Goal: Task Accomplishment & Management: Use online tool/utility

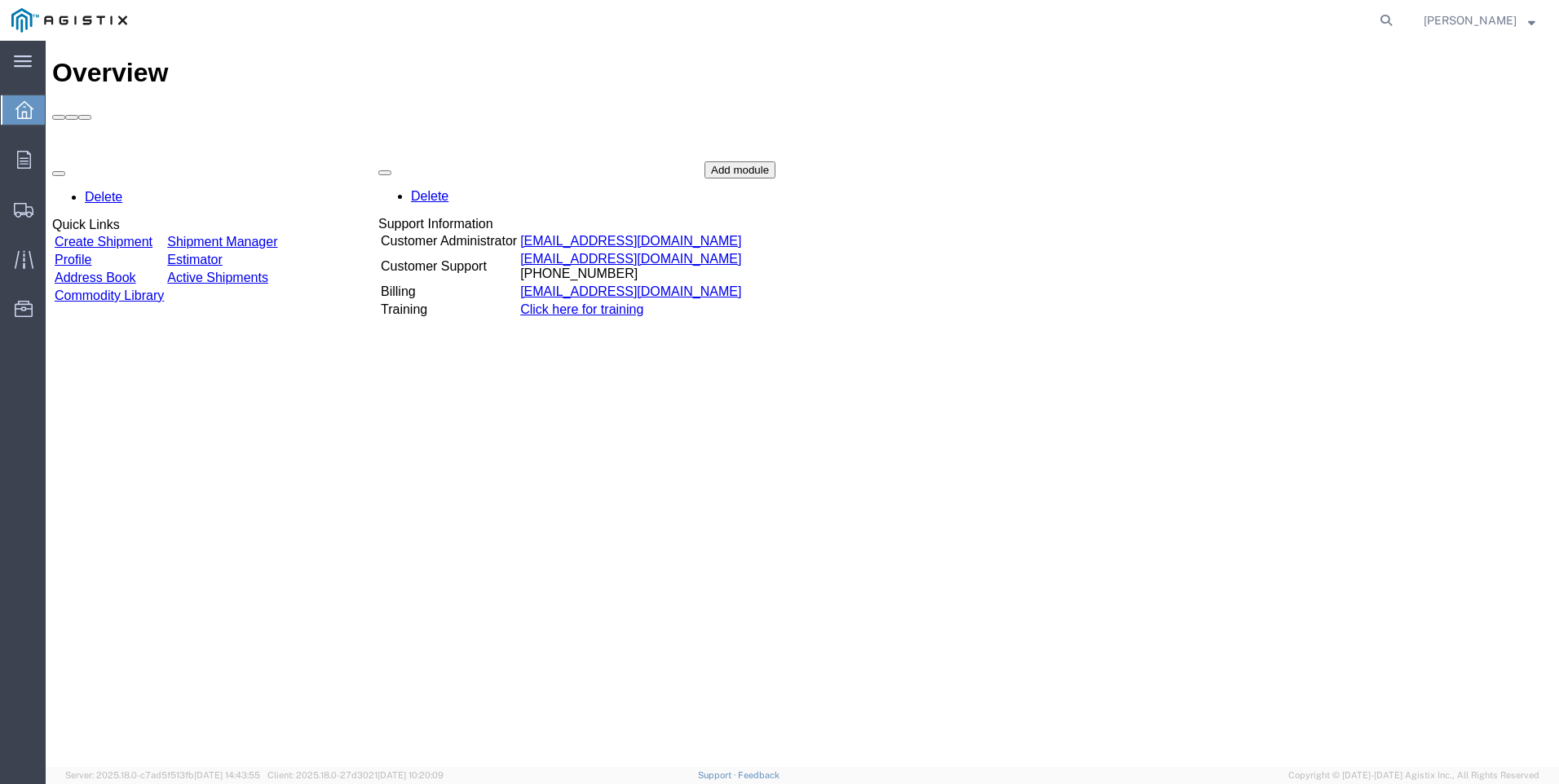
click at [113, 162] on div "Delete Quick Links Create Shipment Shipment Manager Profile Estimator Address B…" at bounding box center [802, 284] width 1500 height 245
click at [152, 234] on link "Create Shipment" at bounding box center [103, 240] width 98 height 14
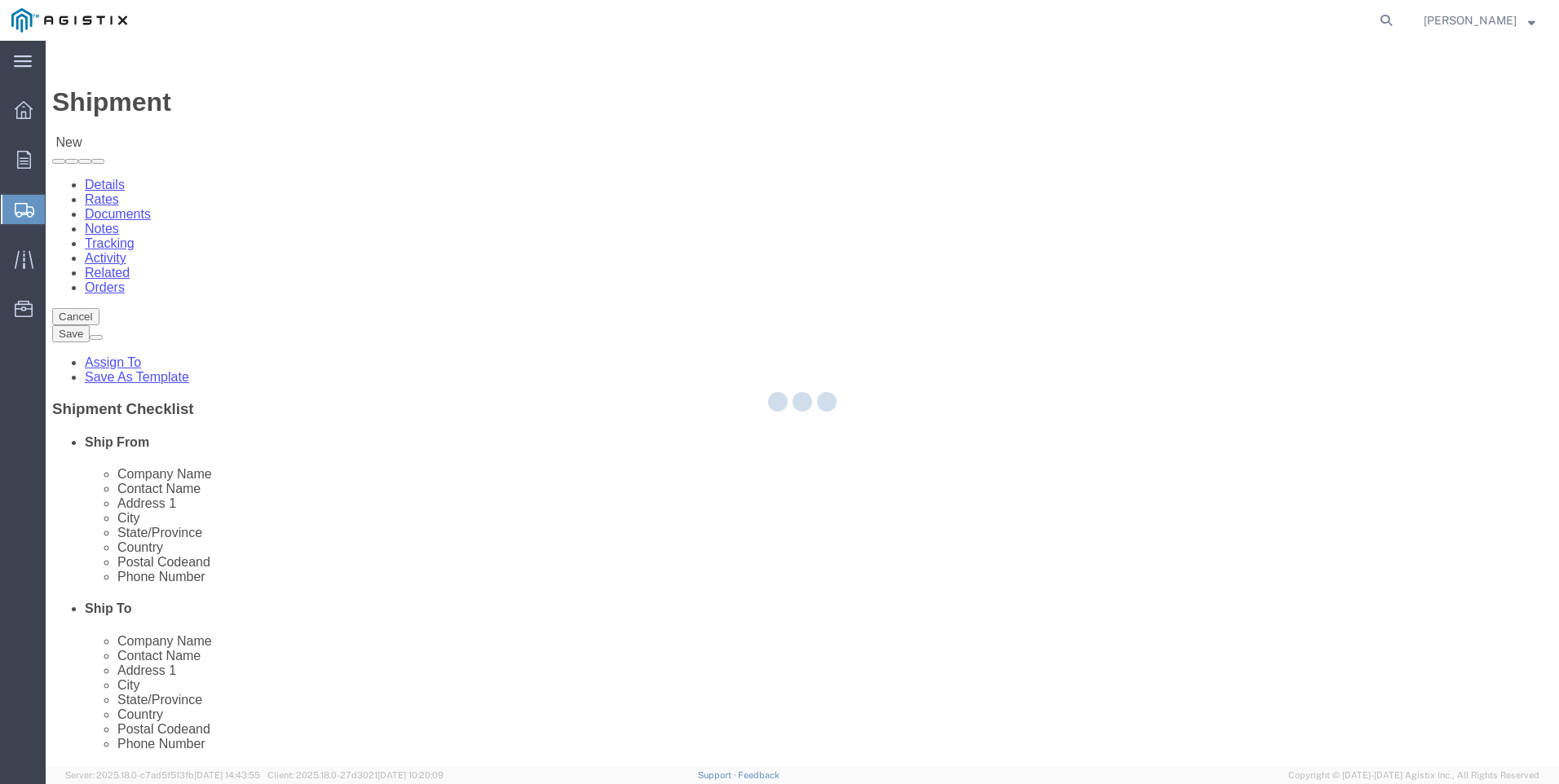
select select
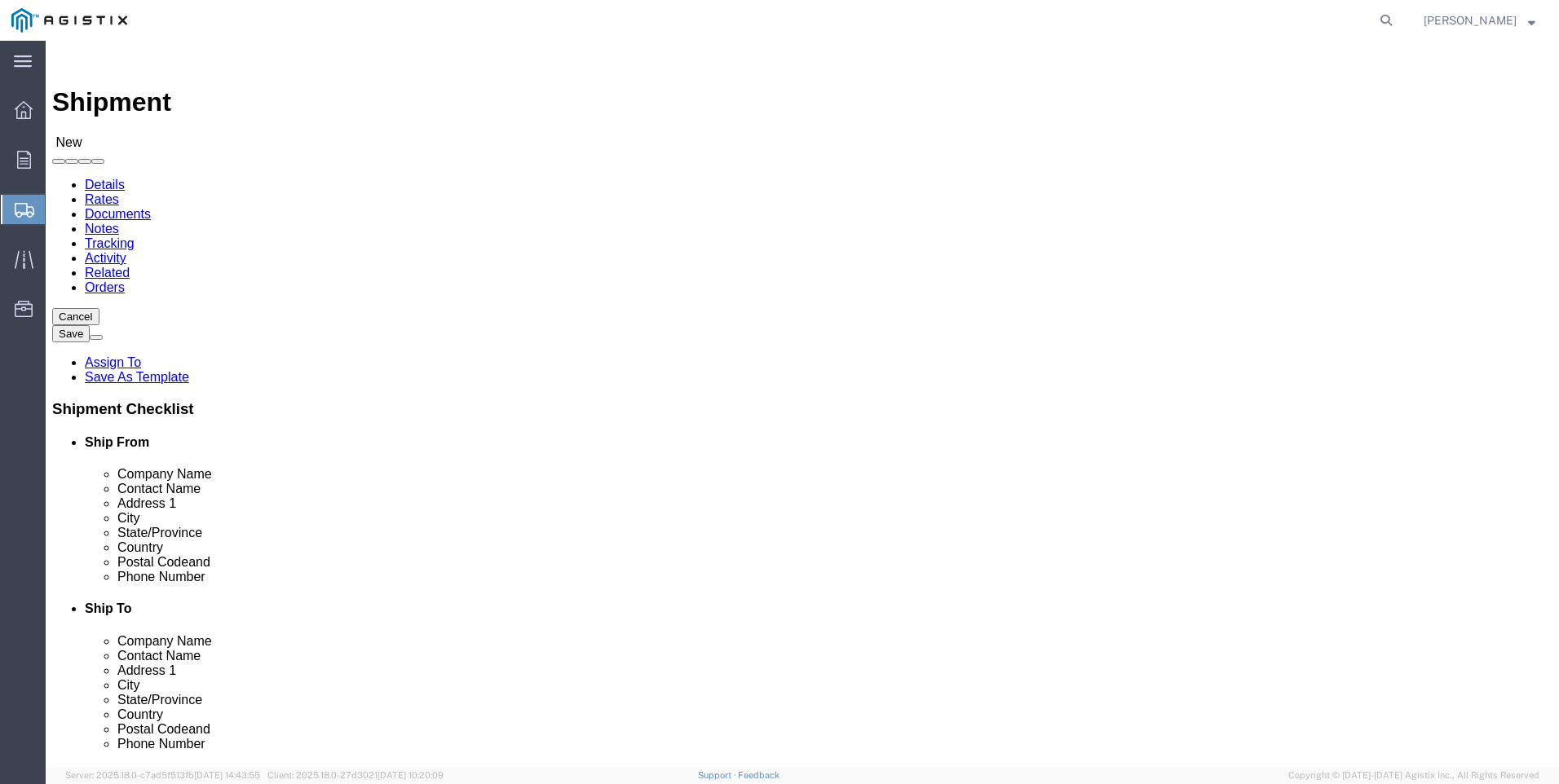
click select "Select PG&E Tri-Pacific Supply Inc"
select select "9596"
click select "Select PG&E Tri-Pacific Supply Inc"
select select "PURCHORD"
select select
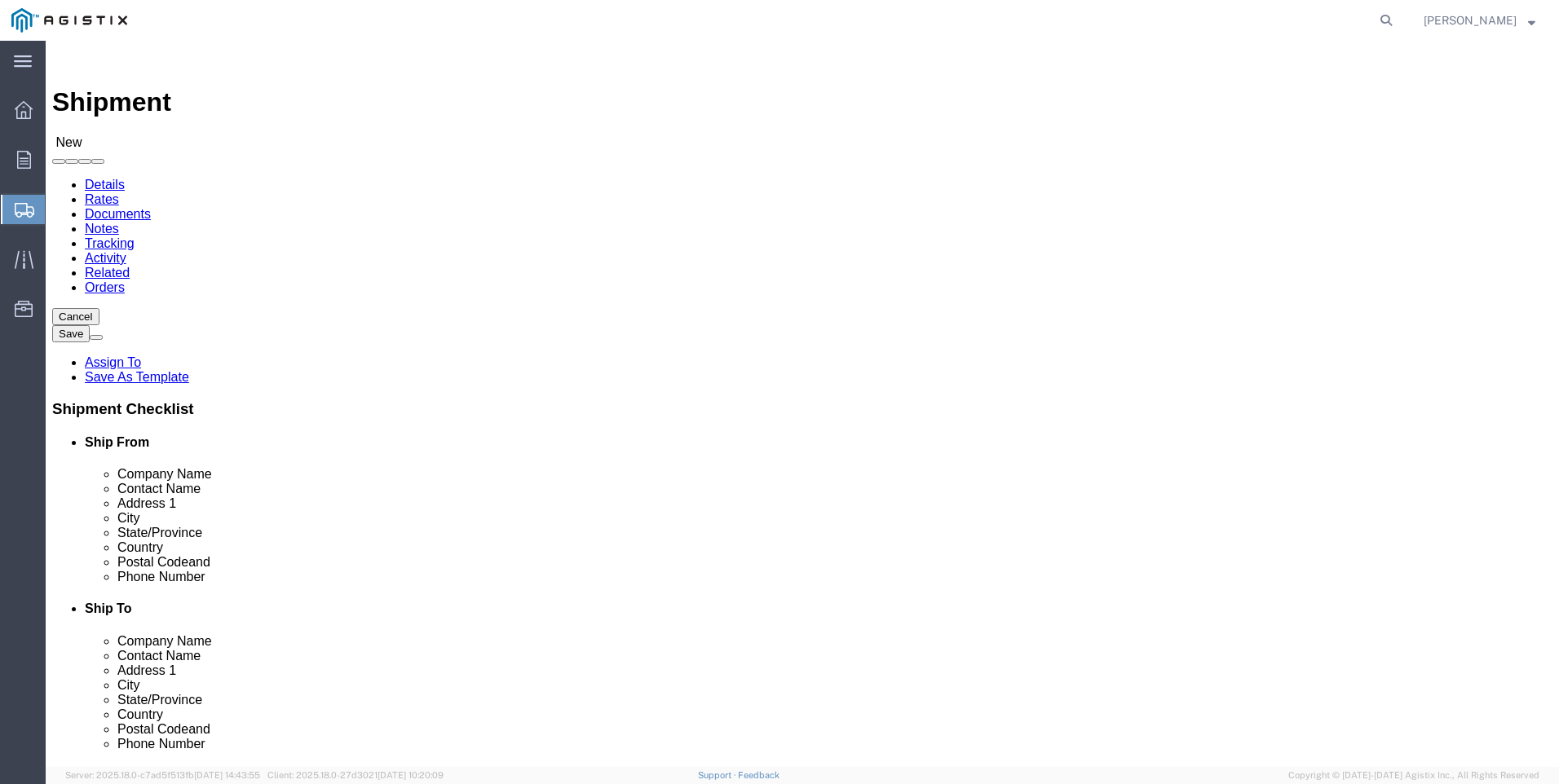
select select
select select "MYPROFILE"
select select "CA"
click select "Select All Others [GEOGRAPHIC_DATA] [GEOGRAPHIC_DATA] [GEOGRAPHIC_DATA] [GEOGRA…"
select select "19740"
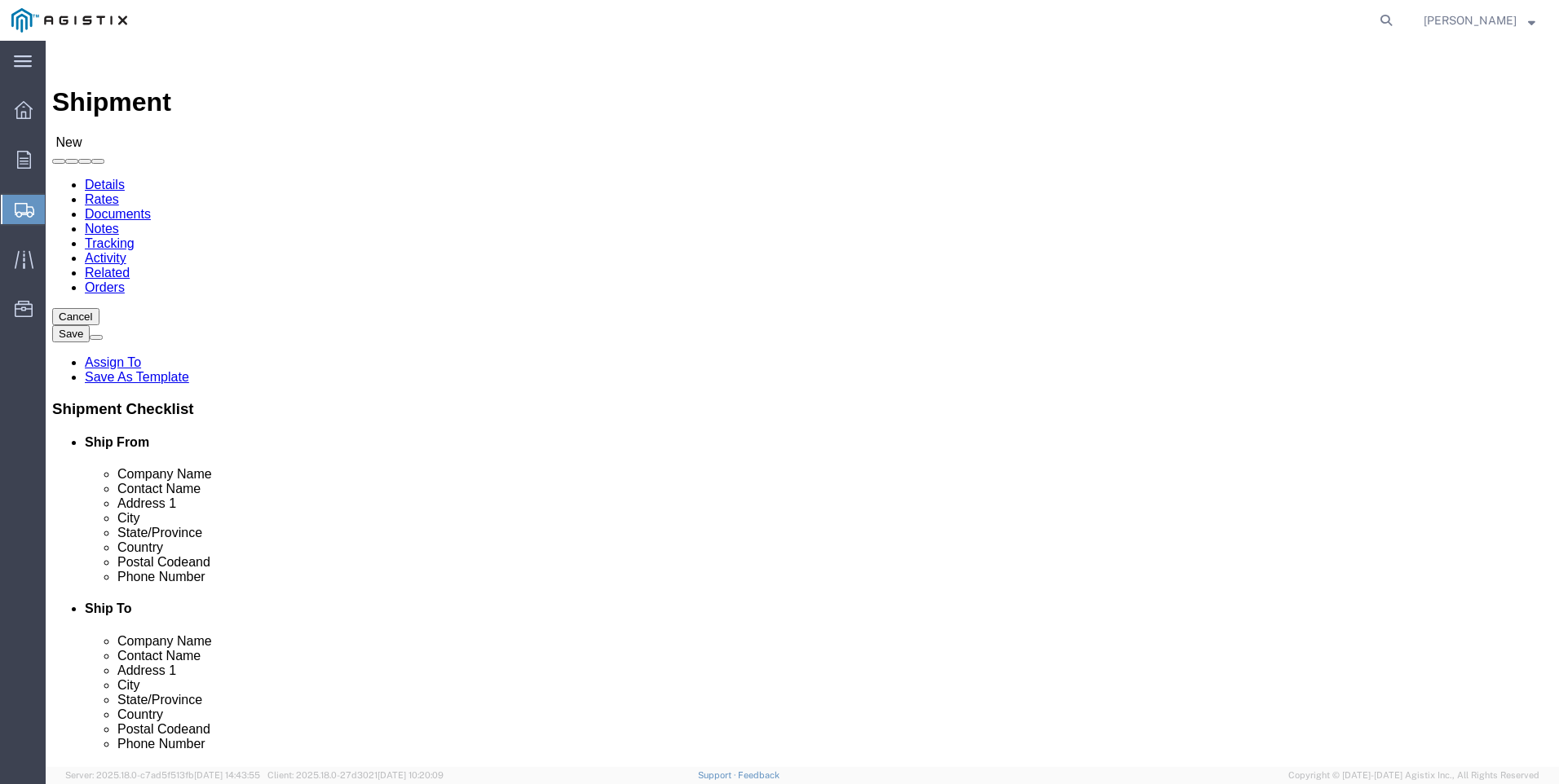
click select "Select All Others [GEOGRAPHIC_DATA] [GEOGRAPHIC_DATA] [GEOGRAPHIC_DATA] [GEOGRA…"
click span
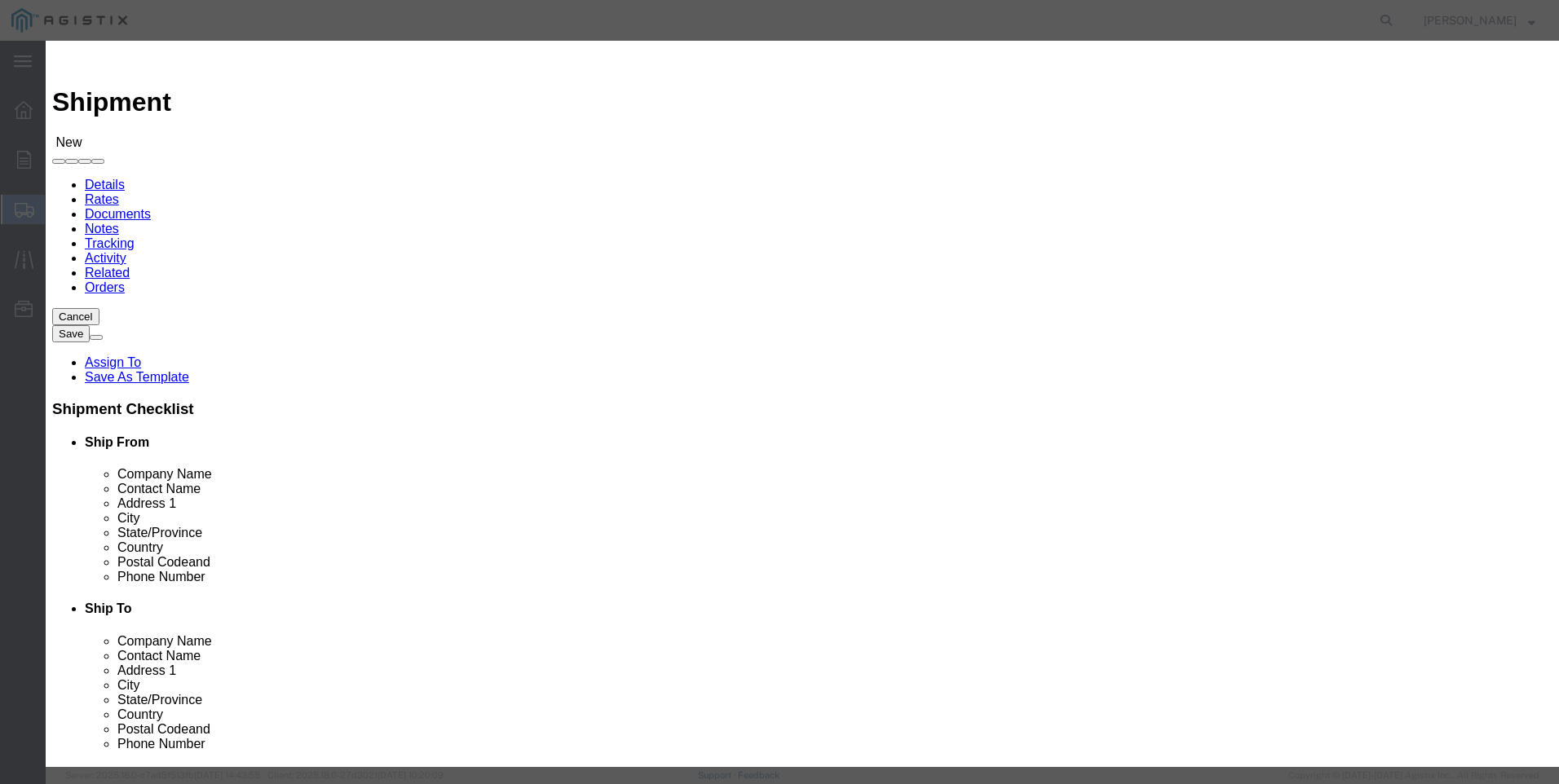
scroll to position [734, 0]
click button "Select"
select select "CA"
click button "Close"
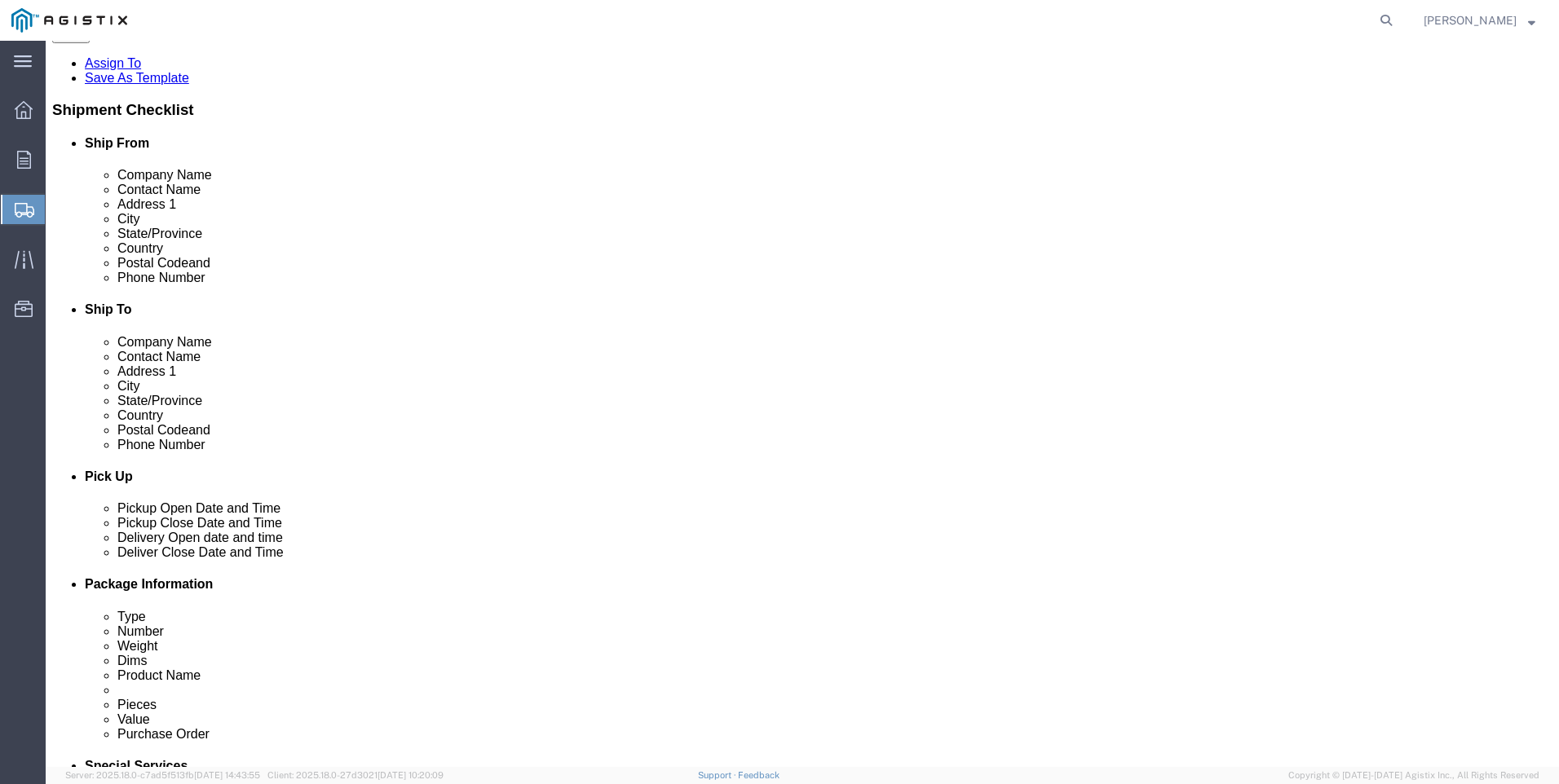
scroll to position [326, 0]
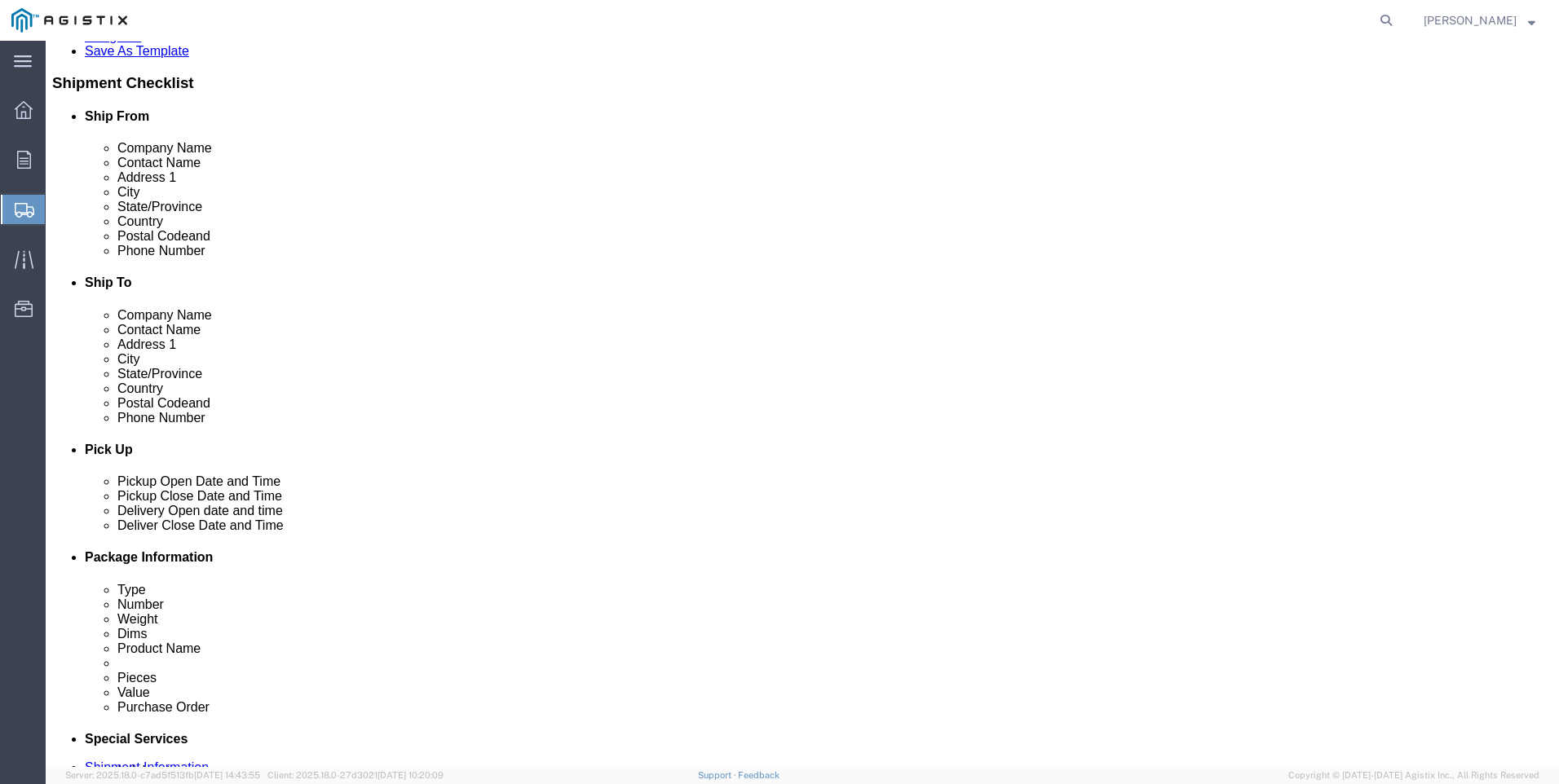
click div "[DATE] 11:00 AM"
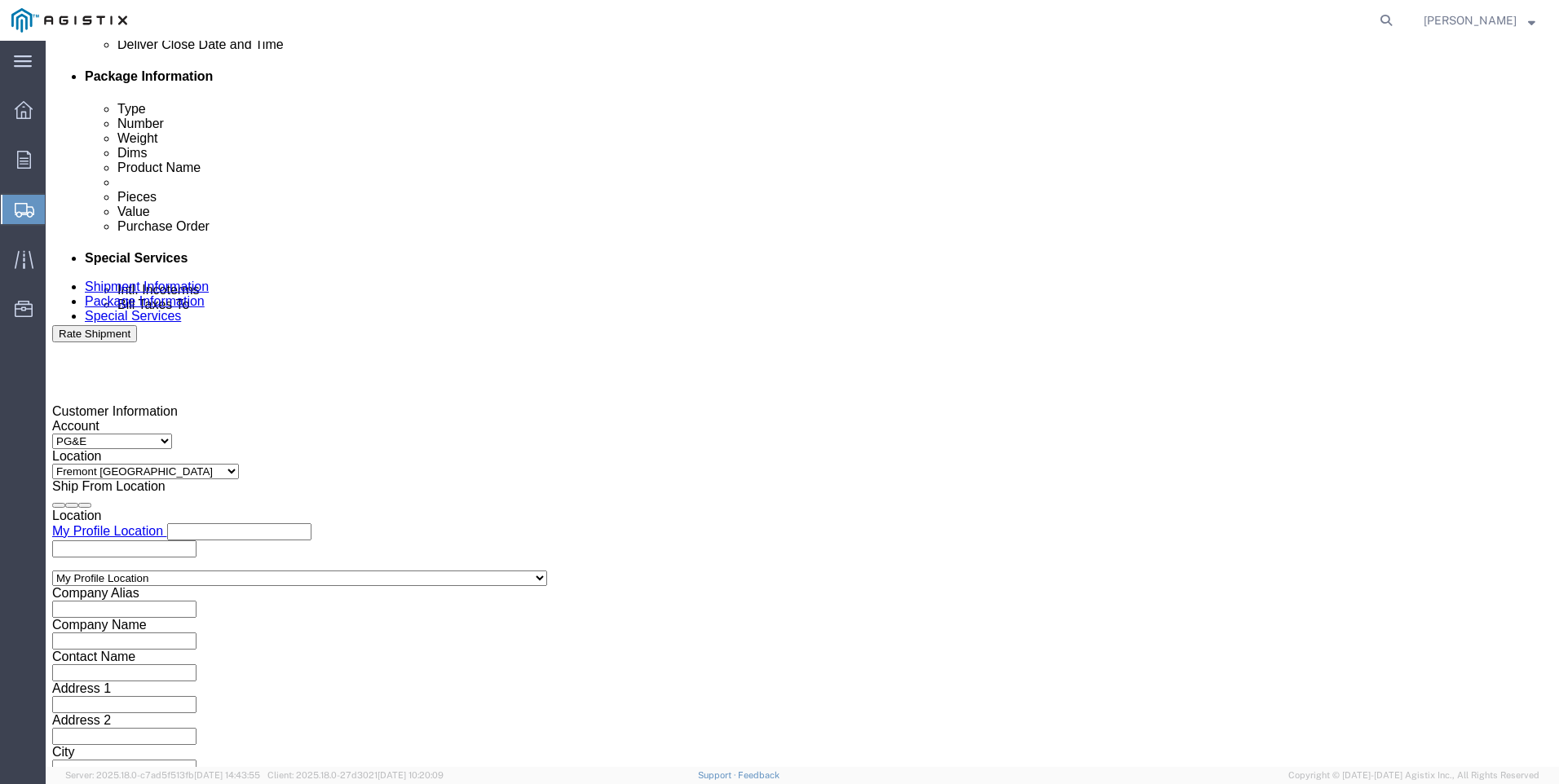
click input "4:00 AM"
type input "4:00 PM"
drag, startPoint x: 507, startPoint y: 471, endPoint x: 632, endPoint y: 366, distance: 163.2
click button "Apply"
click div
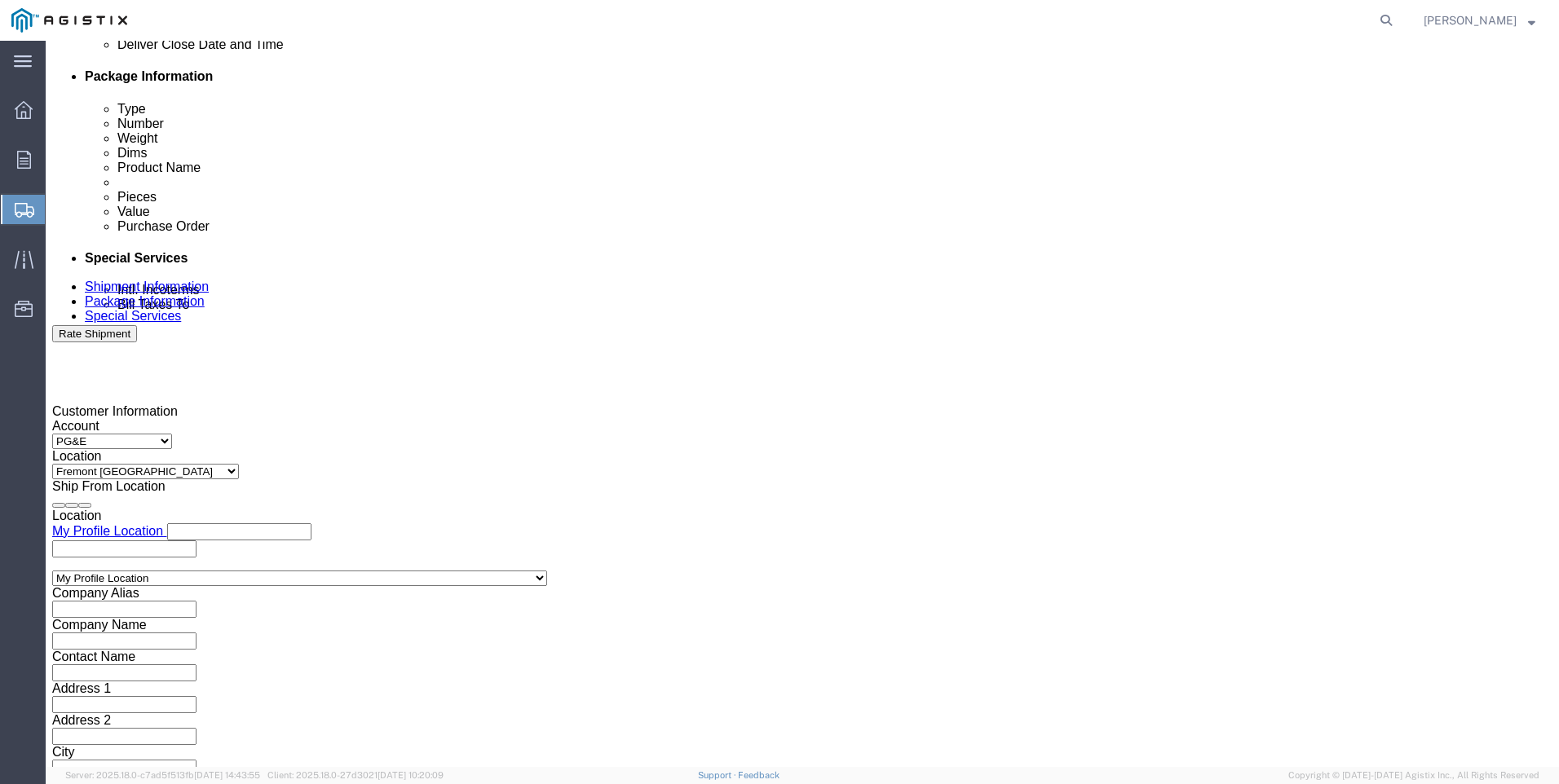
click input "5:00 PM"
click input "7:00 PM"
type input "7:00 am"
click button "Apply"
click div
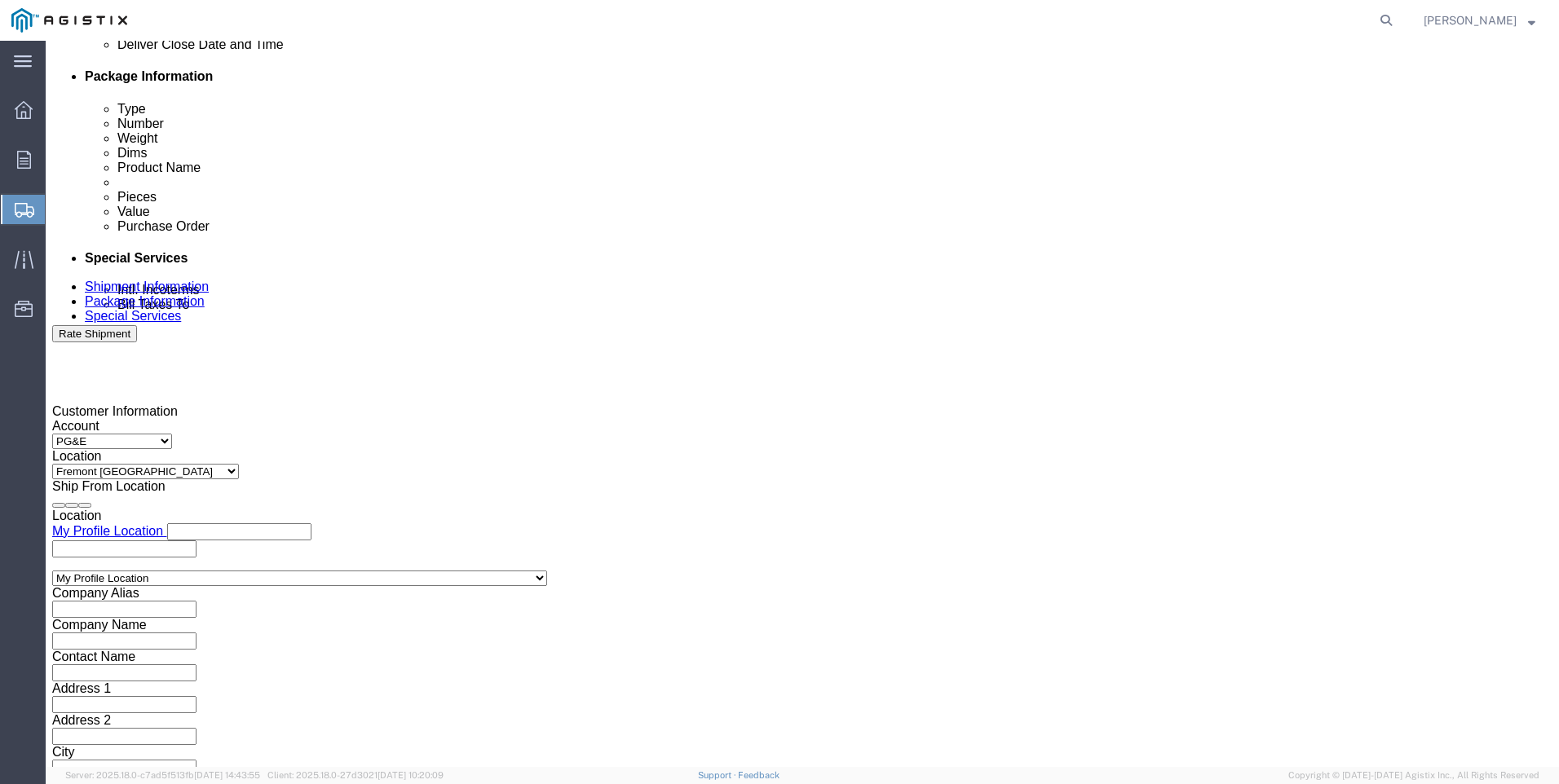
click input "3:00 AM"
type input "3:00 PM"
click button "Apply"
click input "text"
type input "3501383945"
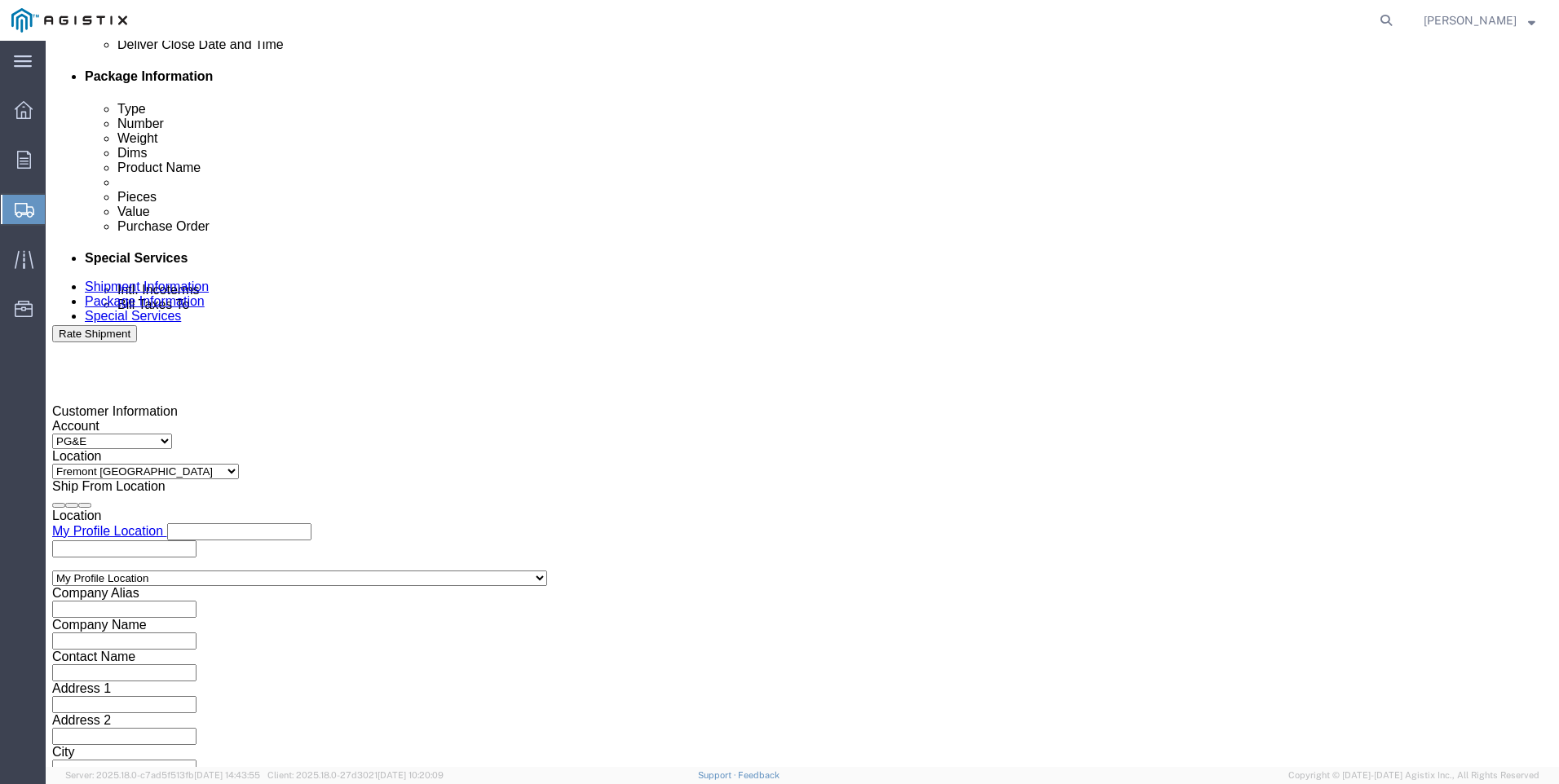
click select "Select Account Type Activity ID Airline Appointment Number ASN Batch Request # …"
select select "SALEORDR"
click select "Select Account Type Activity ID Airline Appointment Number ASN Batch Request # …"
click input "text"
type input "202499"
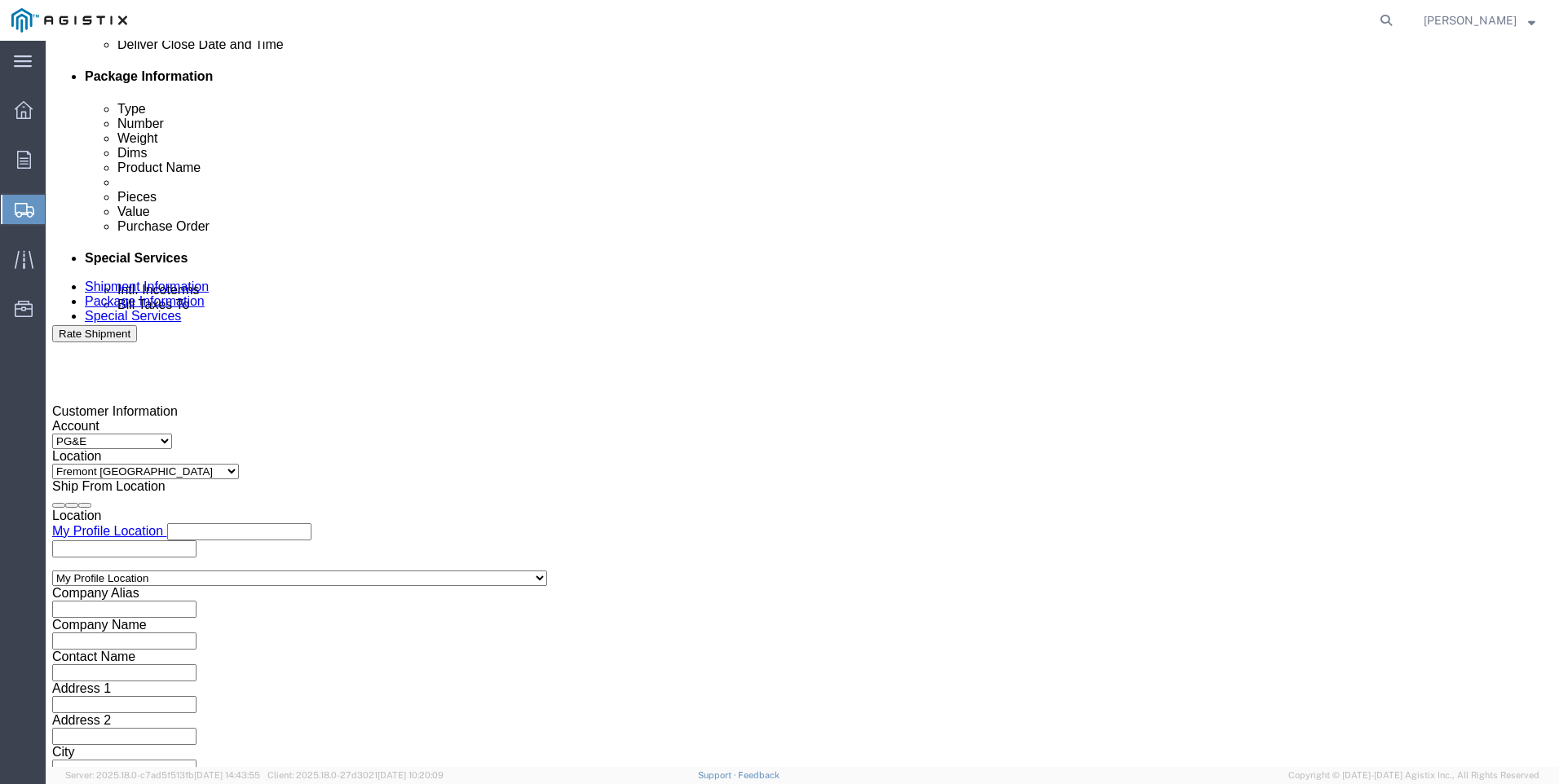
click button "Continue"
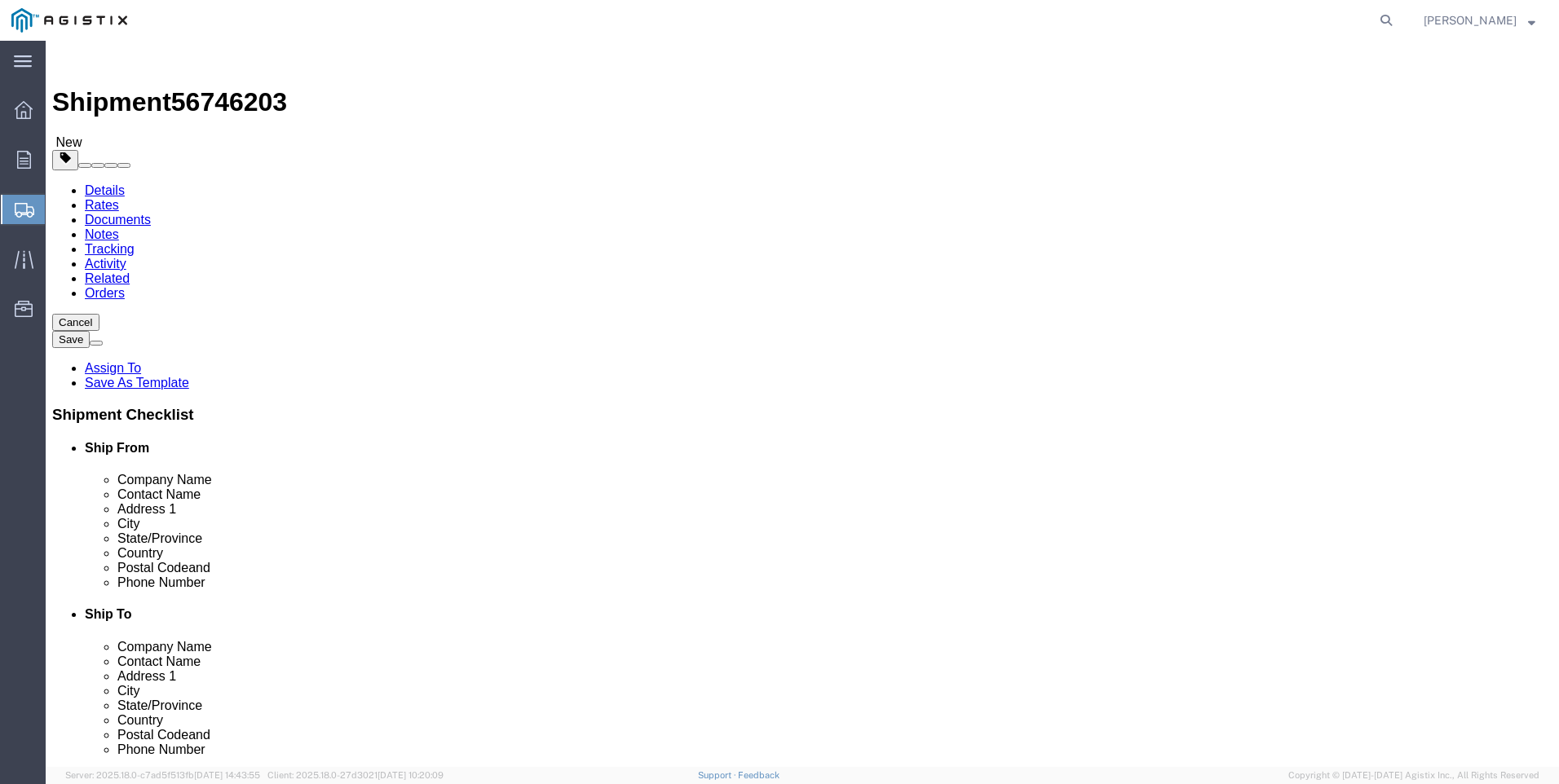
click select "Select Bulk Bundle(s) Cardboard Box(es) Carton(s) Crate(s) Drum(s) (Fiberboard)…"
select select "PSNS"
click select "Select Bulk Bundle(s) Cardboard Box(es) Carton(s) Crate(s) Drum(s) (Fiberboard)…"
click input "text"
type input "48"
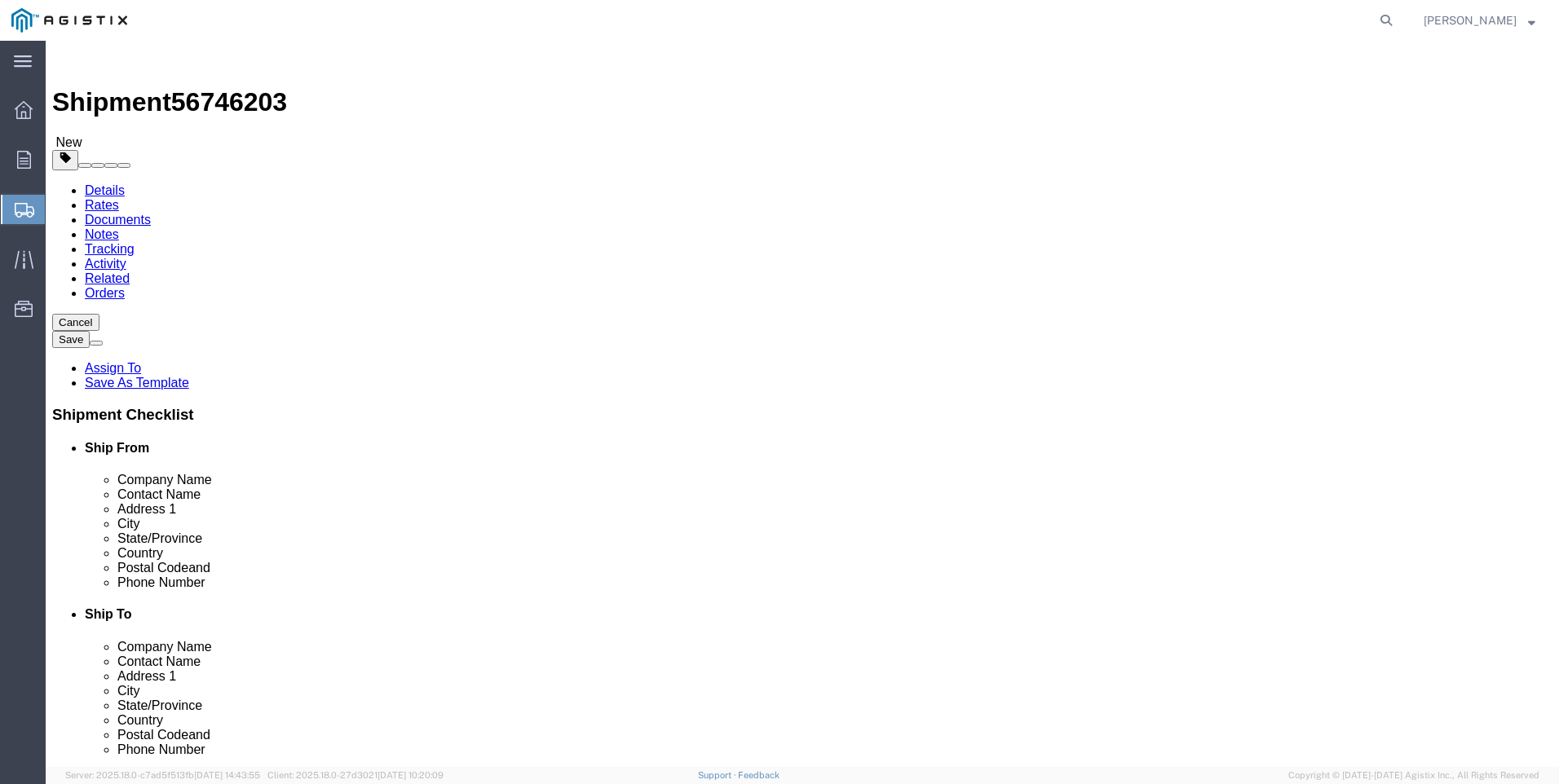
type input "40"
type input "21"
drag, startPoint x: 258, startPoint y: 406, endPoint x: 154, endPoint y: 418, distance: 104.7
click div "Weight 0.00 Select kgs lbs Ship. t°"
click input "24"
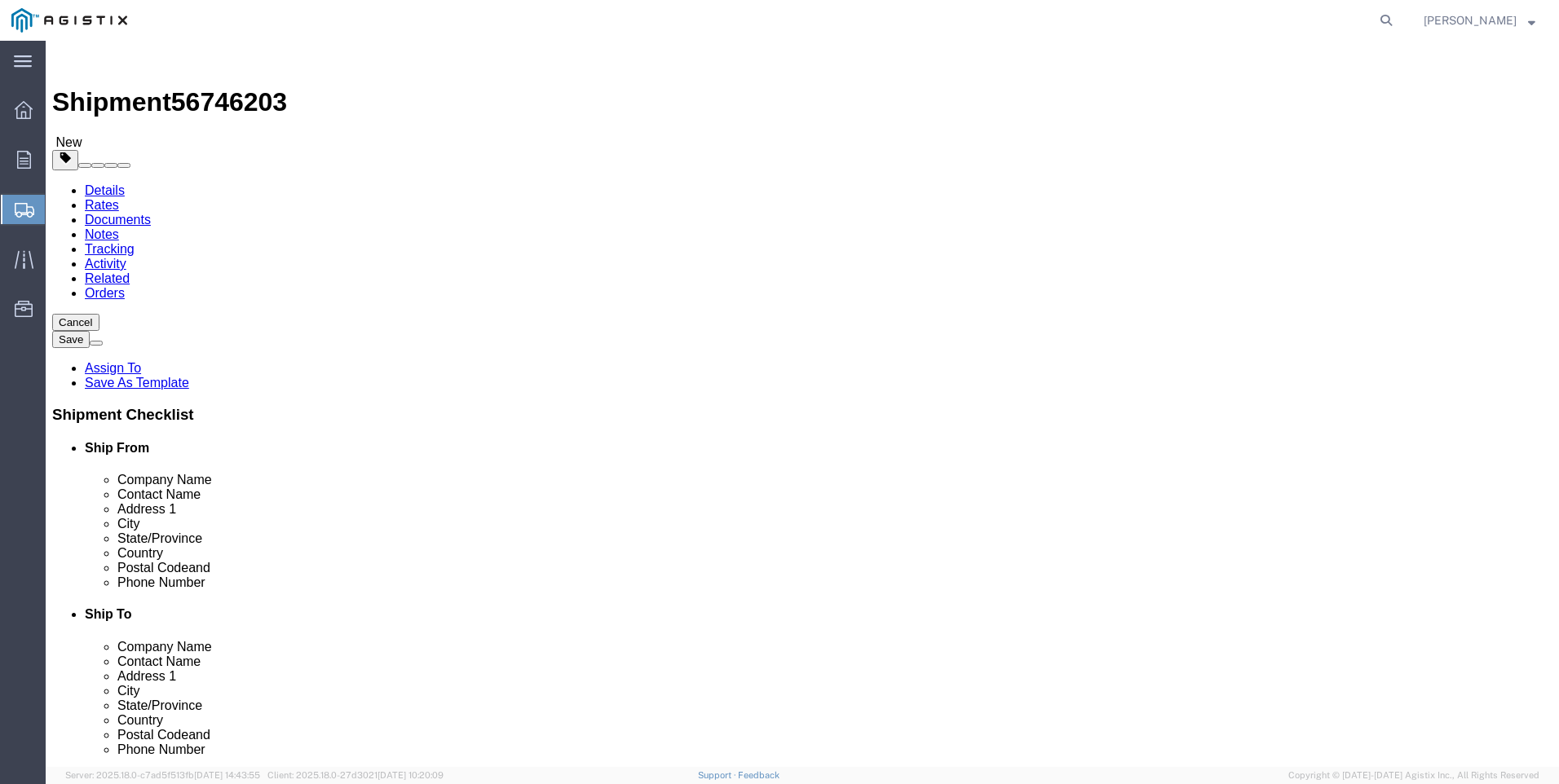
type input "224"
click link "Add Content"
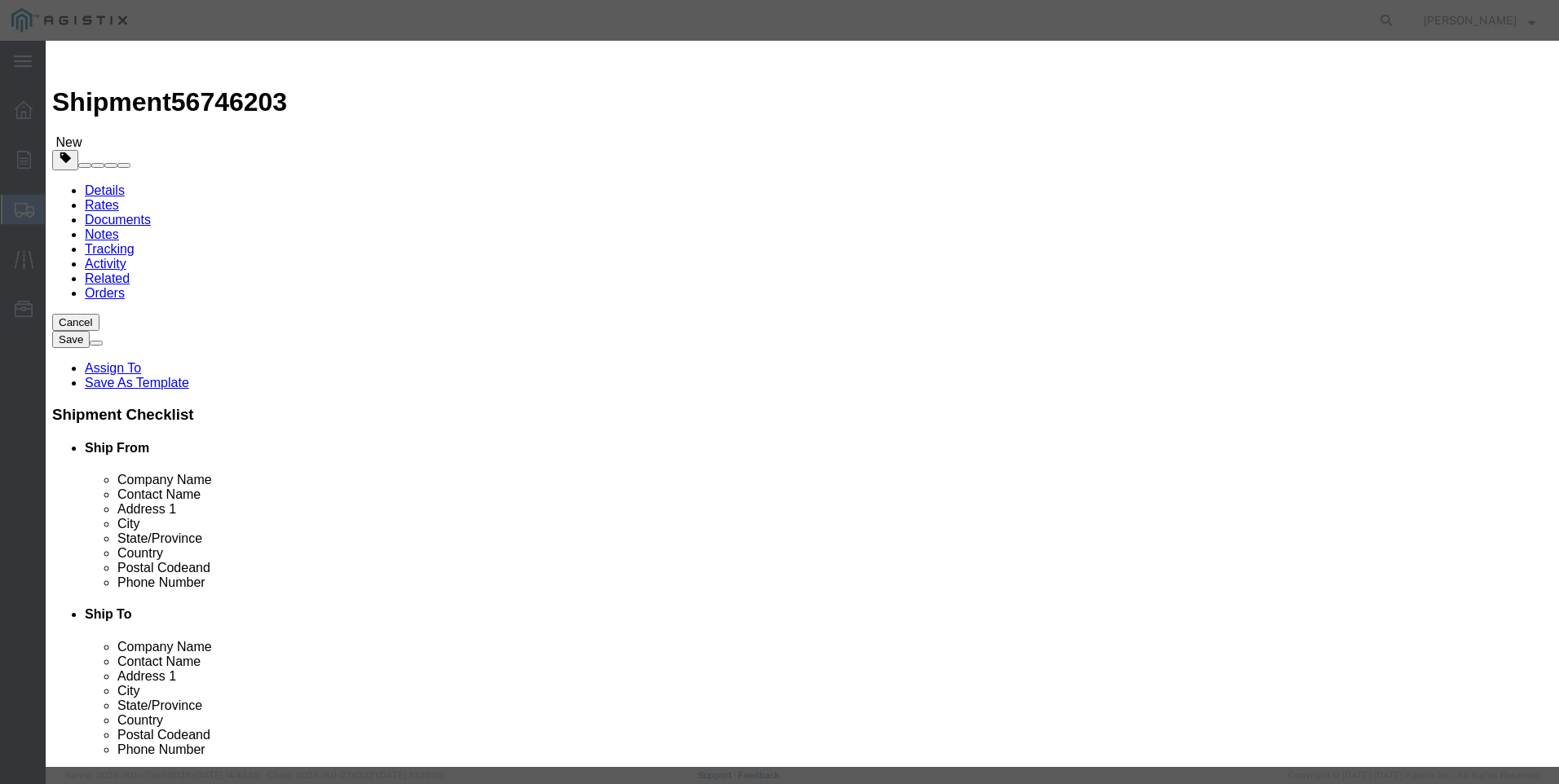
click input "text"
type input "M033355"
click td "Name: REGULATOR GAS 2" 1-5 PSIG 243-RPC 1/2""
select select
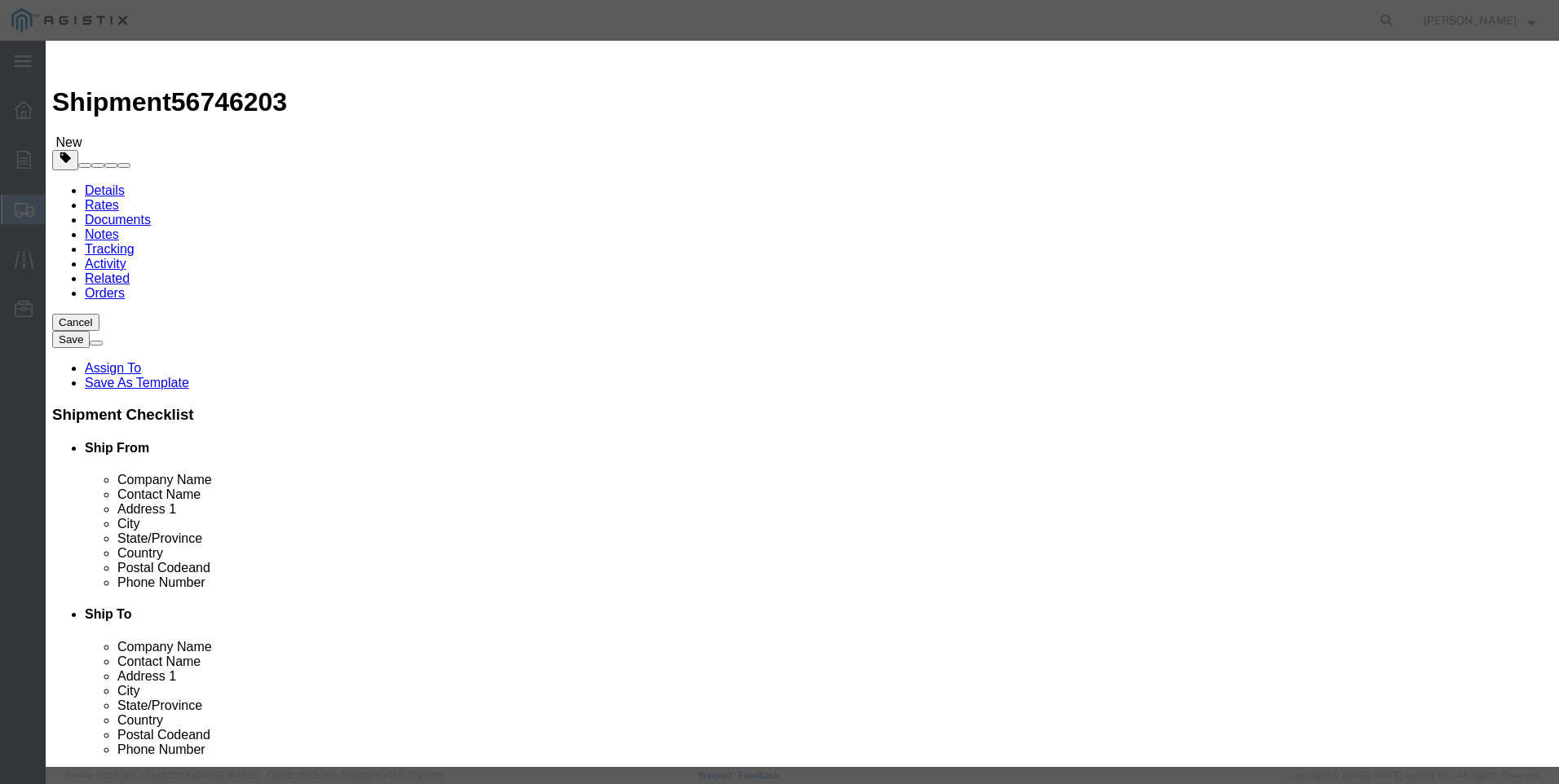
select select "USD"
type input "REGULATOR GAS 2" 1-5 PSIG 243-RPC 1/2""
type input "M033355"
drag, startPoint x: 729, startPoint y: 127, endPoint x: 380, endPoint y: 141, distance: 349.3
click div "Product Name REGULATOR GAS 2" 1-5 PSIG 243-RPC 1/2" M033355 Pieces Select Bag B…"
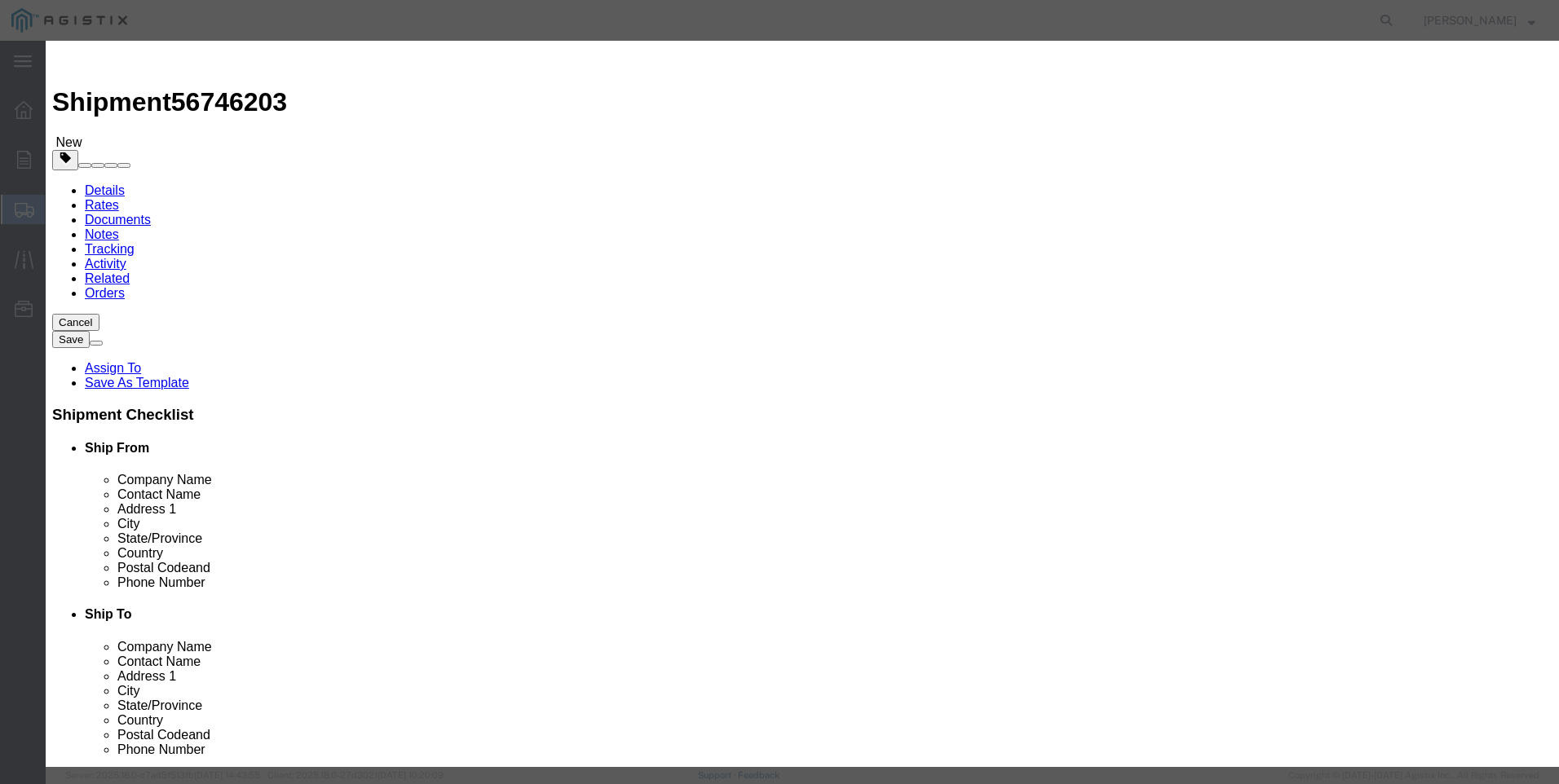
type input "REGULATOR GAS 2" 1-5 PSIG 243-RPC 1/2""
click textarea
paste textarea "REGULATOR GAS 2" 1-5 PSIG 243-RPC 1/2""
type textarea "REGULATOR GAS 2" 1-5 PSIG 243-RPC 1/2""
drag, startPoint x: 670, startPoint y: 128, endPoint x: 386, endPoint y: 124, distance: 284.0
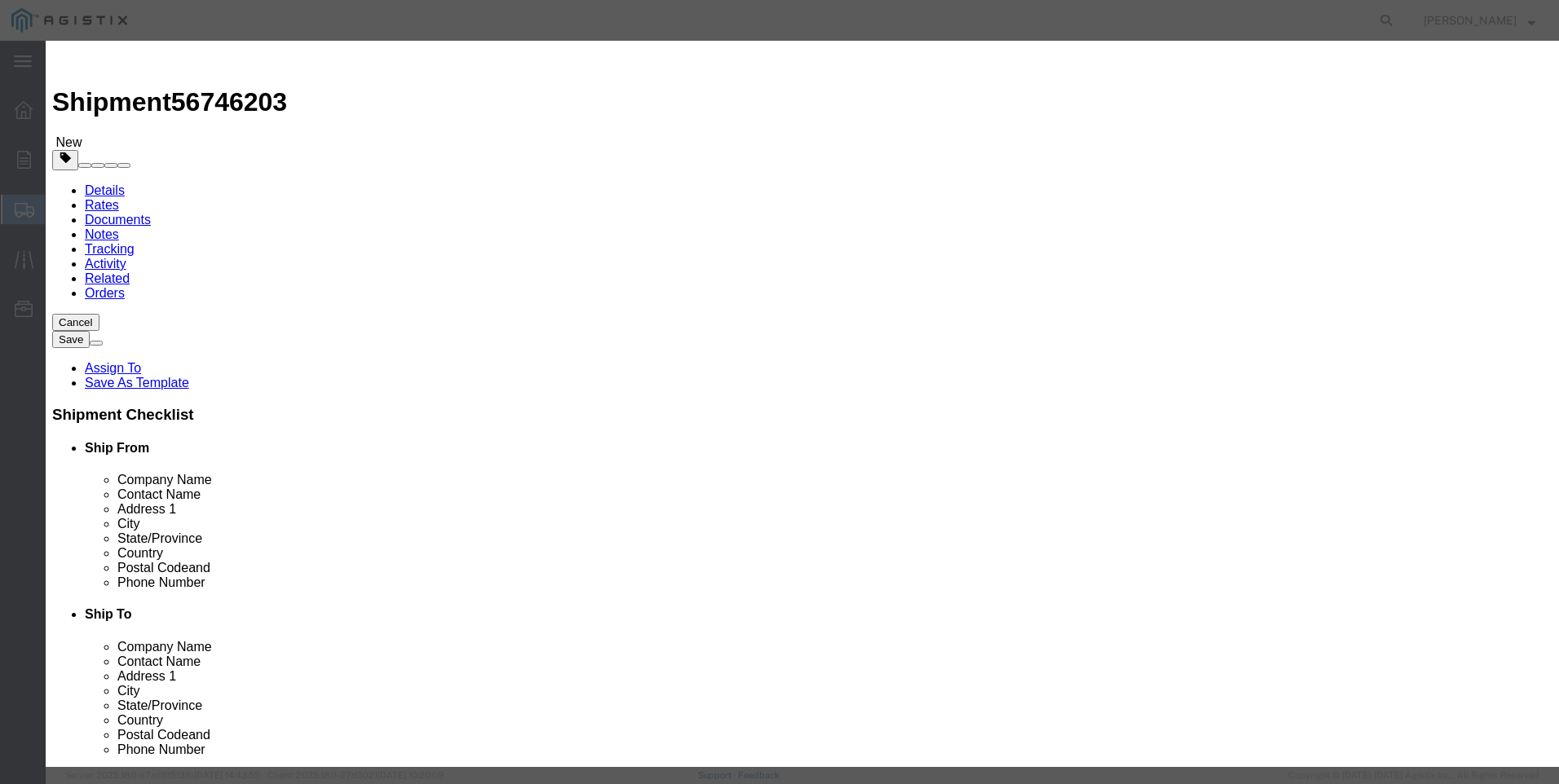
click div "Product Name REGULATOR GAS 2" 1-5 PSIG 243-RPC 1/2" M033355"
click input "M033355""
type input "M033355 / USG 243-RPC"
click input "text"
type input "2"
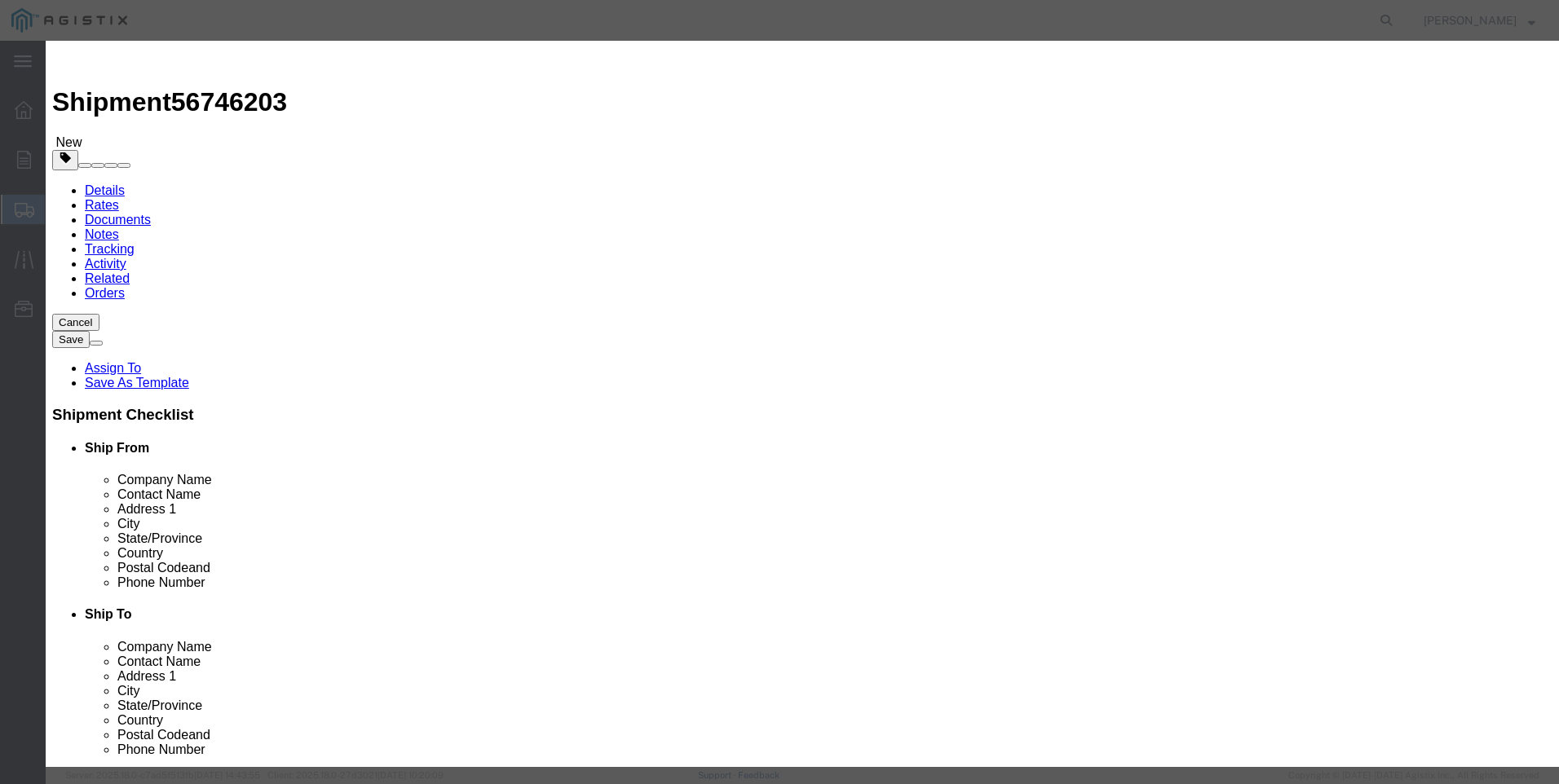
click input "text"
type input "2916"
click select "Select 50 55 60 65 70 85 92.5 100 125 175 250 300 400"
select select "100"
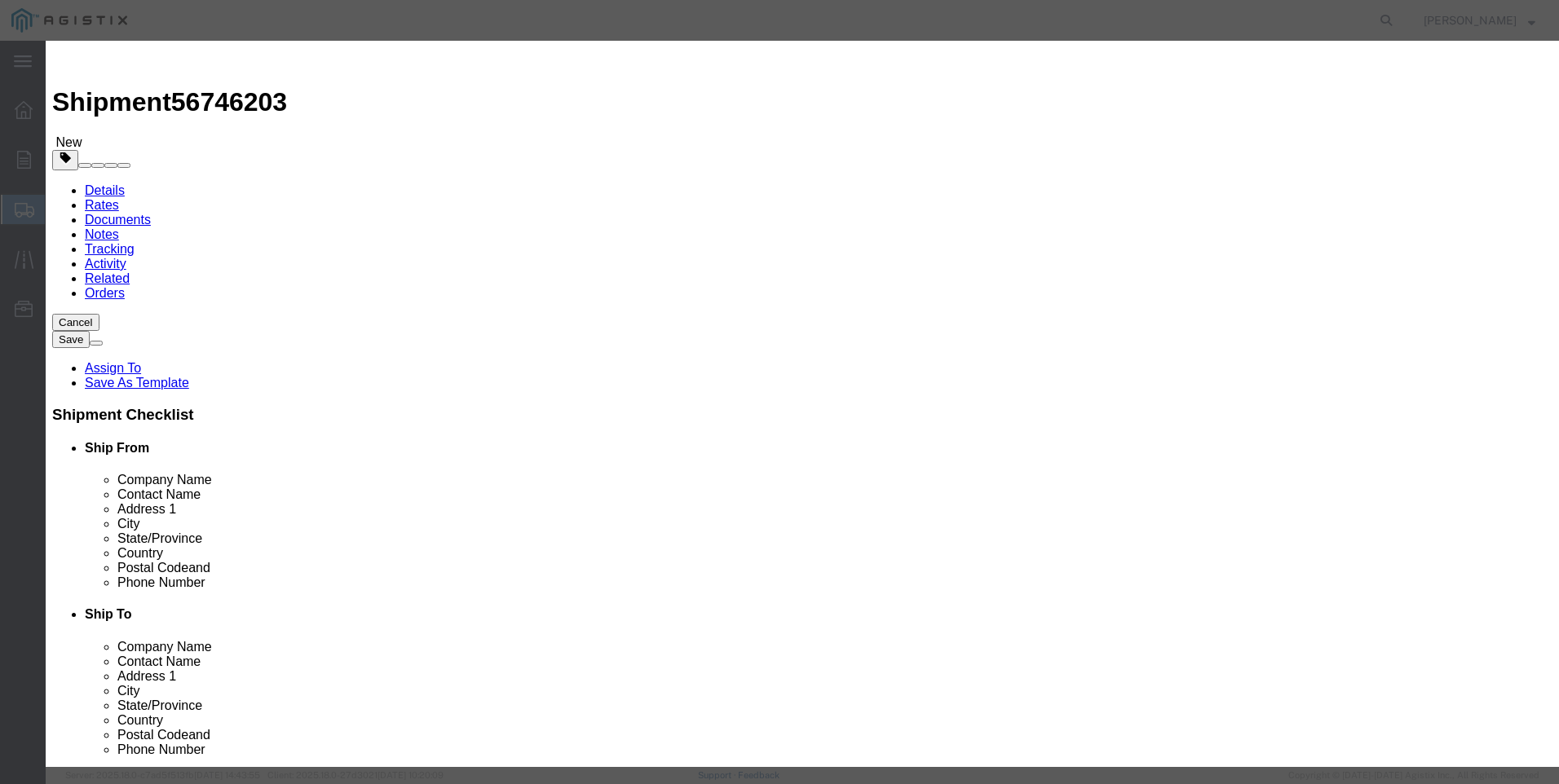
click select "Select 50 55 60 65 70 85 92.5 100 125 175 250 300 400"
click button "Save & Close"
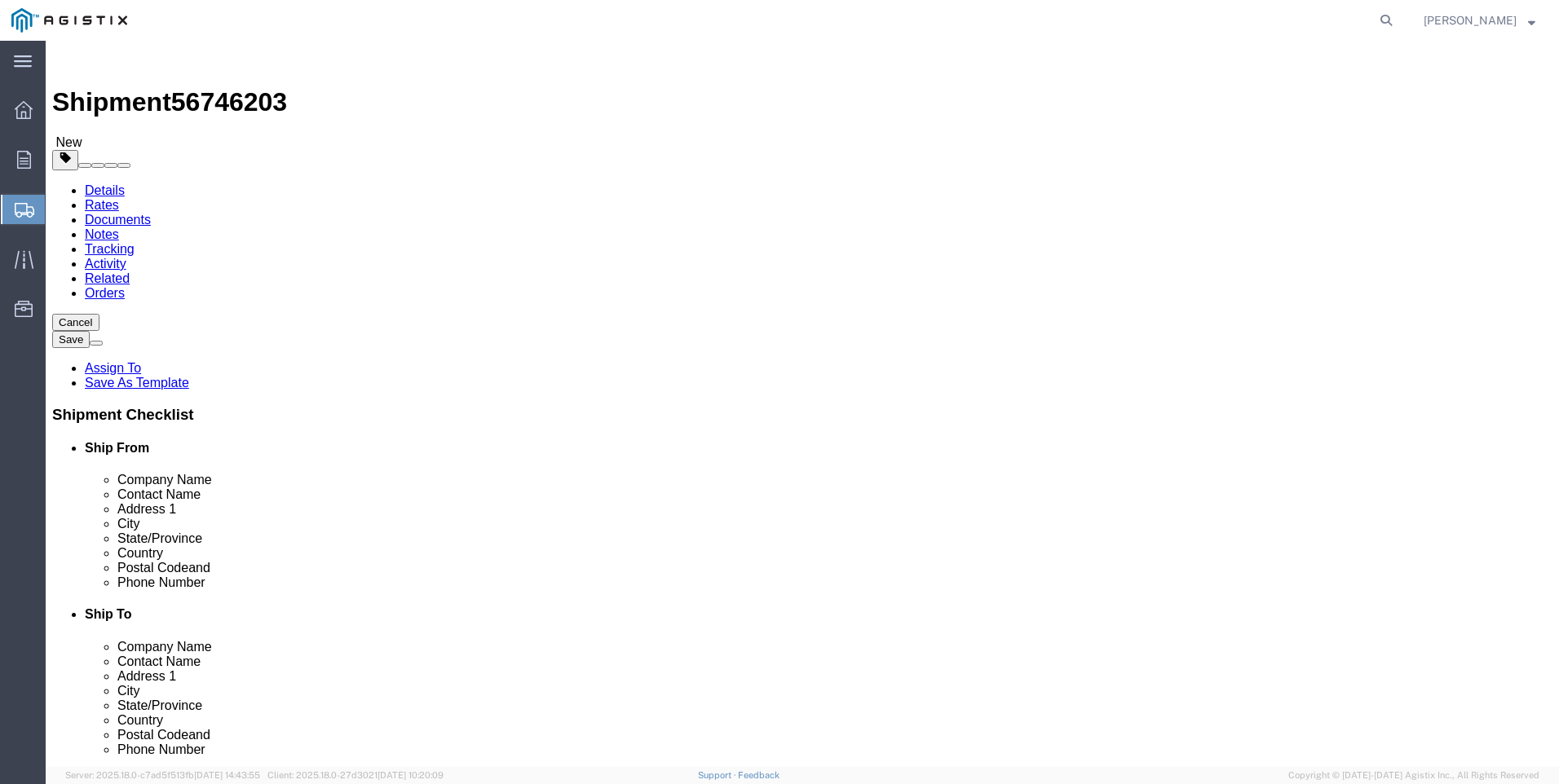
drag, startPoint x: 255, startPoint y: 406, endPoint x: 177, endPoint y: 412, distance: 78.2
click div "Weight 224 Select kgs lbs Ship. t°"
type input "90"
click select "Select Bulk Bundle(s) Cardboard Box(es) Carton(s) Crate(s) Drum(s) (Fiberboard)…"
click link "Details"
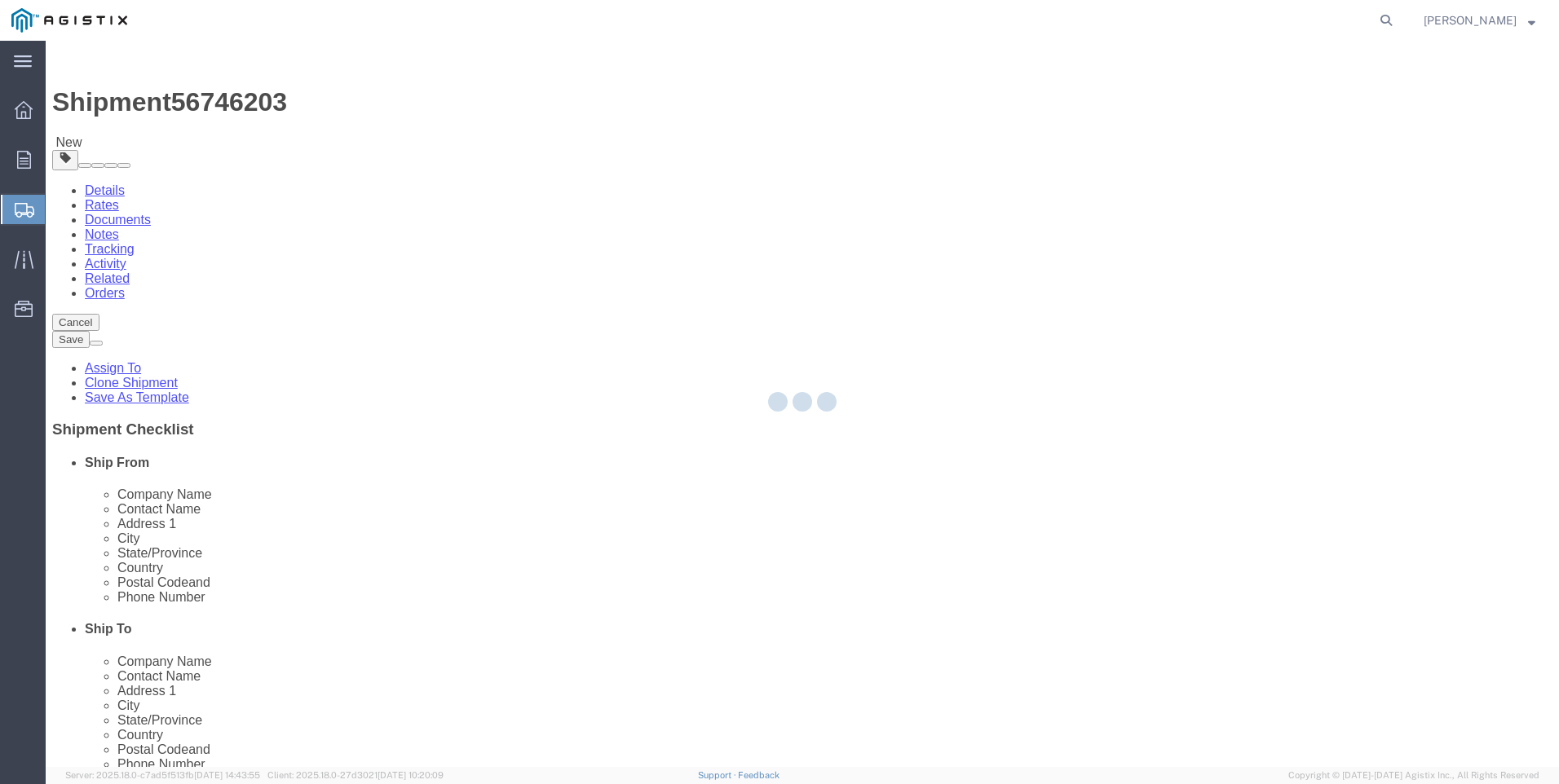
select select "21360"
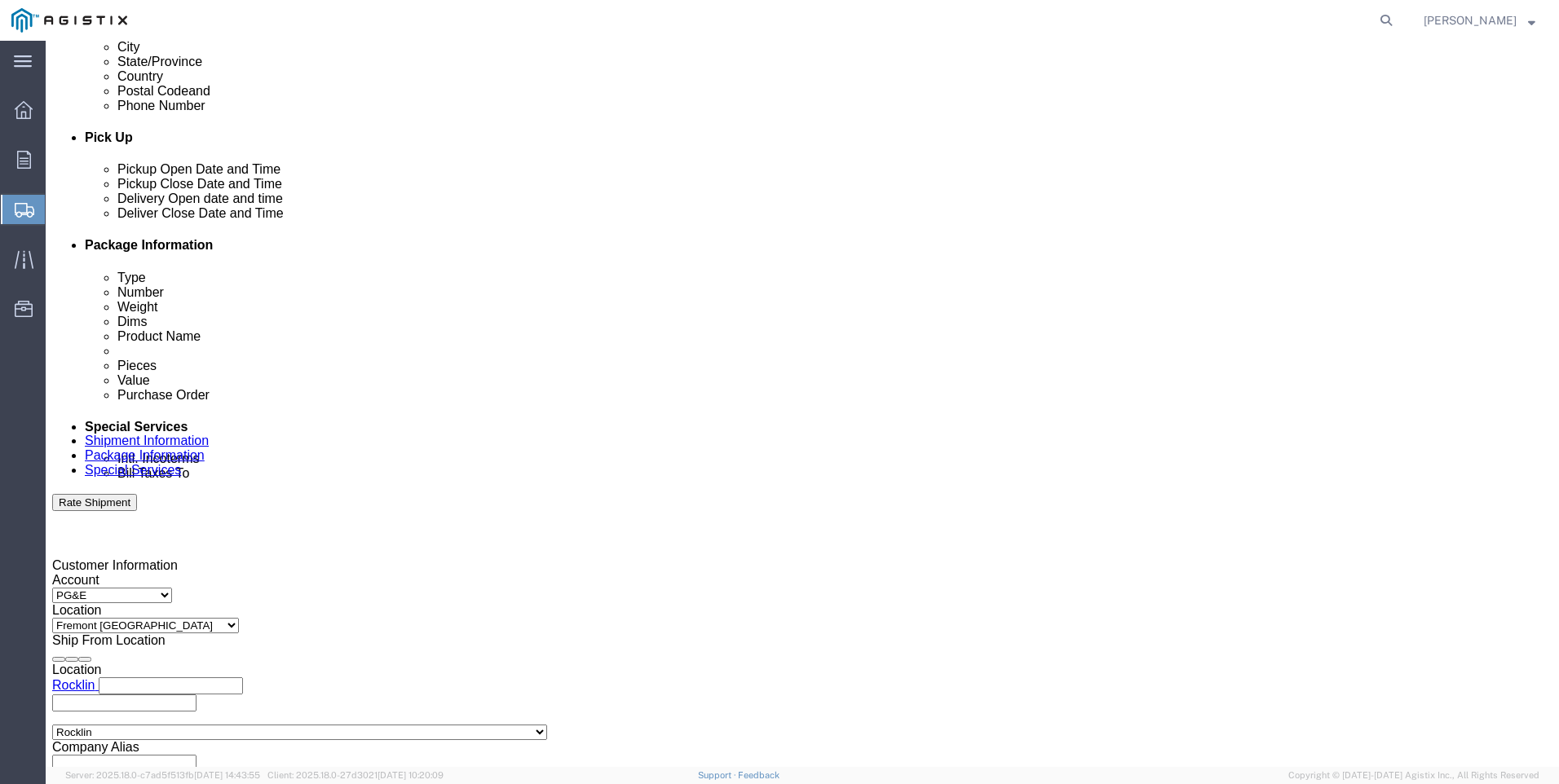
scroll to position [807, 0]
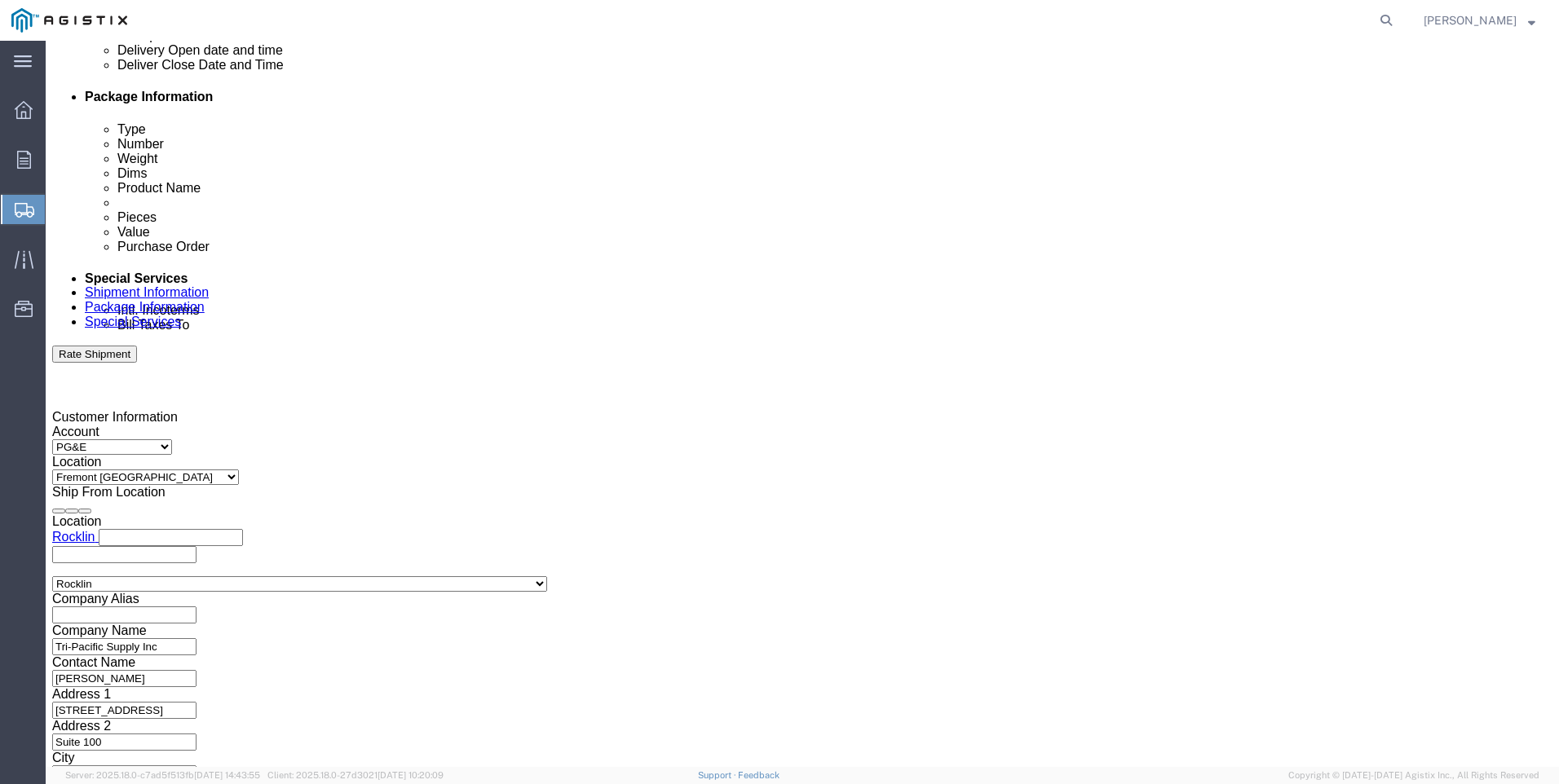
drag, startPoint x: 277, startPoint y: 333, endPoint x: 254, endPoint y: 333, distance: 23.0
click input "3501383945"
type input "3501380542"
drag, startPoint x: 652, startPoint y: 327, endPoint x: 526, endPoint y: 343, distance: 127.0
click div "Select Account Type Activity ID Airline Appointment Number ASN Batch Request # …"
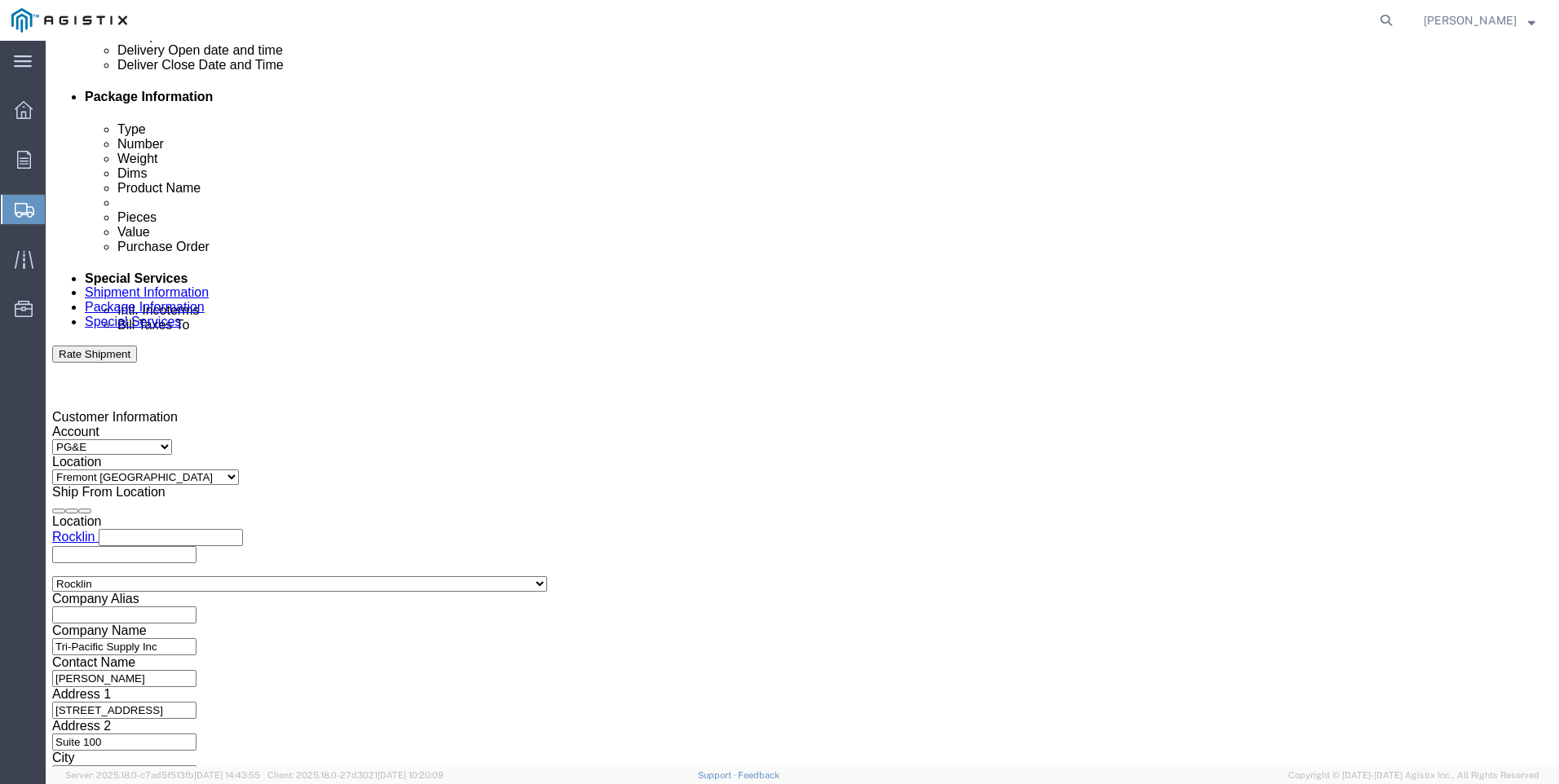
type input "202379"
drag, startPoint x: 1112, startPoint y: 655, endPoint x: 1098, endPoint y: 653, distance: 14.1
click button "Continue"
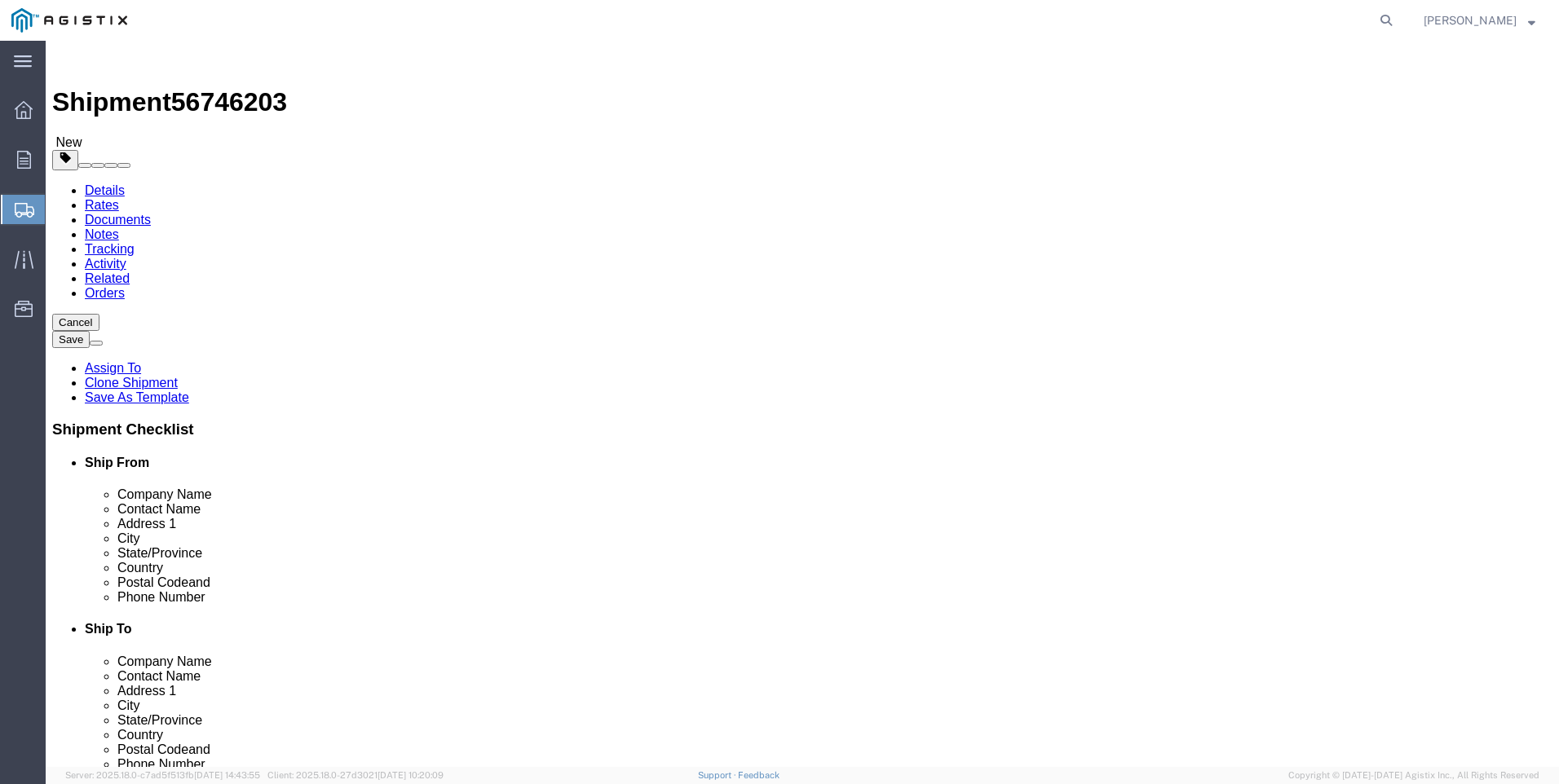
drag, startPoint x: 265, startPoint y: 378, endPoint x: 165, endPoint y: 387, distance: 100.4
click div "Dimensions Length 48.00 x Width 40.00 x Height 21.00 Select cm ft in"
type input "24"
type input "44"
click button "Rate Shipment"
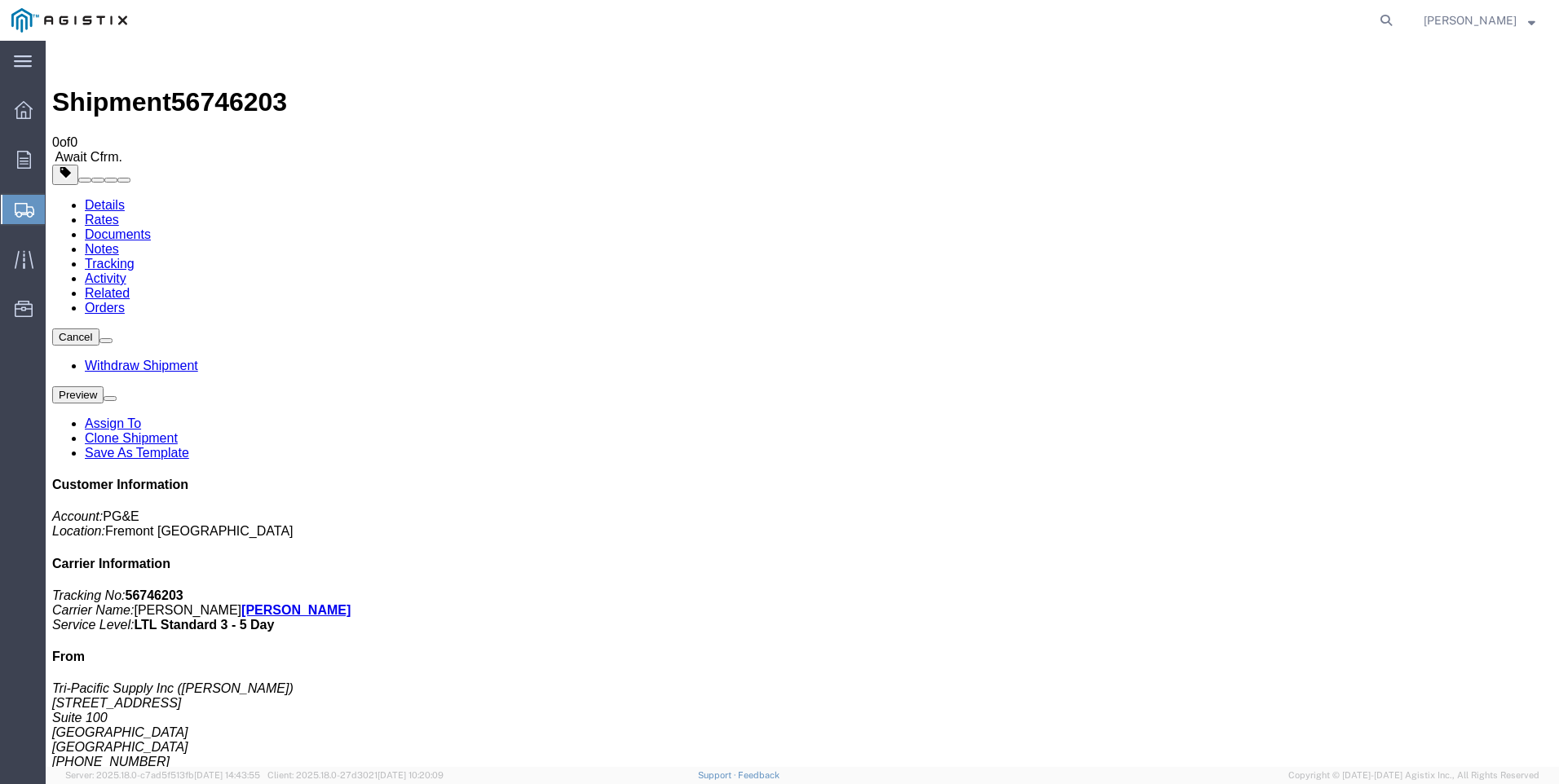
click at [119, 213] on link "Rates" at bounding box center [102, 220] width 35 height 14
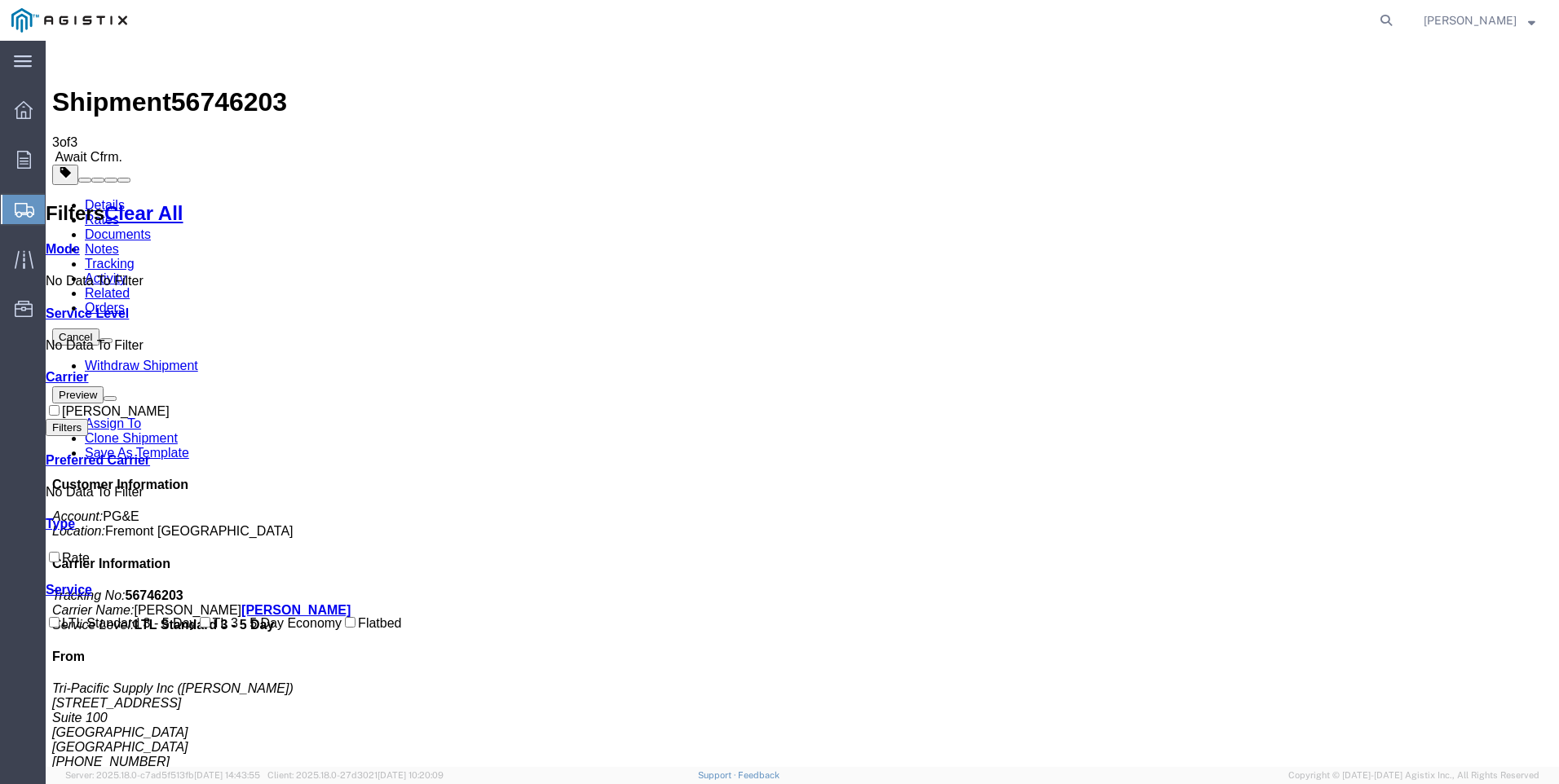
click at [0, 0] on span "Create Shipment" at bounding box center [0, 0] width 0 height 0
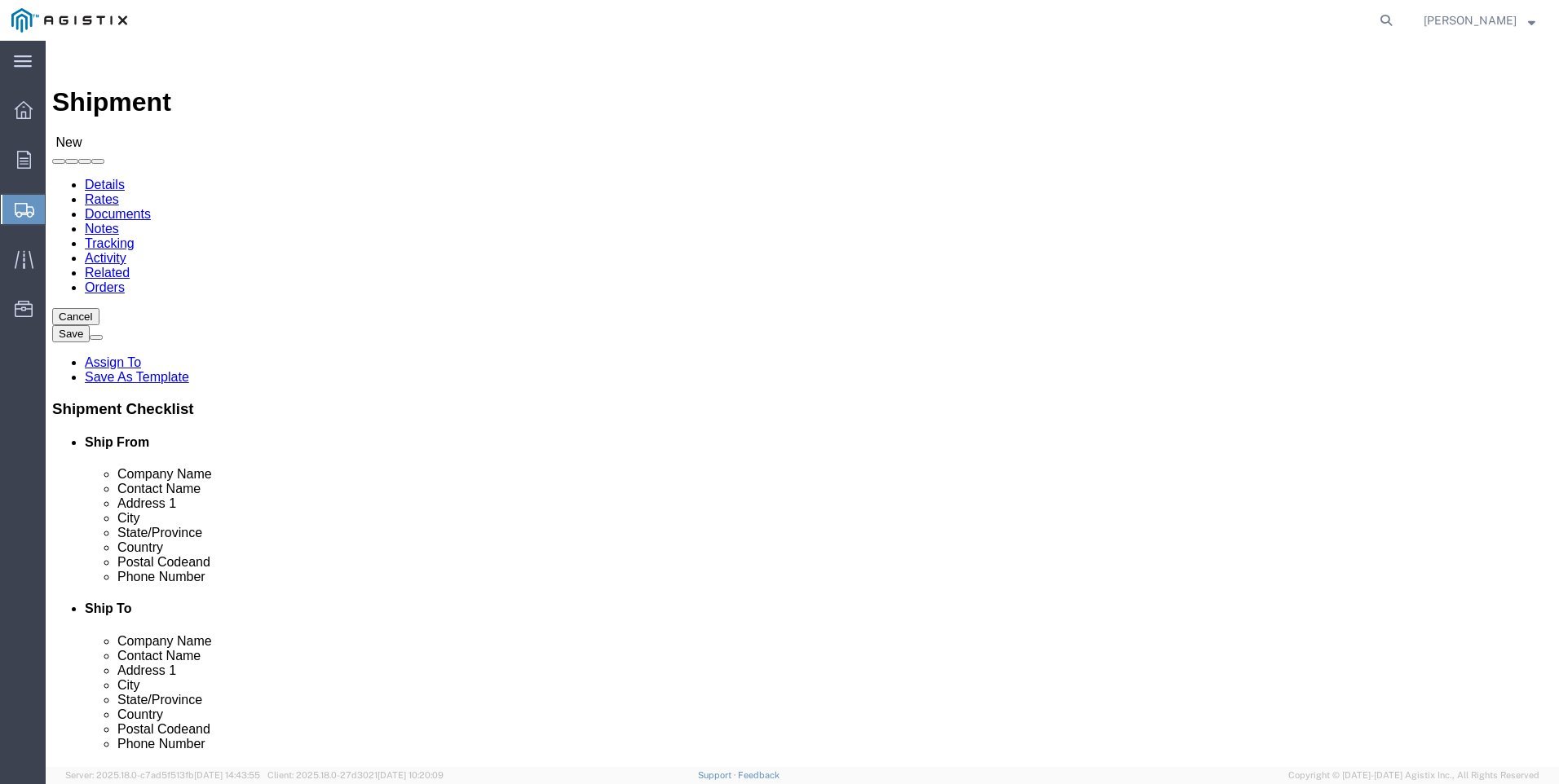
click select "Select PG&E Tri-Pacific Supply Inc"
select select "9596"
click select "Select PG&E Tri-Pacific Supply Inc"
select select
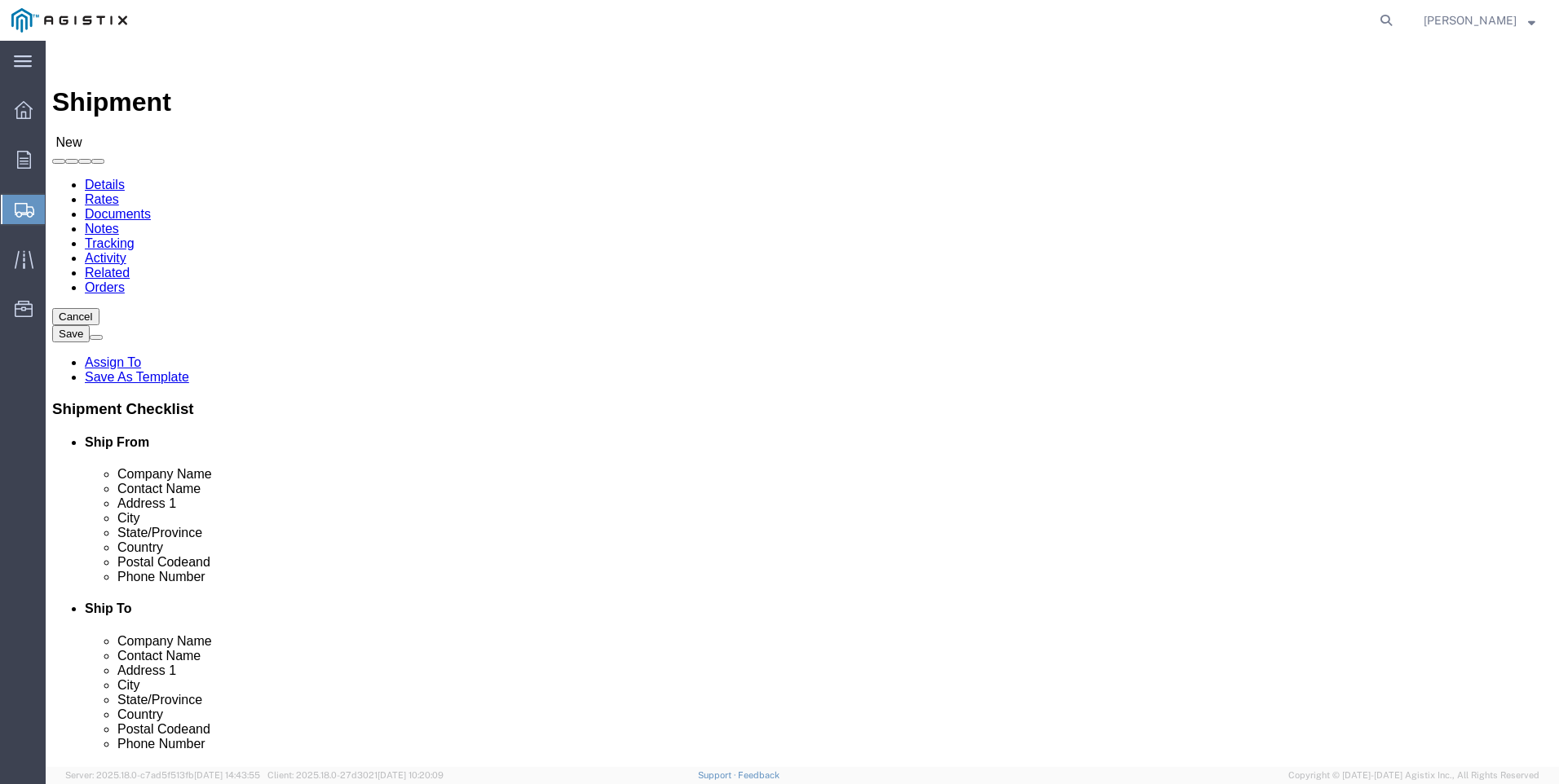
select select "MYPROFILE"
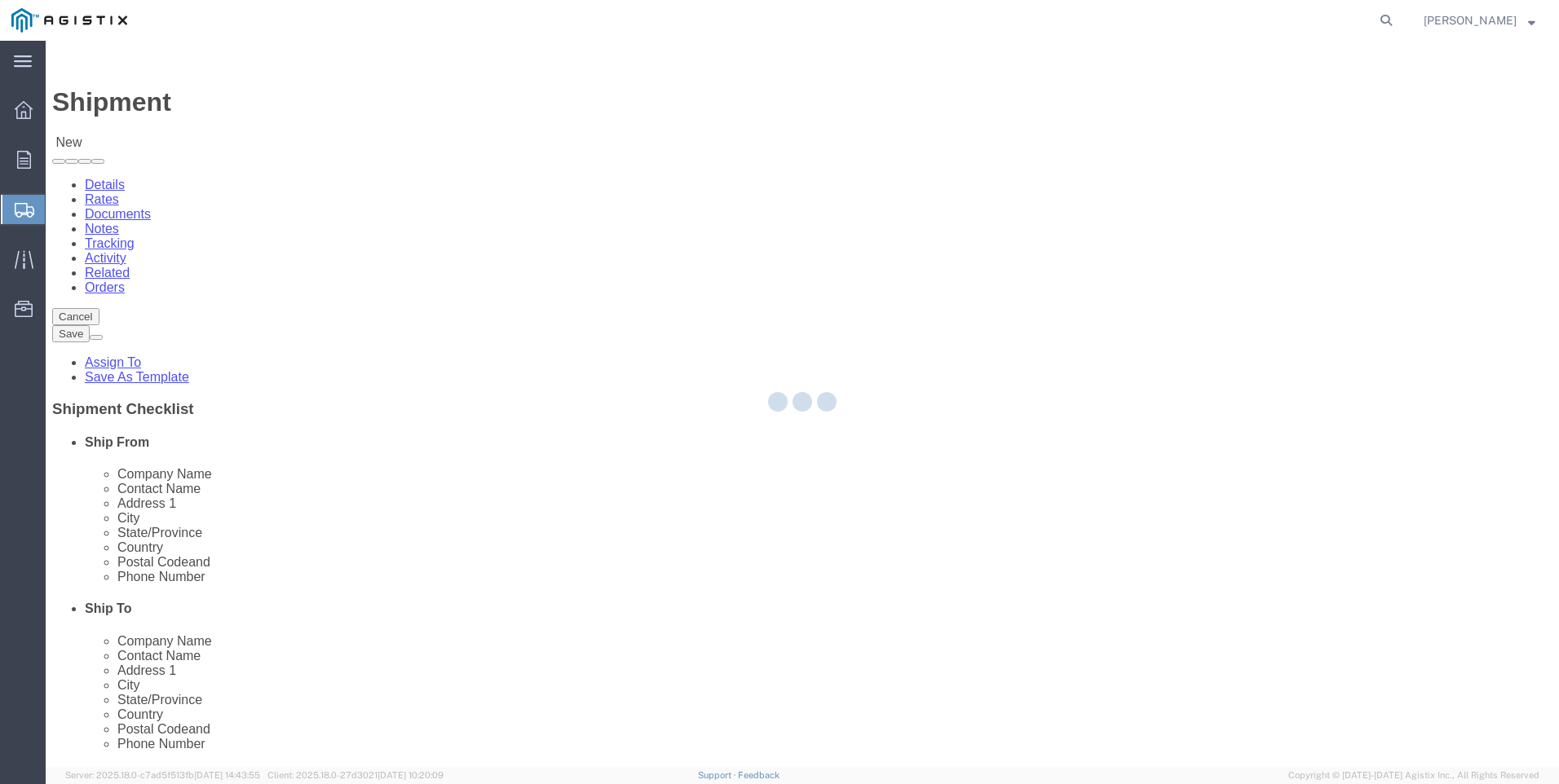
select select "CA"
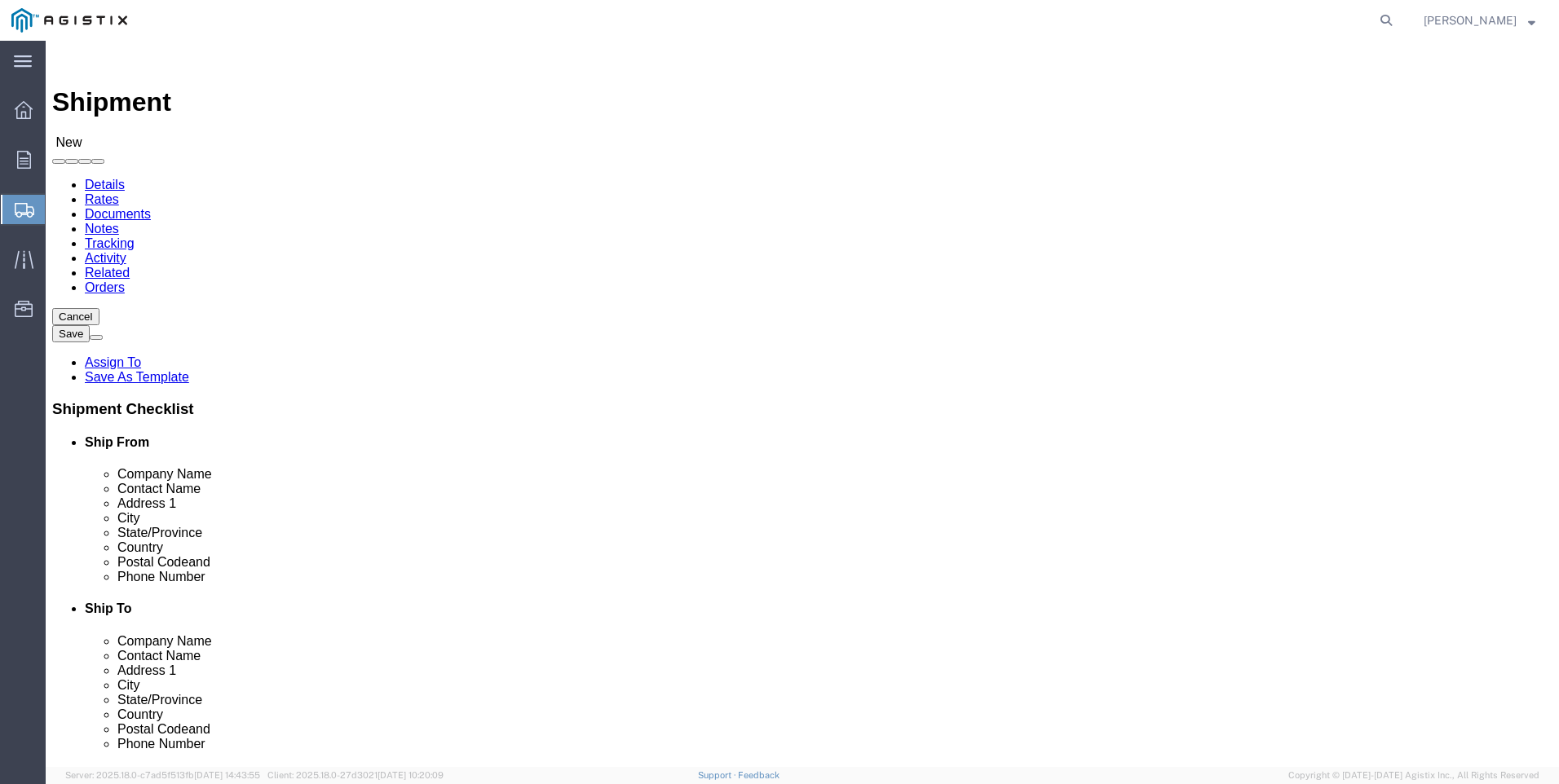
click select "Select All Others [GEOGRAPHIC_DATA] [GEOGRAPHIC_DATA] [GEOGRAPHIC_DATA] [GEOGRA…"
select select "19740"
click select "Select All Others [GEOGRAPHIC_DATA] [GEOGRAPHIC_DATA] [GEOGRAPHIC_DATA] [GEOGRA…"
click span
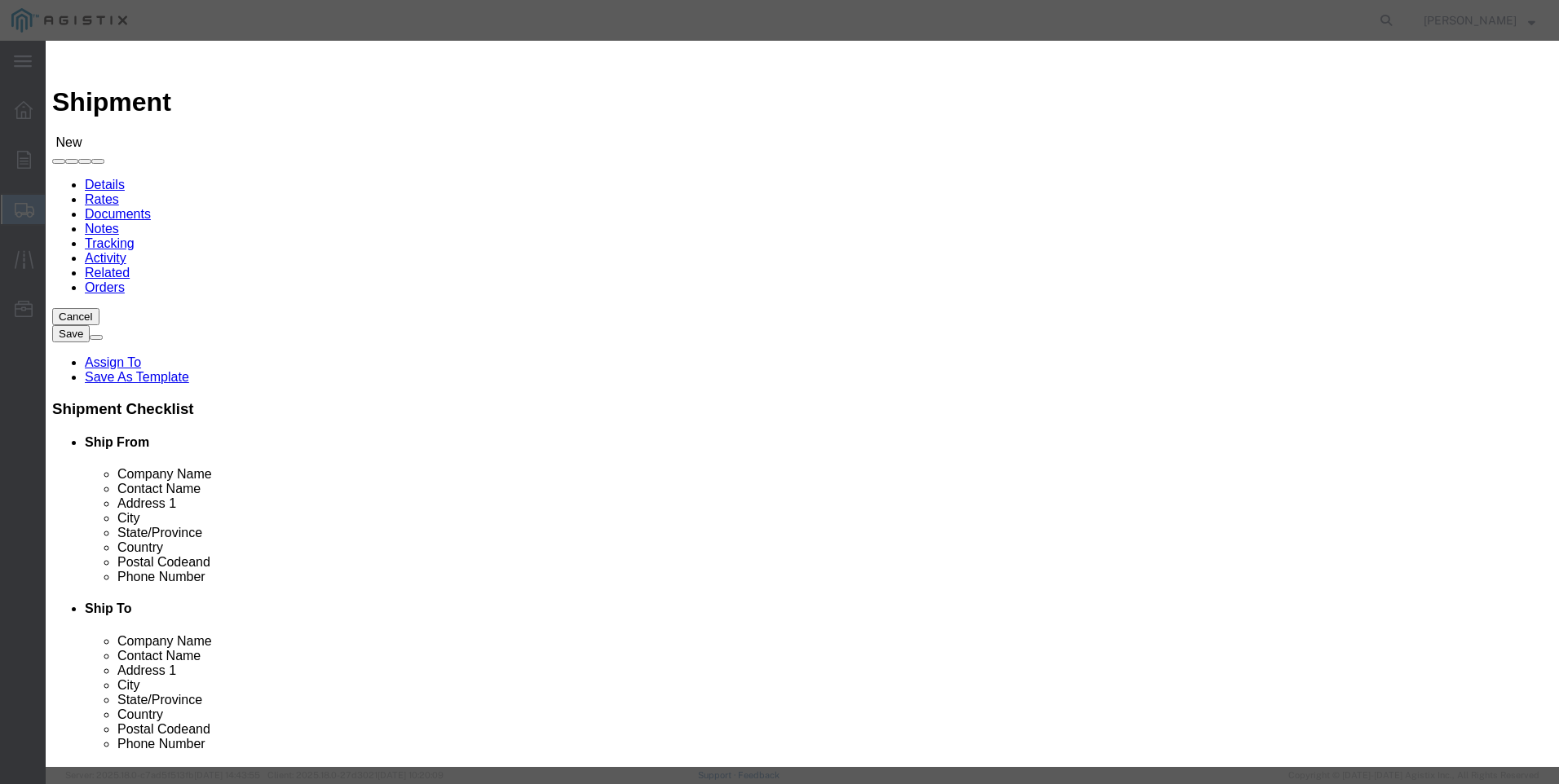
scroll to position [734, 0]
click button "Select"
select select "CA"
click button "Close"
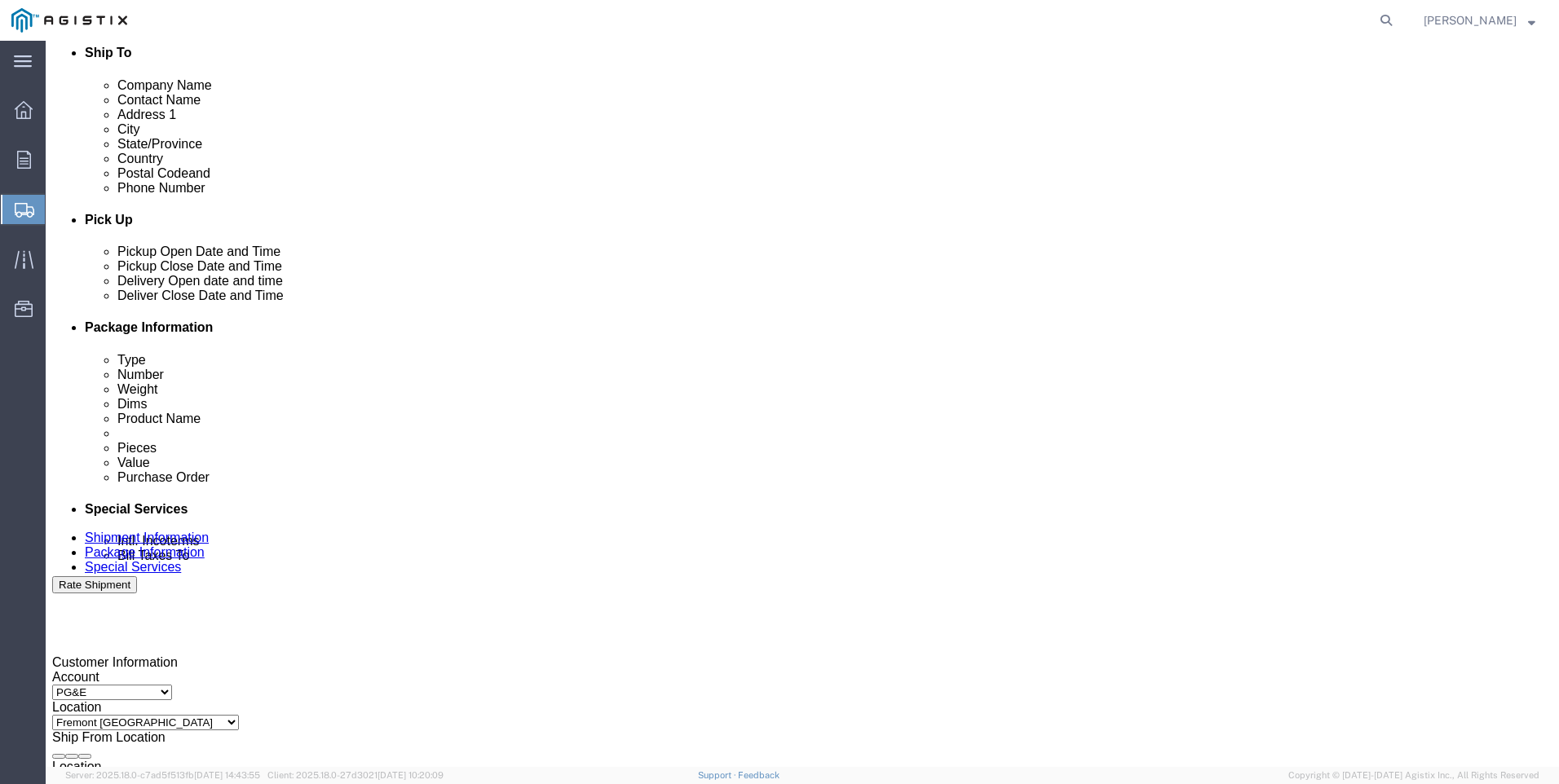
scroll to position [571, 0]
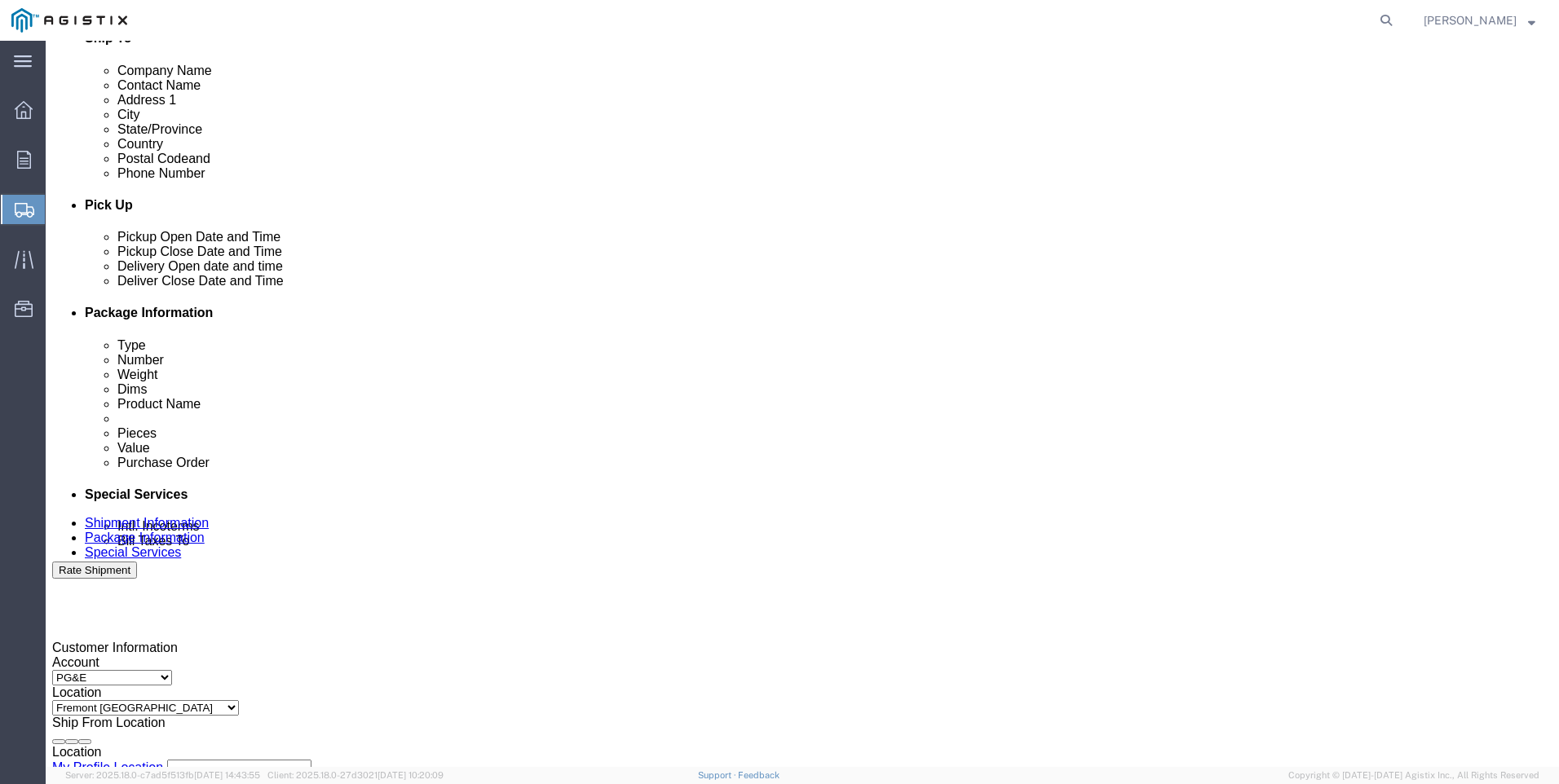
click div "[DATE] 11:00 AM"
click input "4:00 AM"
type input "4:00 PM"
drag, startPoint x: 510, startPoint y: 704, endPoint x: 719, endPoint y: 435, distance: 340.6
click button "Apply"
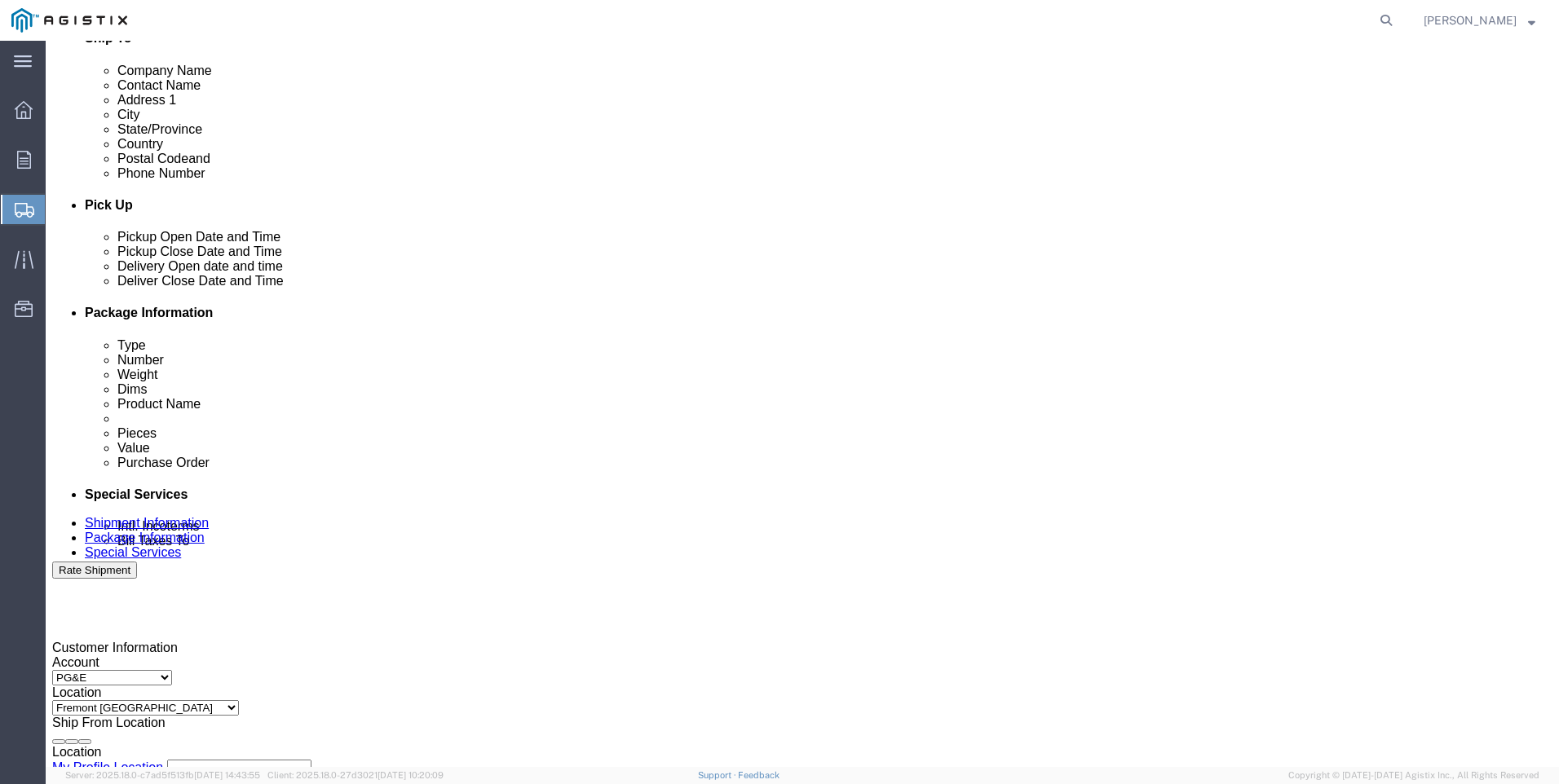
click div
click input "7:00 PM"
type input "7:00 AM"
click button "Apply"
click div
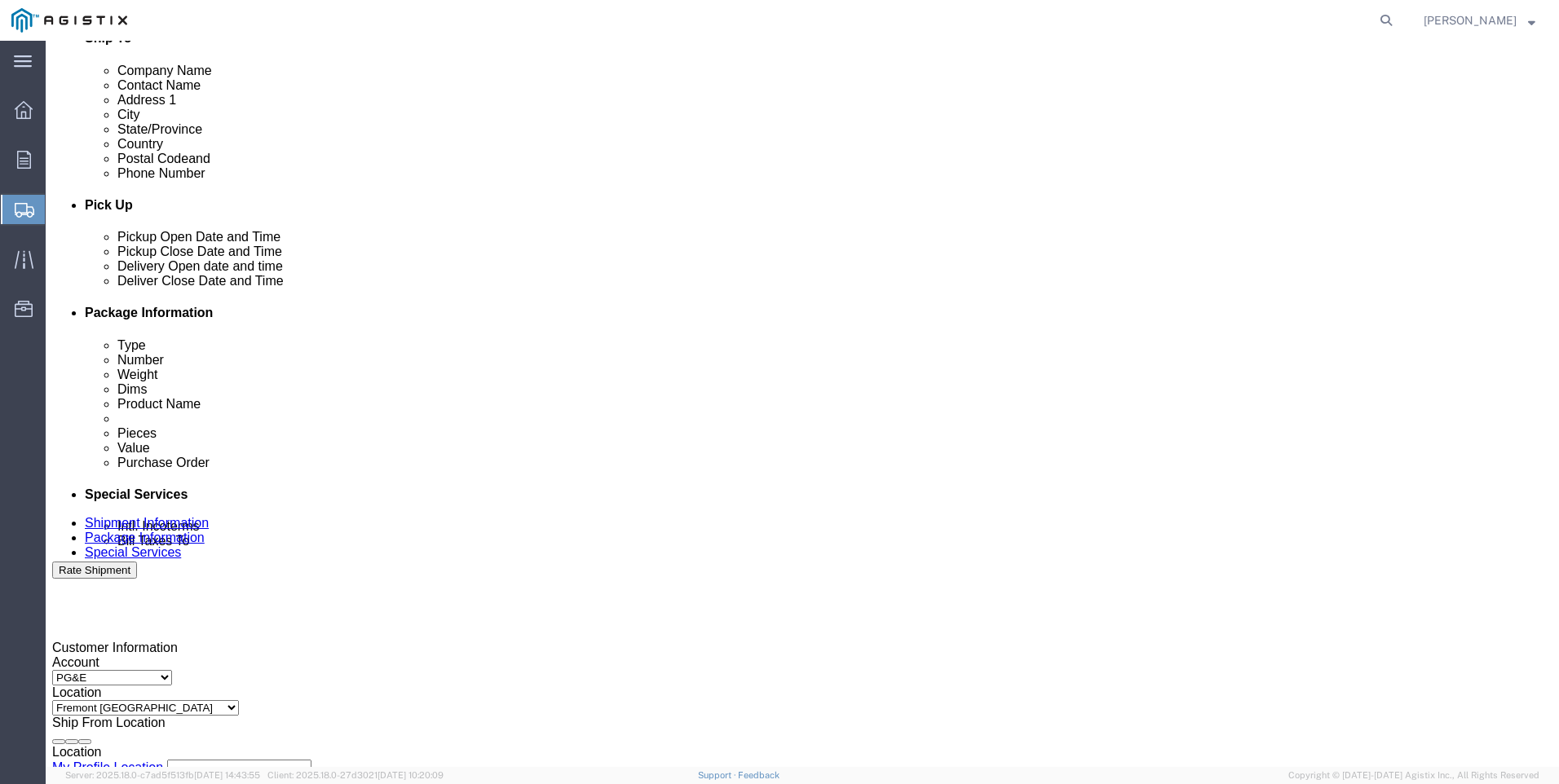
click div "[DATE] 5:00 PM"
drag, startPoint x: 803, startPoint y: 711, endPoint x: 903, endPoint y: 587, distance: 159.3
click button "Apply"
click div "Deliver Close Date Deliver Close Time Deliver Close Date and Time"
click div
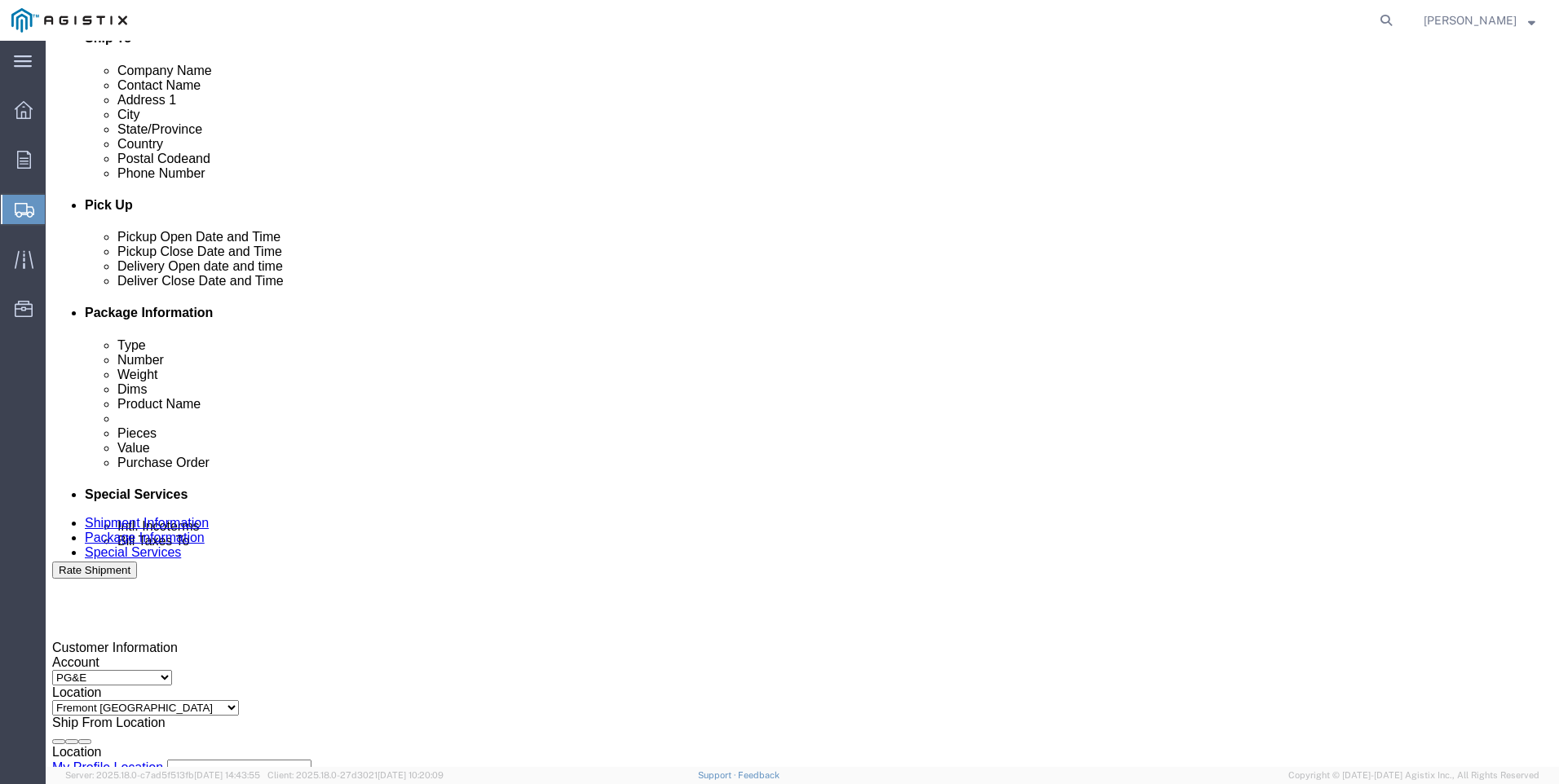
drag, startPoint x: 990, startPoint y: 714, endPoint x: 980, endPoint y: 697, distance: 19.7
click input "3:00 AM"
type input "3:00 PM"
click button "Apply"
click input "text"
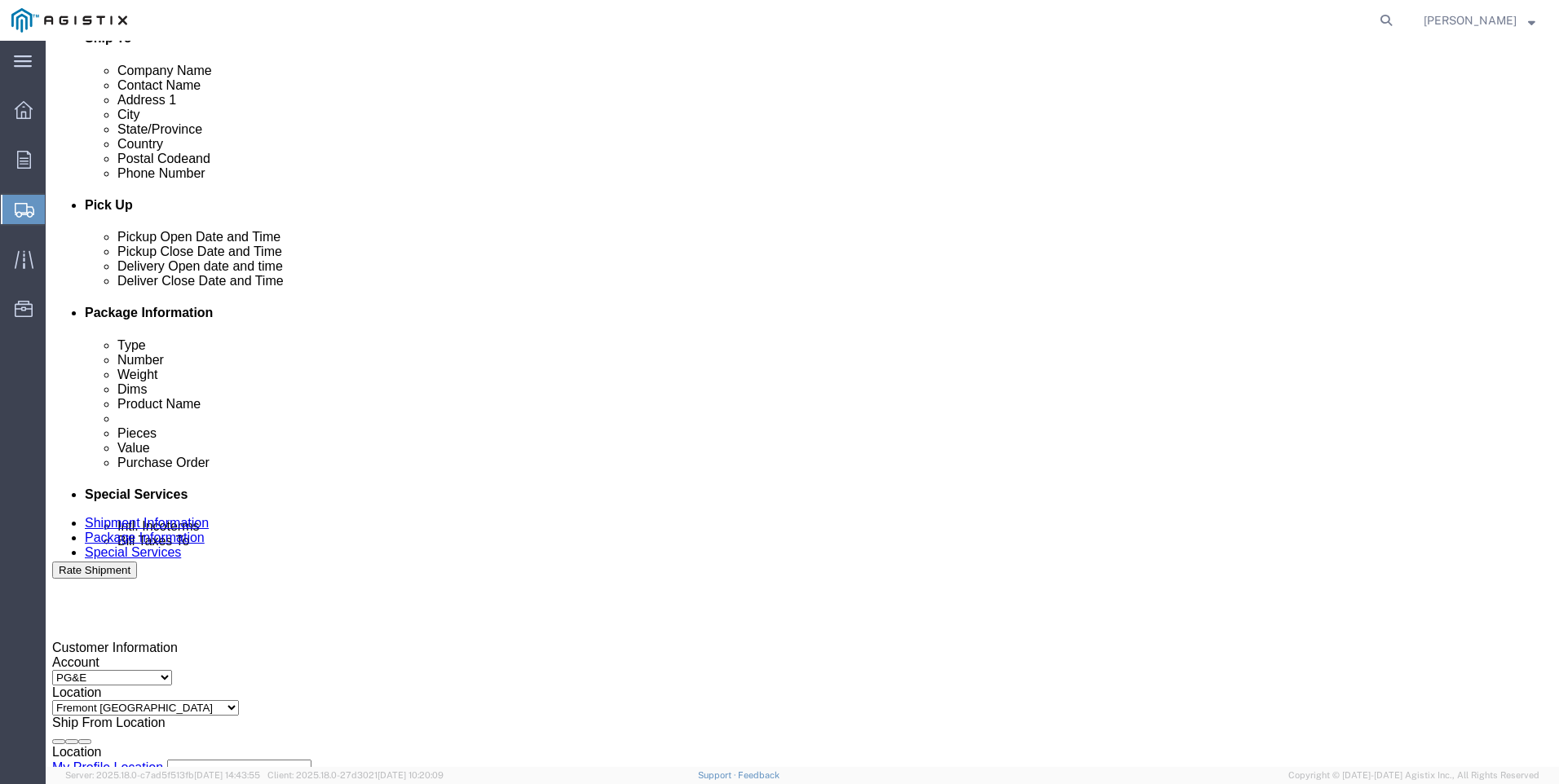
type input "3501383945"
click select "Select Account Type Activity ID Airline Appointment Number ASN Batch Request # …"
select select "SALEORDR"
click select "Select Account Type Activity ID Airline Appointment Number ASN Batch Request # …"
click input "text"
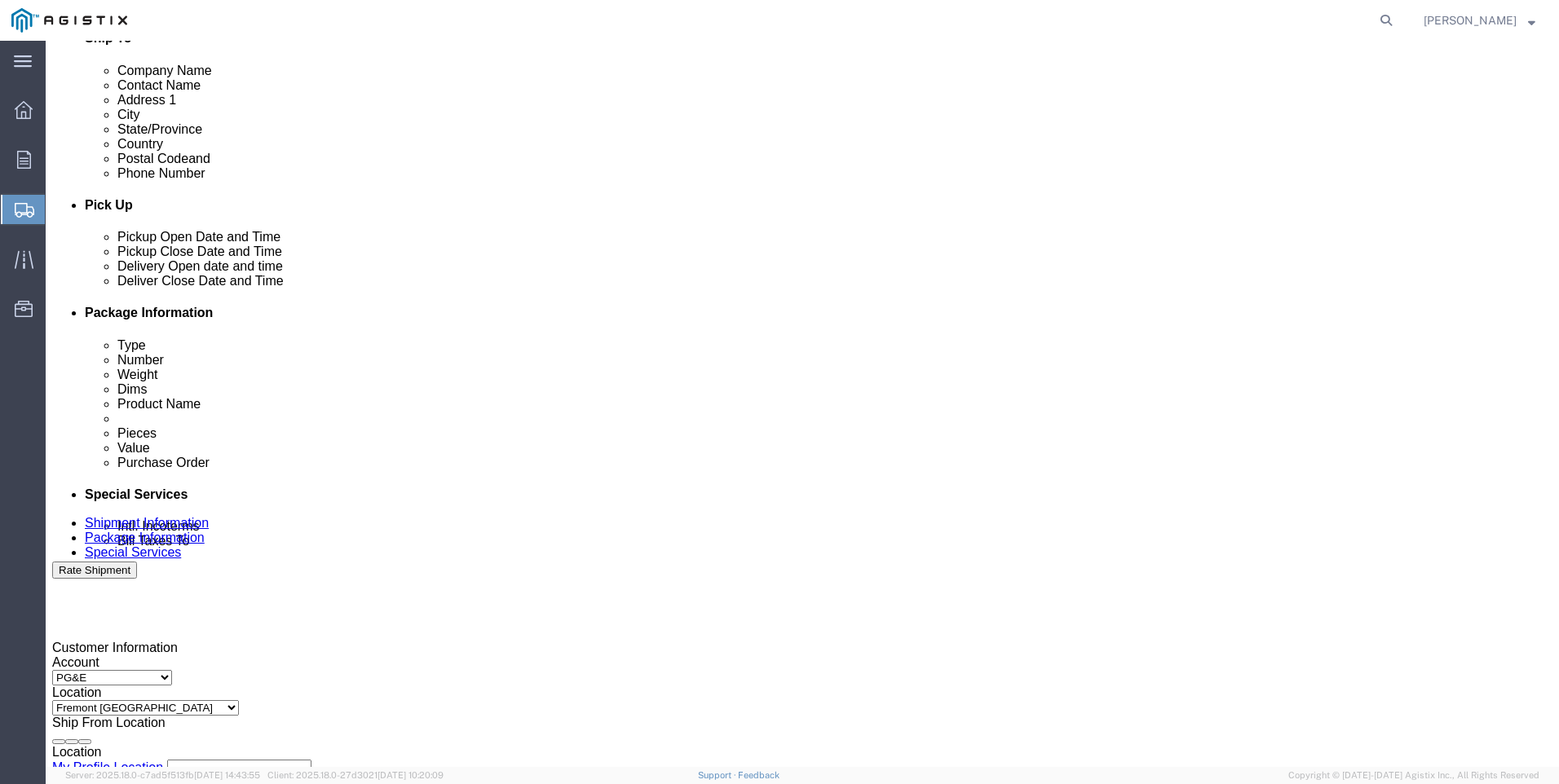
type input "0"
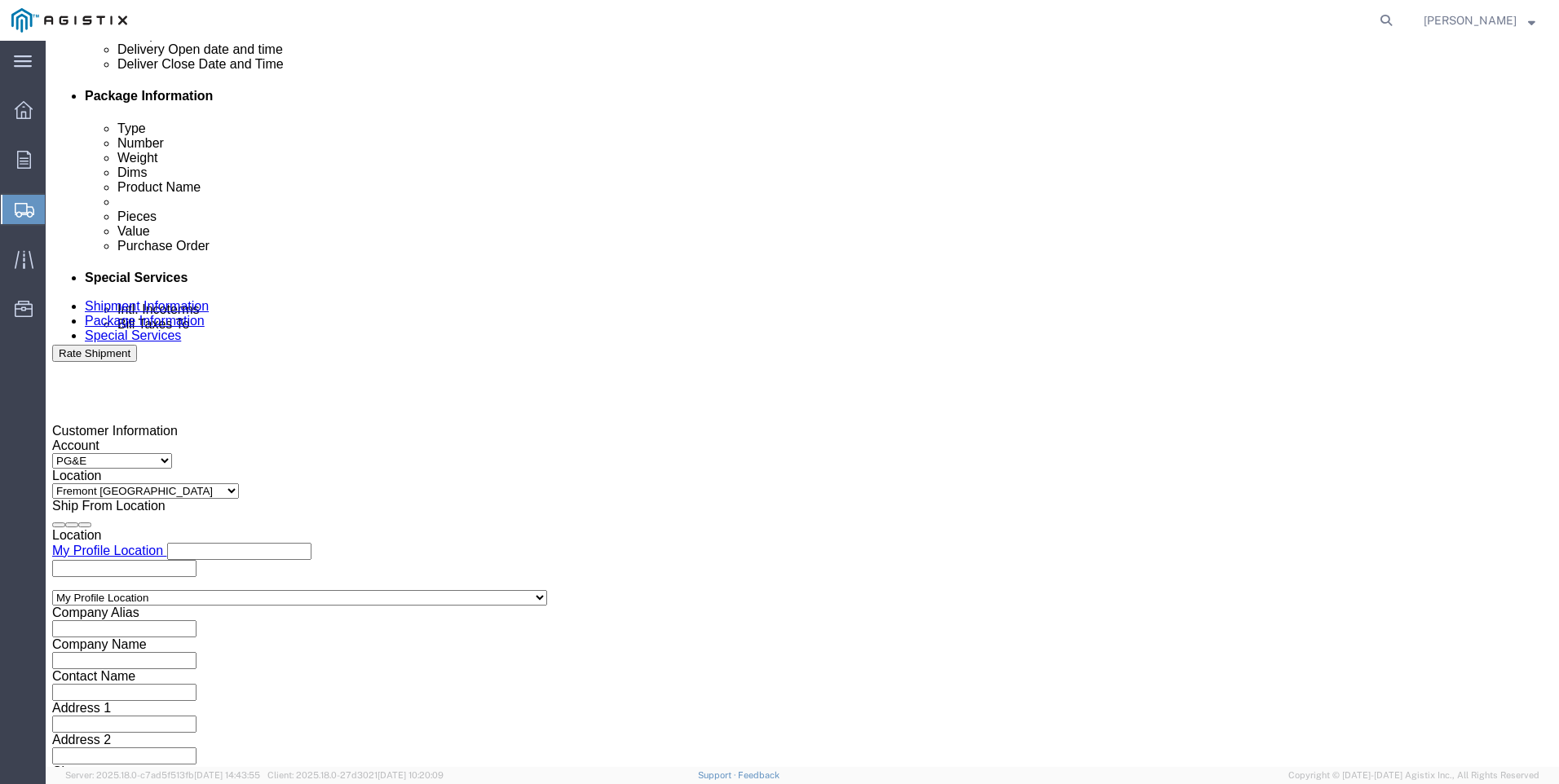
scroll to position [807, 0]
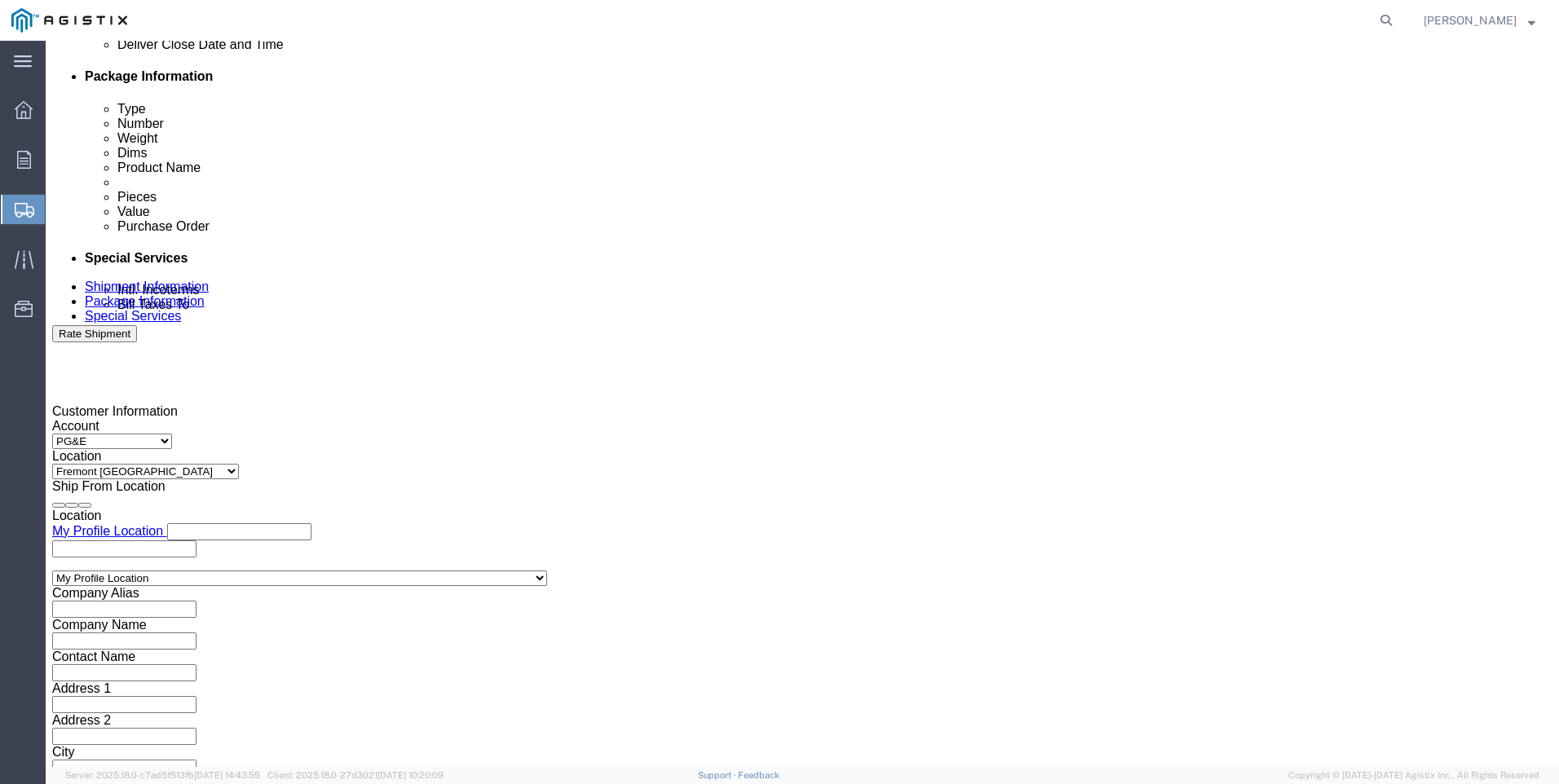
type input "202499"
drag, startPoint x: 1158, startPoint y: 660, endPoint x: 1164, endPoint y: 649, distance: 12.5
click button "Continue"
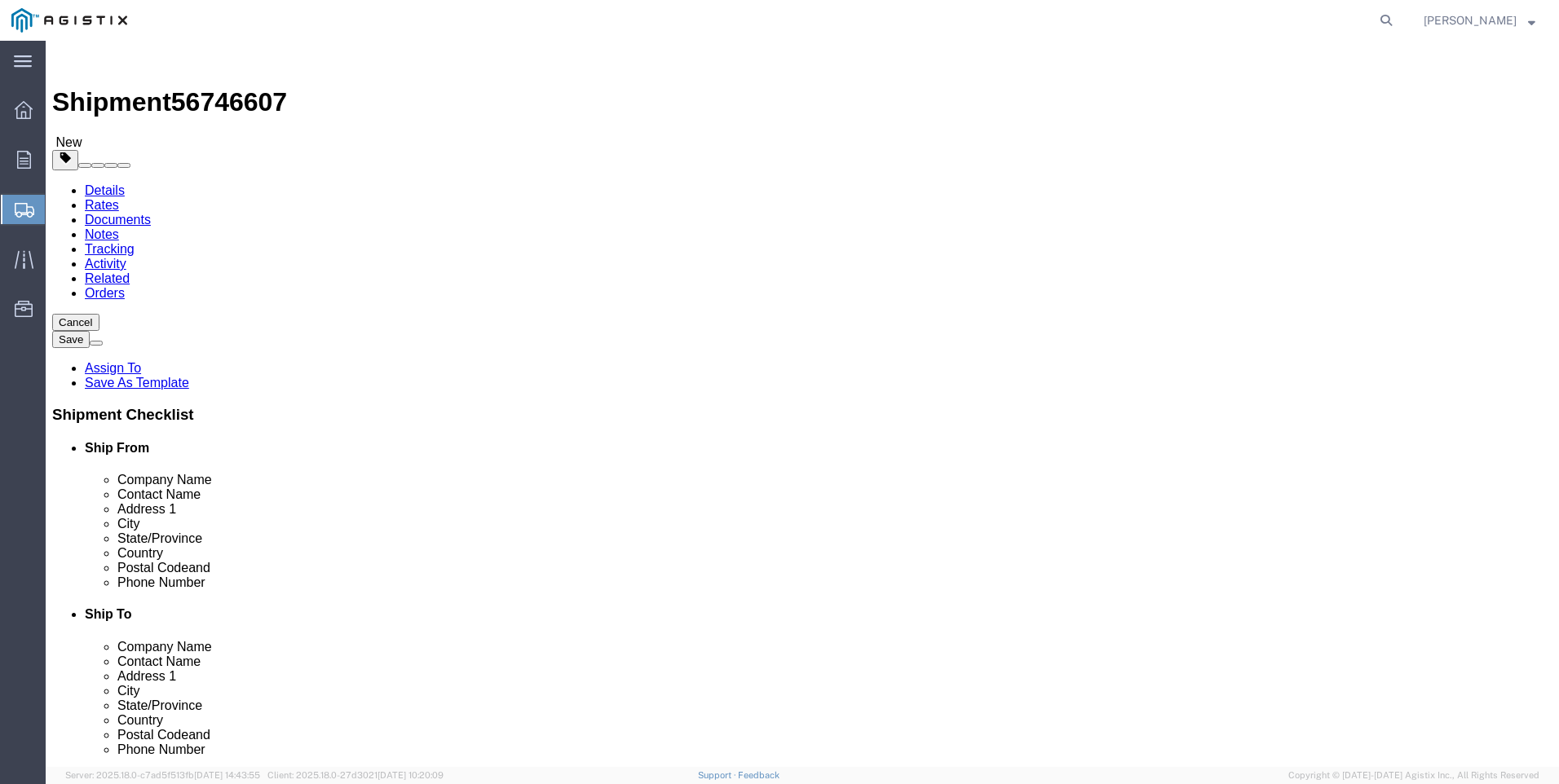
click select "Select Bulk Bundle(s) Cardboard Box(es) Carton(s) Crate(s) Drum(s) (Fiberboard)…"
select select "PSNS"
click select "Select Bulk Bundle(s) Cardboard Box(es) Carton(s) Crate(s) Drum(s) (Fiberboard)…"
click input "text"
type input "48"
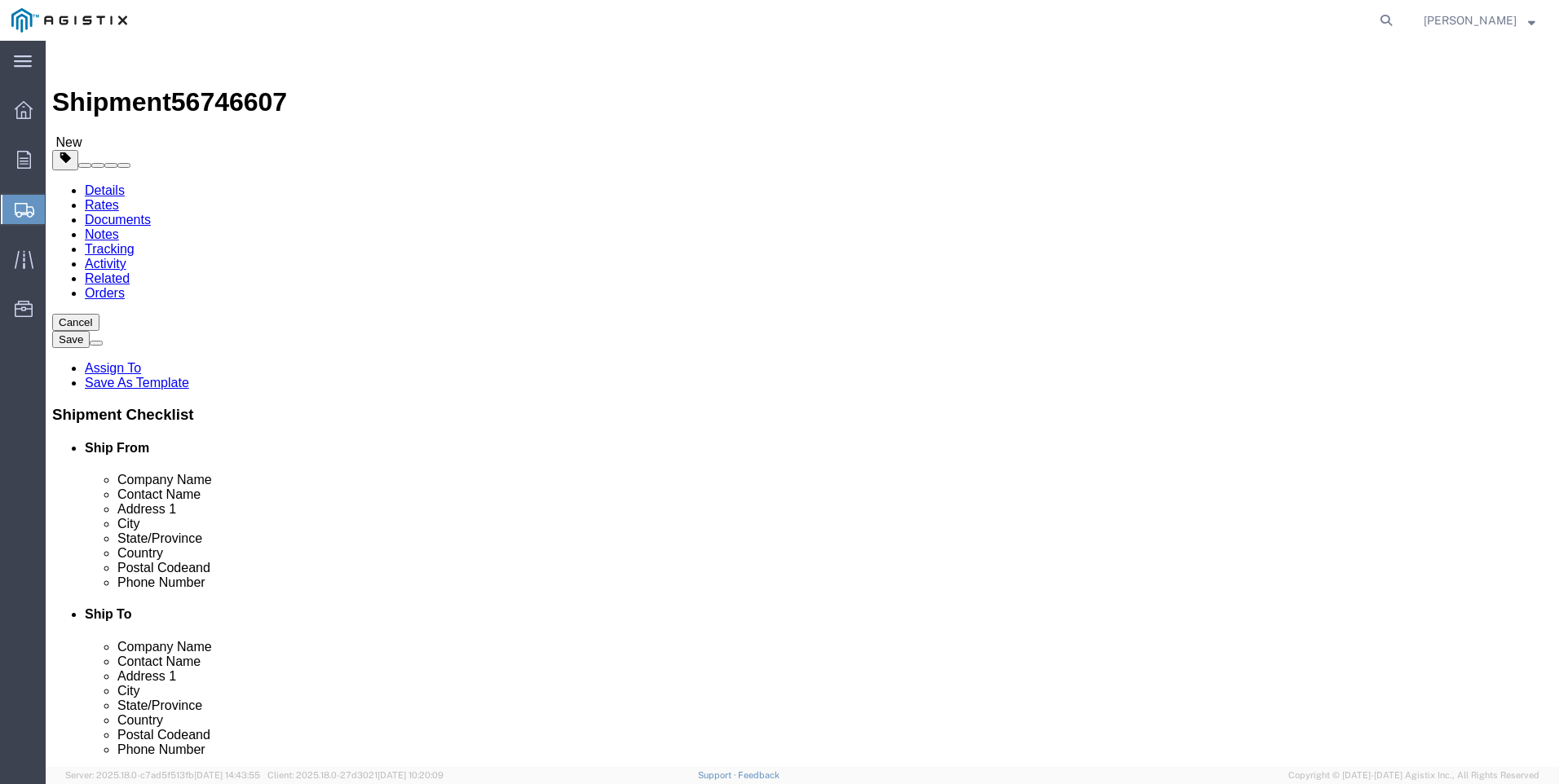
type input "40"
type input "21"
click div "0.00 Select kgs lbs"
drag, startPoint x: 218, startPoint y: 418, endPoint x: 761, endPoint y: 380, distance: 544.3
click div "1 x Pallet(s) Standard (Not Stackable) Package Type Select Bulk Bundle(s) Cardb…"
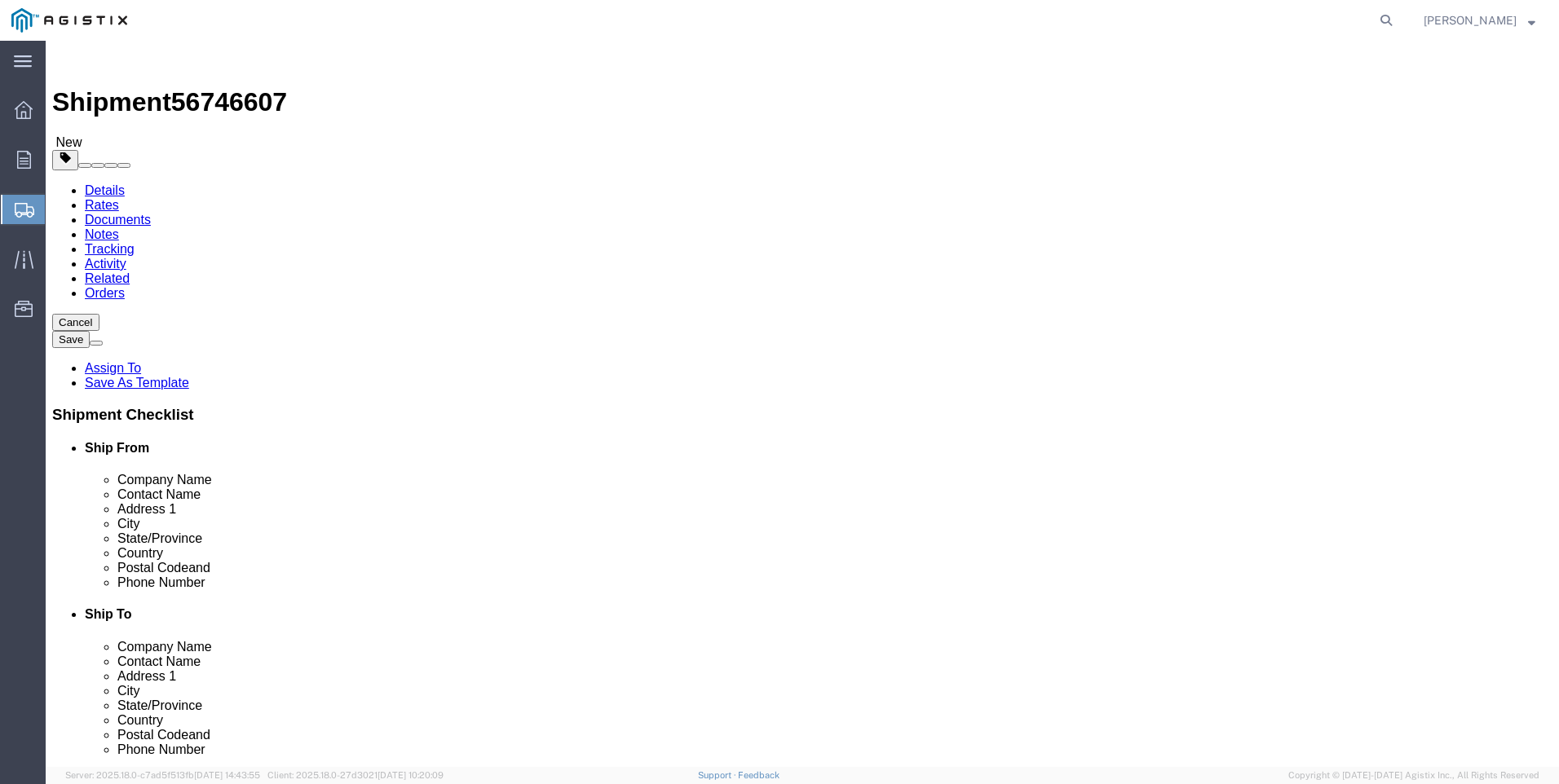
click input "0.00"
drag, startPoint x: 261, startPoint y: 406, endPoint x: 164, endPoint y: 414, distance: 97.3
click div "Weight 0.00 Select kgs lbs Ship. t°"
type input "224"
click link "Add Content"
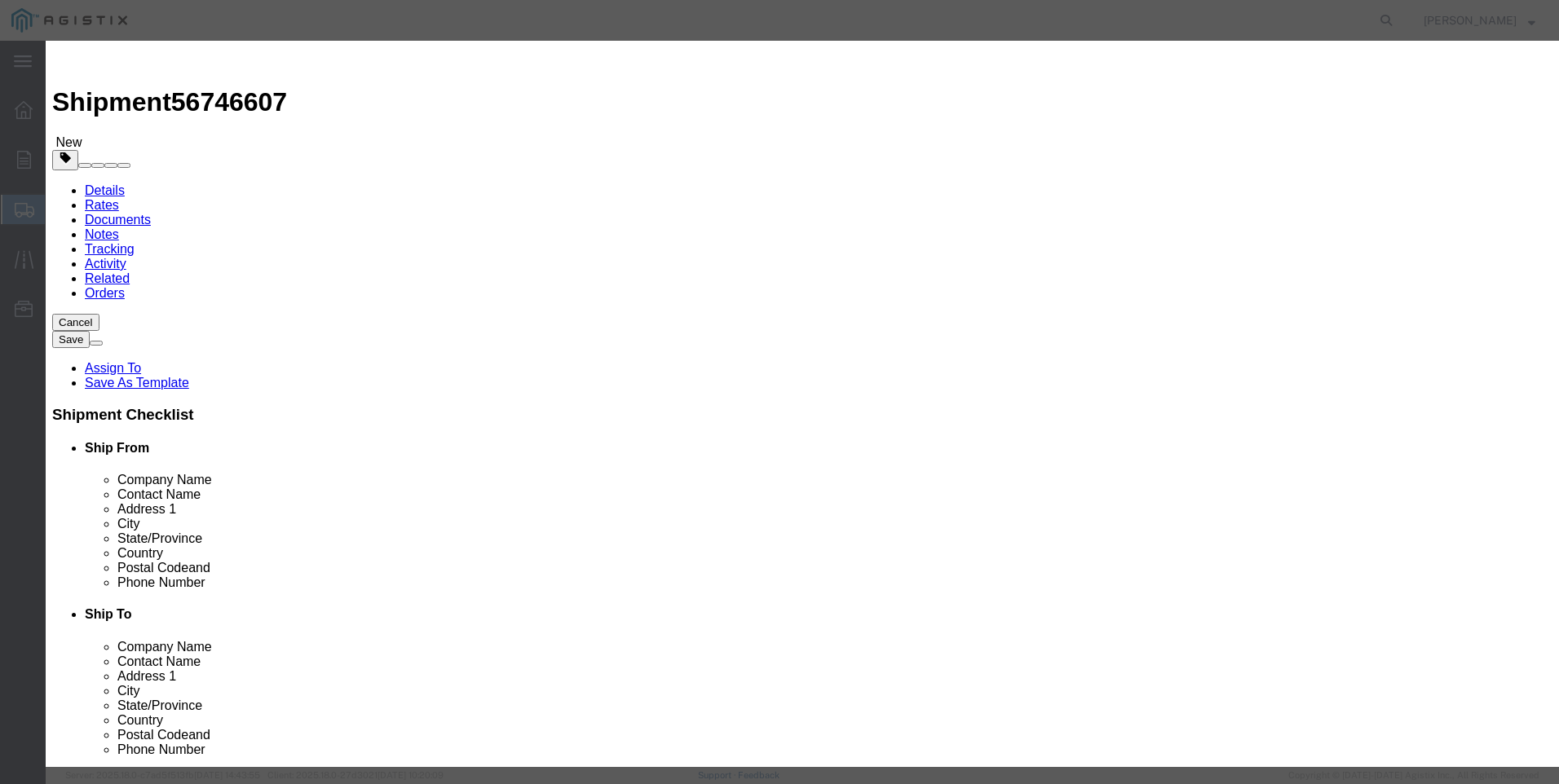
click input "text"
type input "M033355 / USG 243-RPC"
type input "2916"
click input "M033355 / USG 243-RPC"
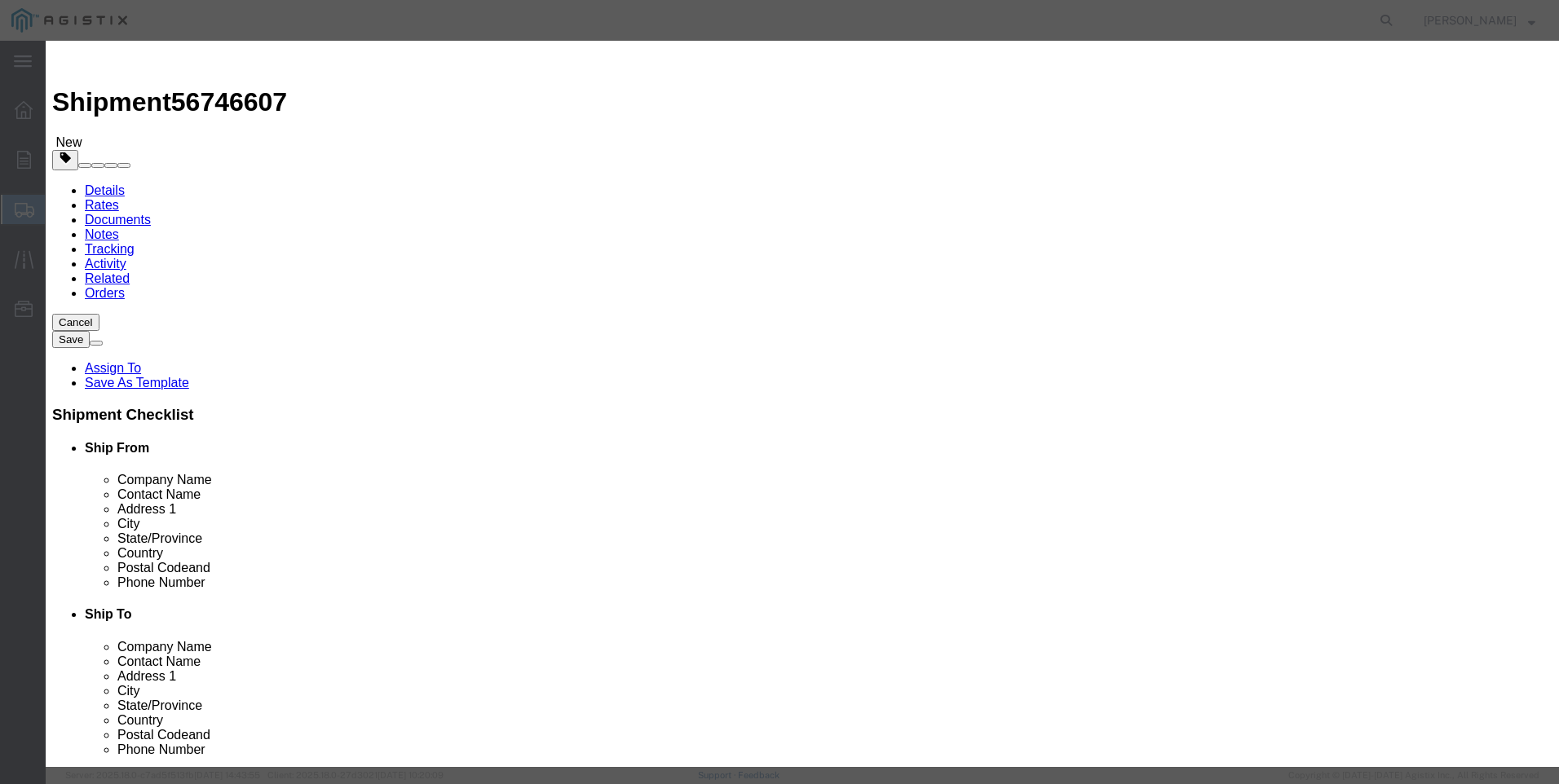
drag, startPoint x: 620, startPoint y: 125, endPoint x: 531, endPoint y: 127, distance: 89.0
click input "M033355 / USG 243-RPC"
type input "M033355"
click td "Name: REGULATOR GAS 2" 1-5 PSIG 243-RPC 1/2""
select select
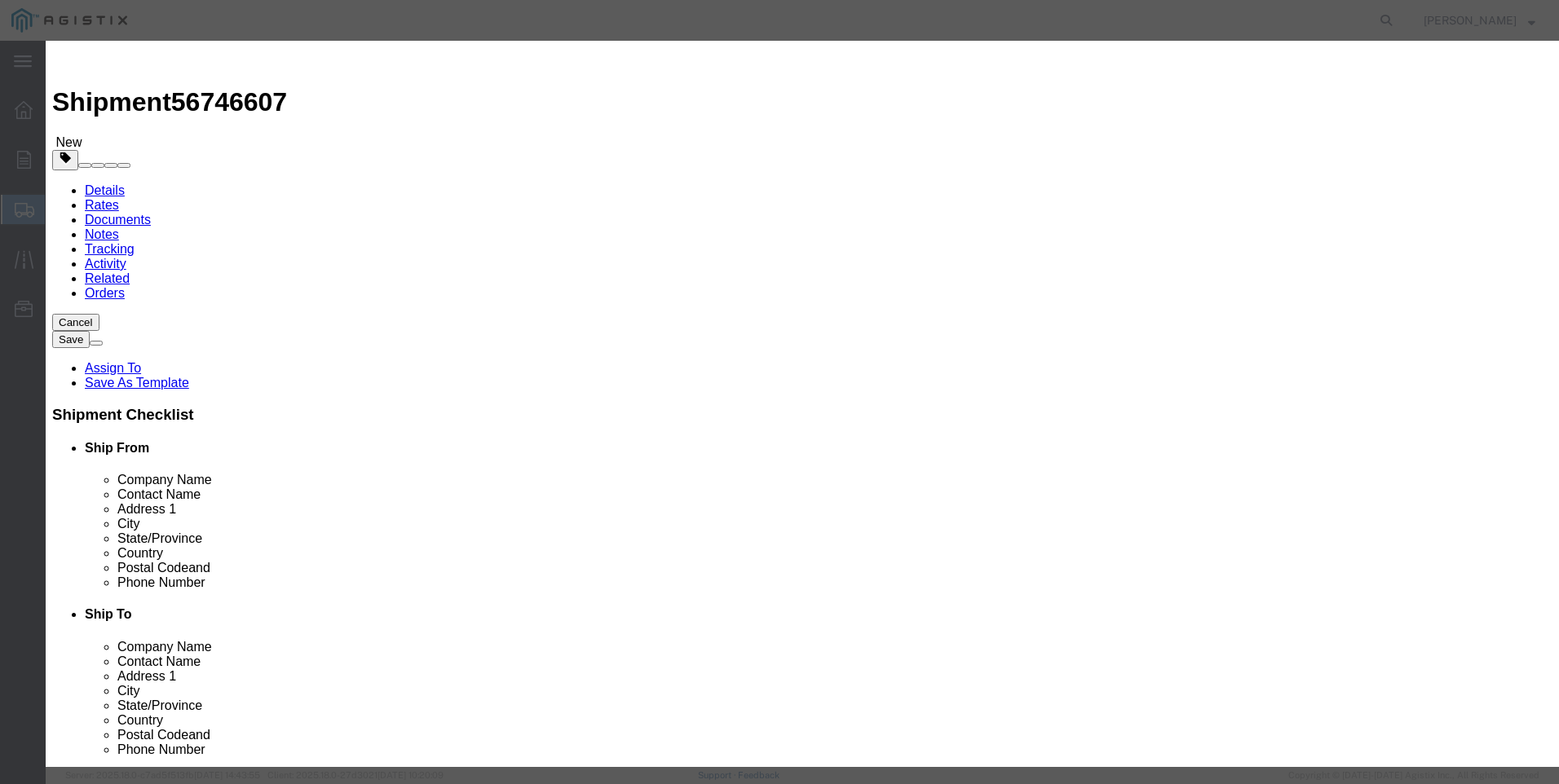
select select "USD"
type input "REGULATOR GAS 2" 1-5 PSIG 243-RPC 1/2""
type input "M033355"
click input "REGULATOR GAS 2" 1-5 PSIG 243-RPC 1/2""
drag, startPoint x: 725, startPoint y: 126, endPoint x: 358, endPoint y: 136, distance: 367.1
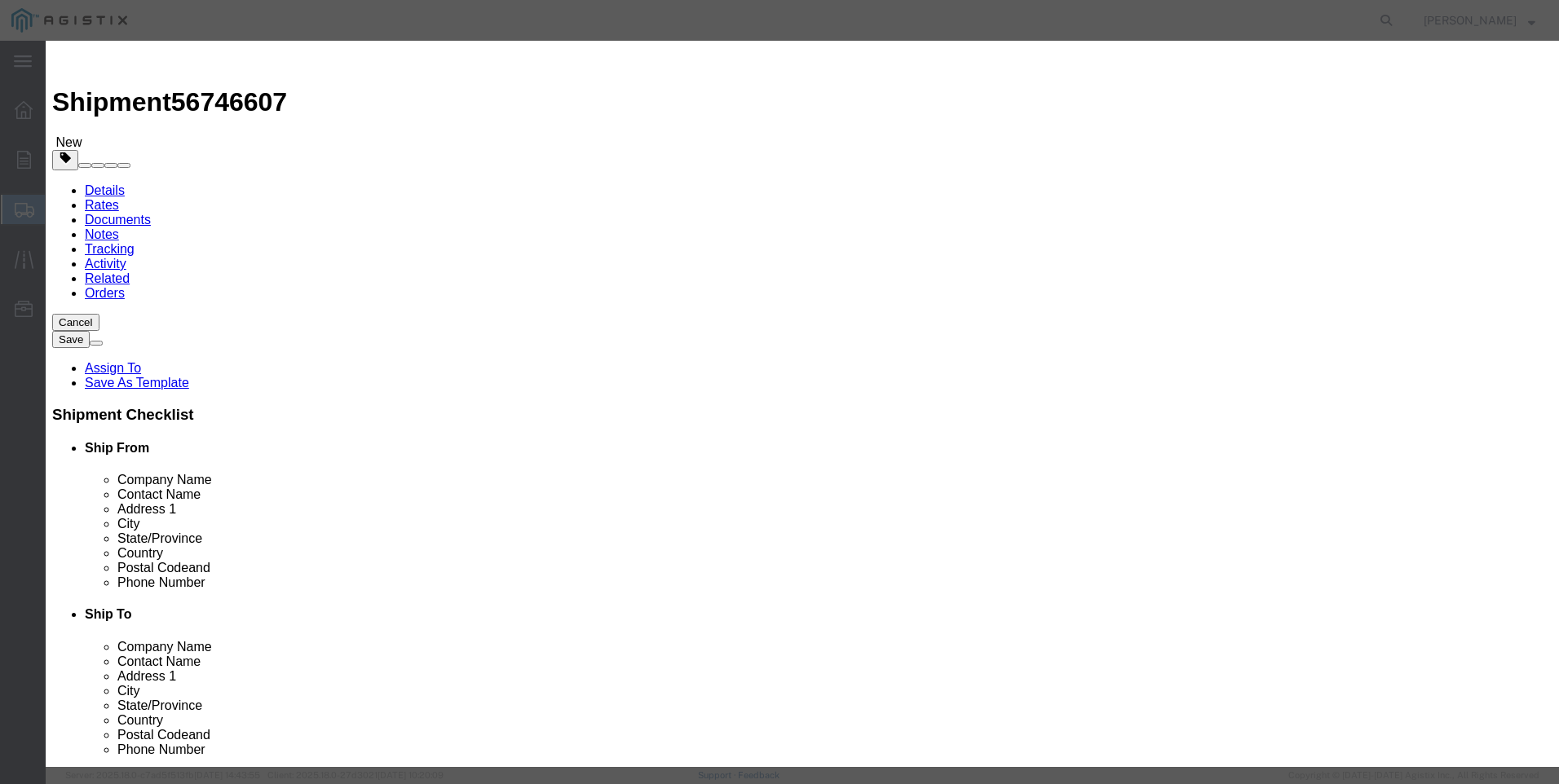
click div "Product Name REGULATOR GAS 2" 1-5 PSIG 243-RPC 1/2" M033355"
type input "REGULATOR GAS 2" 1-5 PSIG 243-RPC 1/2""
click textarea
paste textarea "REGULATOR GAS 2" 1-5 PSIG 243-RPC 1/2""
type textarea "REGULATOR GAS 2" 1-5 PSIG 243-RPC 1/2""
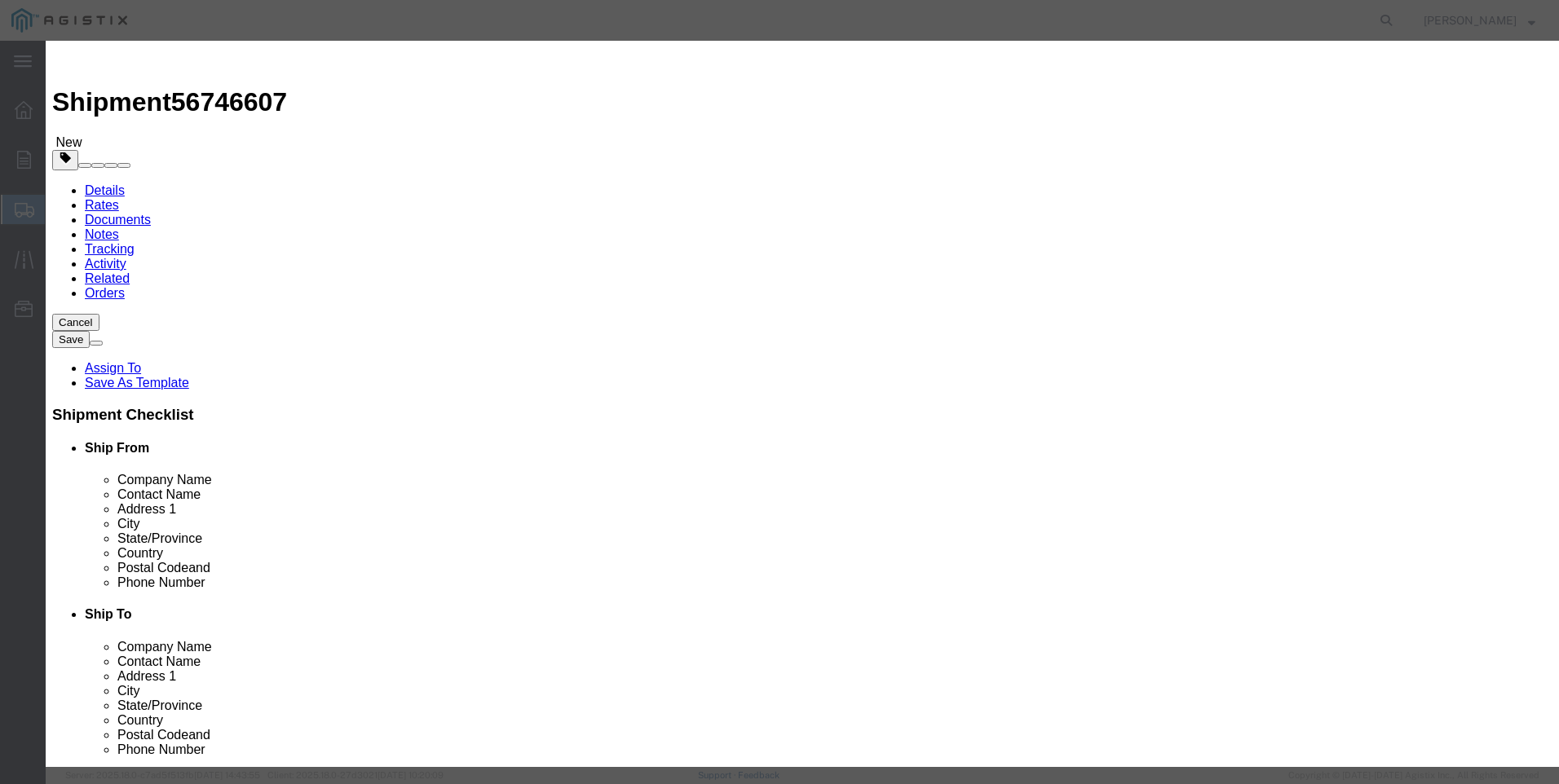
drag, startPoint x: 723, startPoint y: 131, endPoint x: 199, endPoint y: 128, distance: 524.0
click div "Add content Commodity library Product Name REGULATOR GAS 2" 1-5 PSIG 243-RPC 1/…"
click input "M033355"
type input "M033355 / USG 243-RPC"
click input "text"
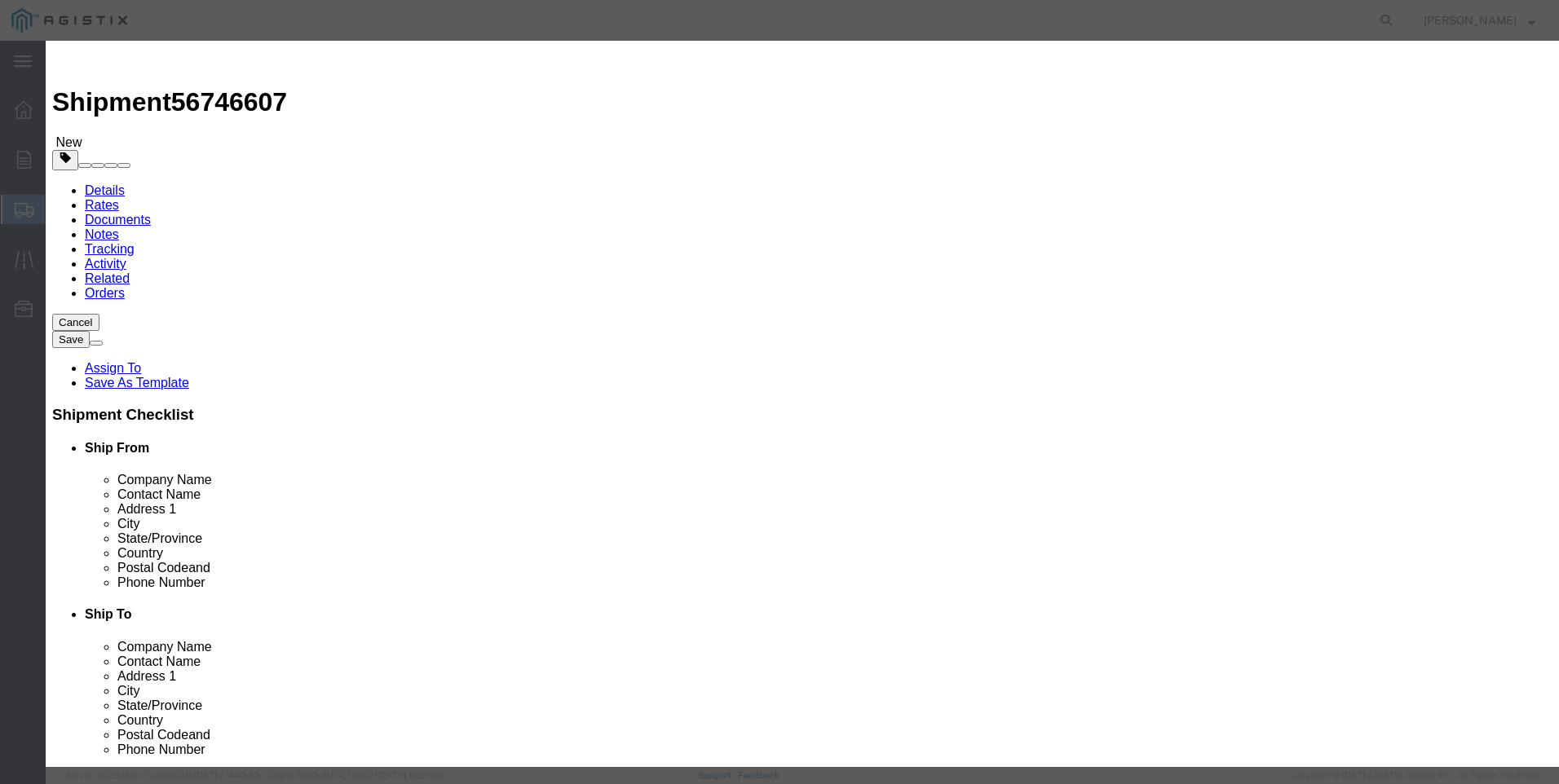
type input "5"
click input "text"
type input "7290"
click select "Select 50 55 60 65 70 85 92.5 100 125 175 250 300 400"
select select "100"
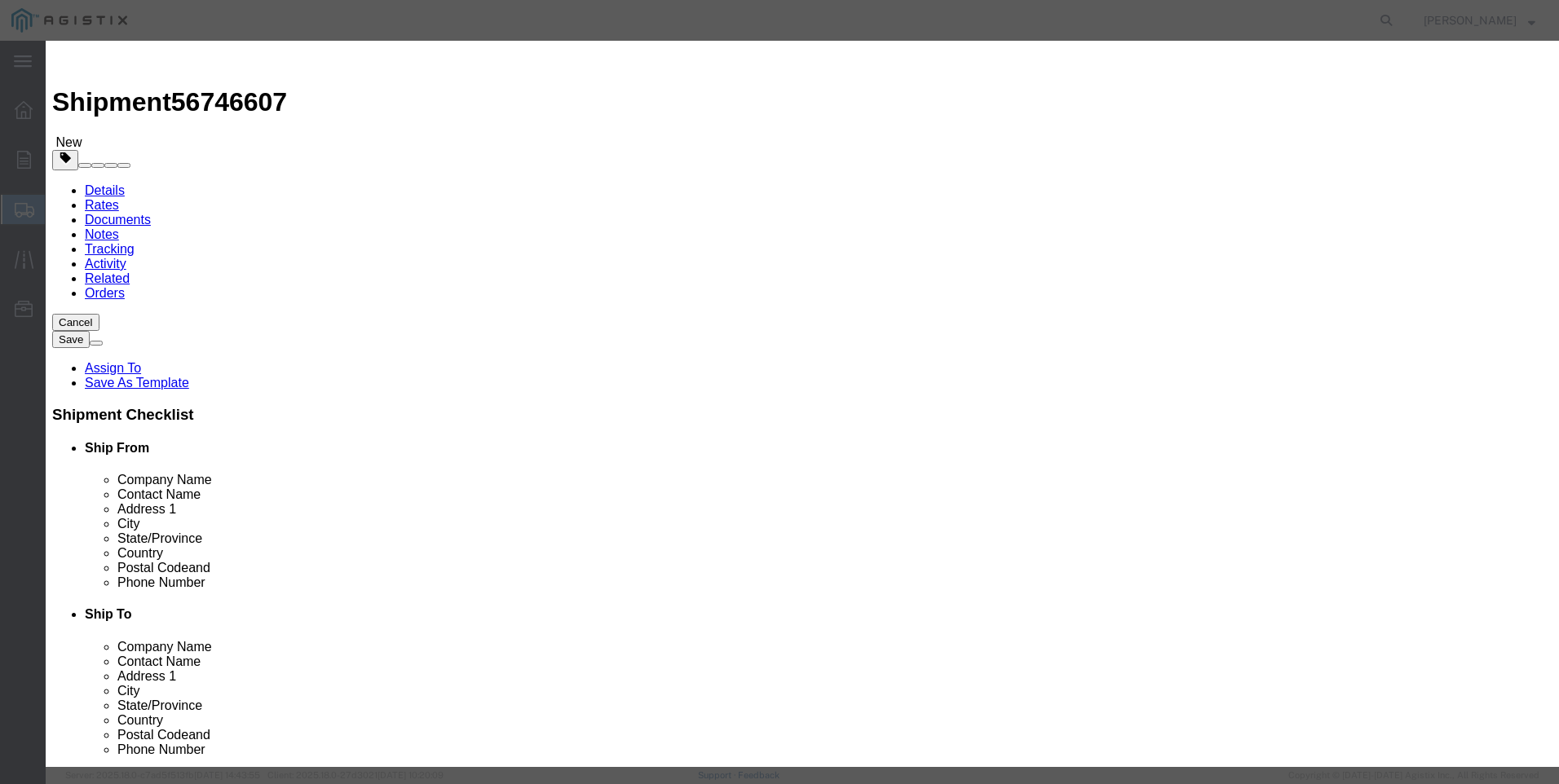
click select "Select 50 55 60 65 70 85 92.5 100 125 175 250 300 400"
click button "Save & Close"
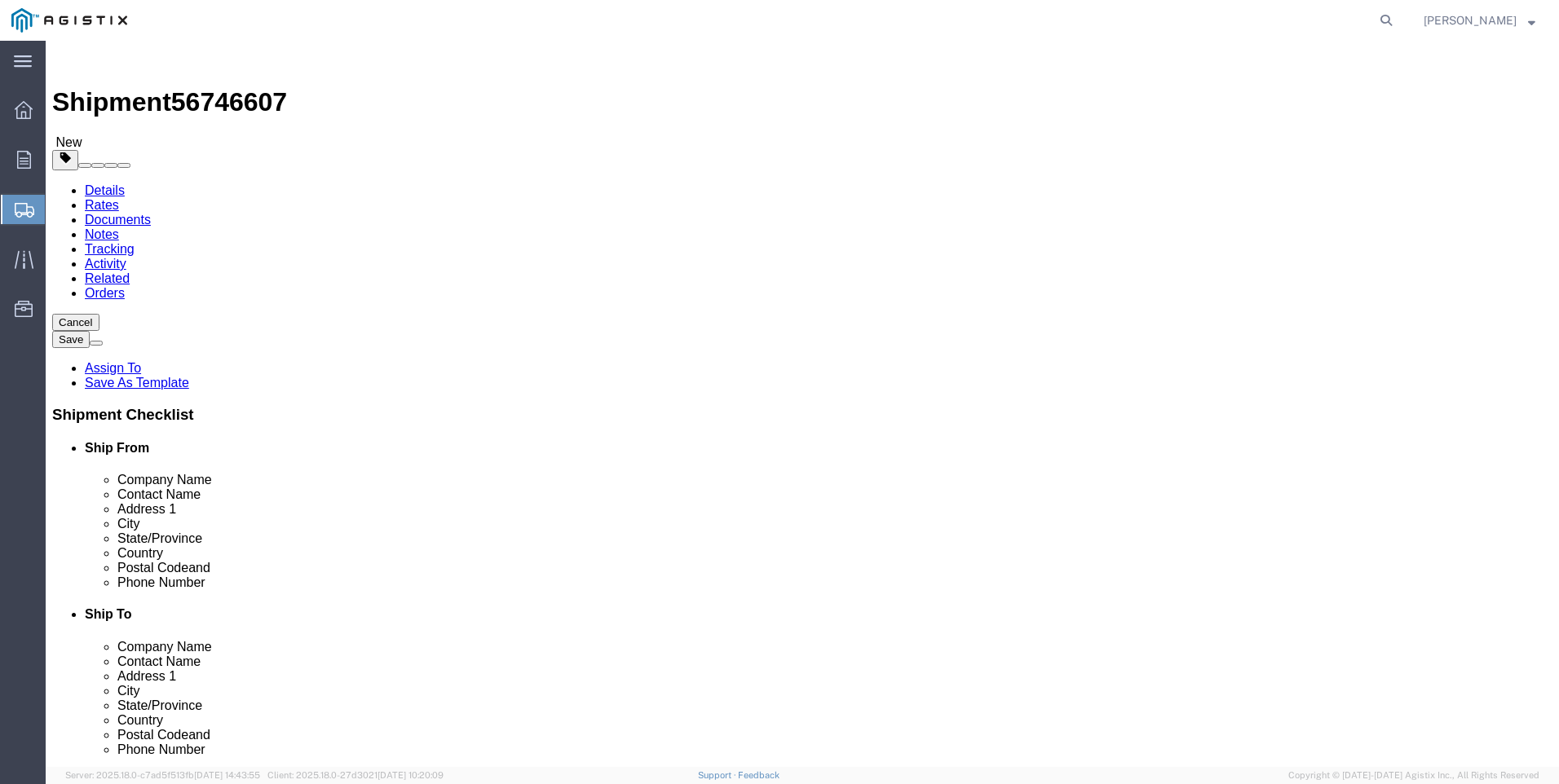
click button "Rate Shipment"
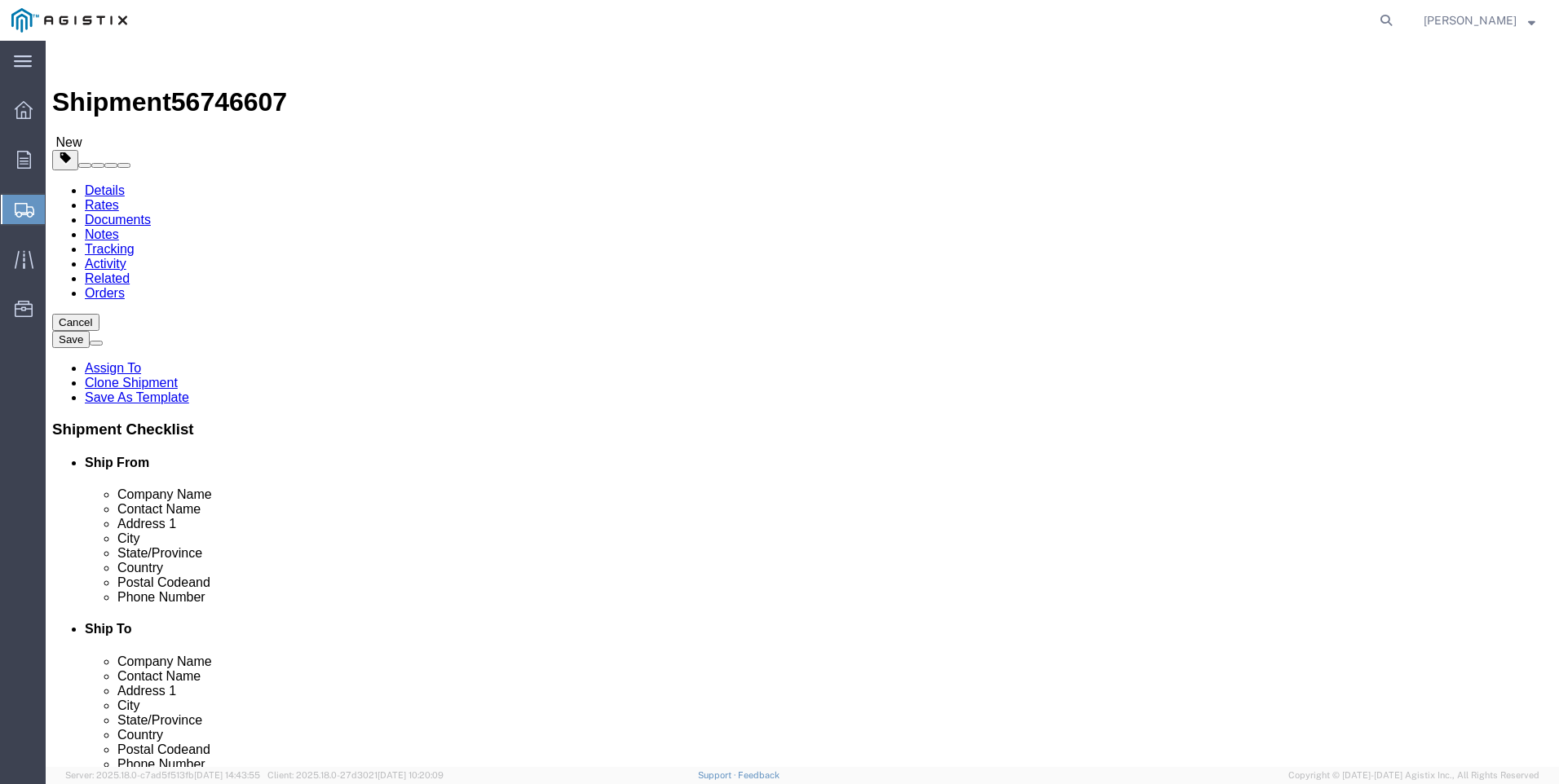
click at [98, 183] on link "Details" at bounding box center [105, 190] width 40 height 14
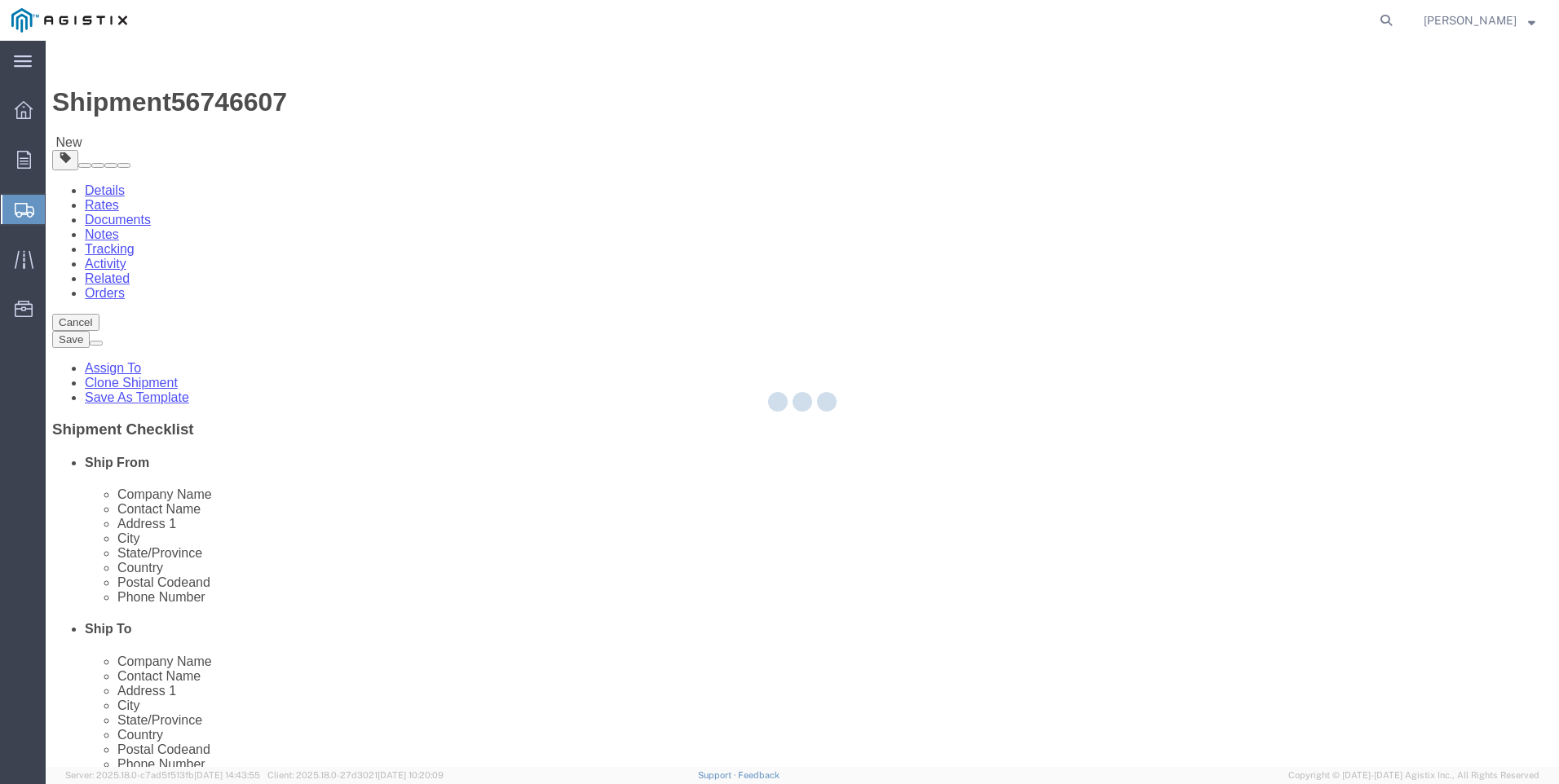
select select "21360"
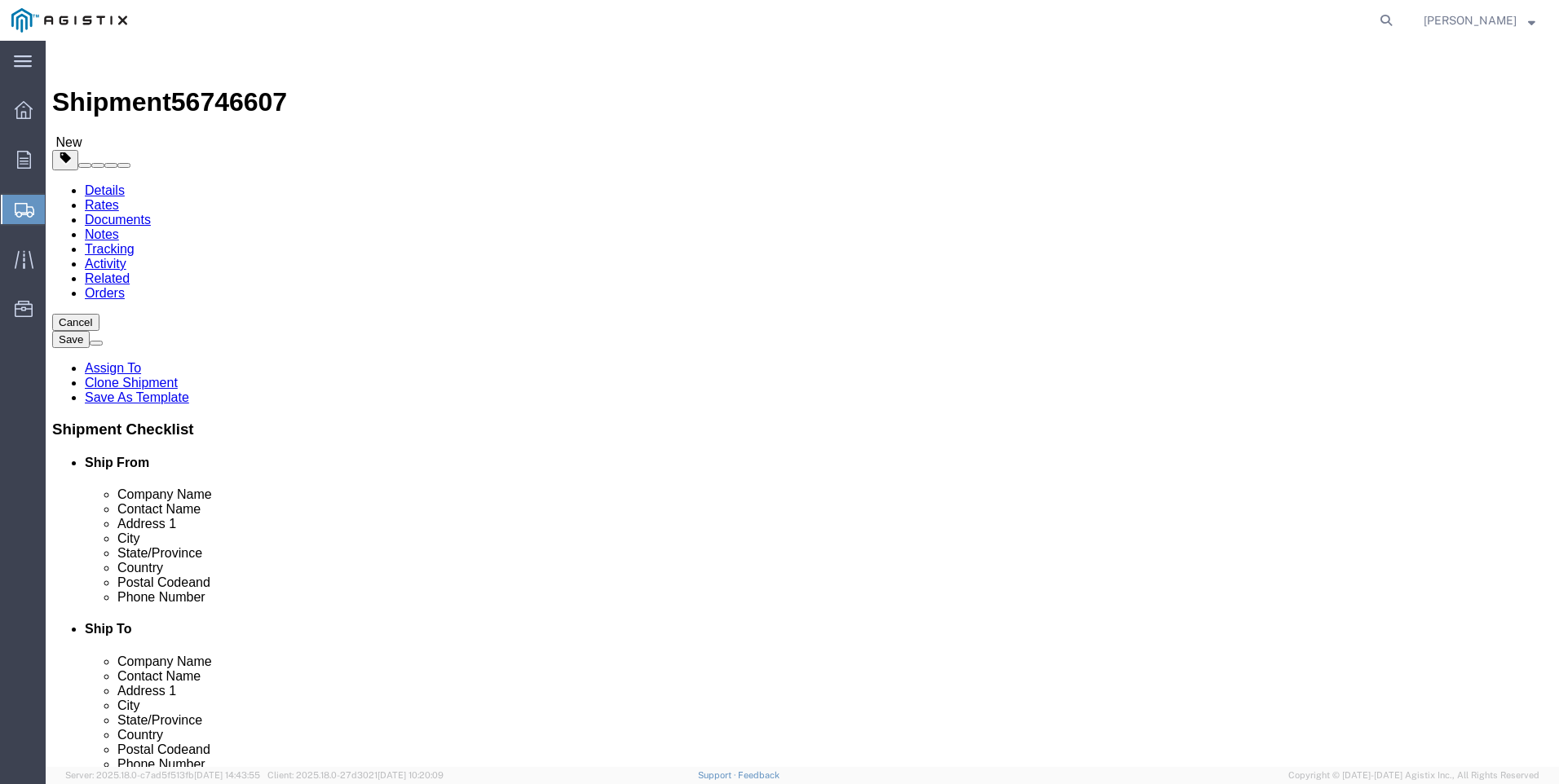
click button "Rate Shipment"
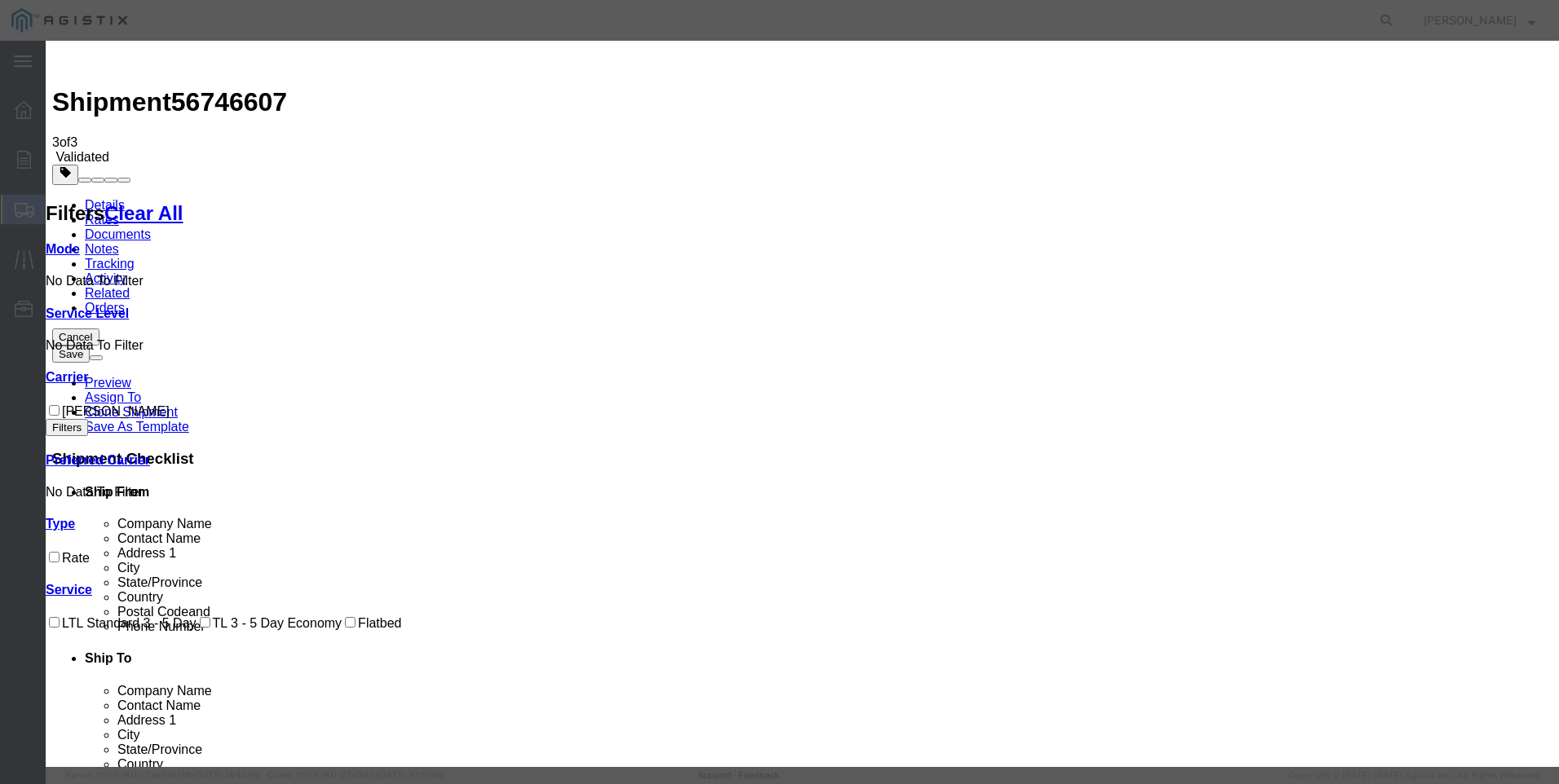
drag, startPoint x: 584, startPoint y: 210, endPoint x: 629, endPoint y: 222, distance: 46.6
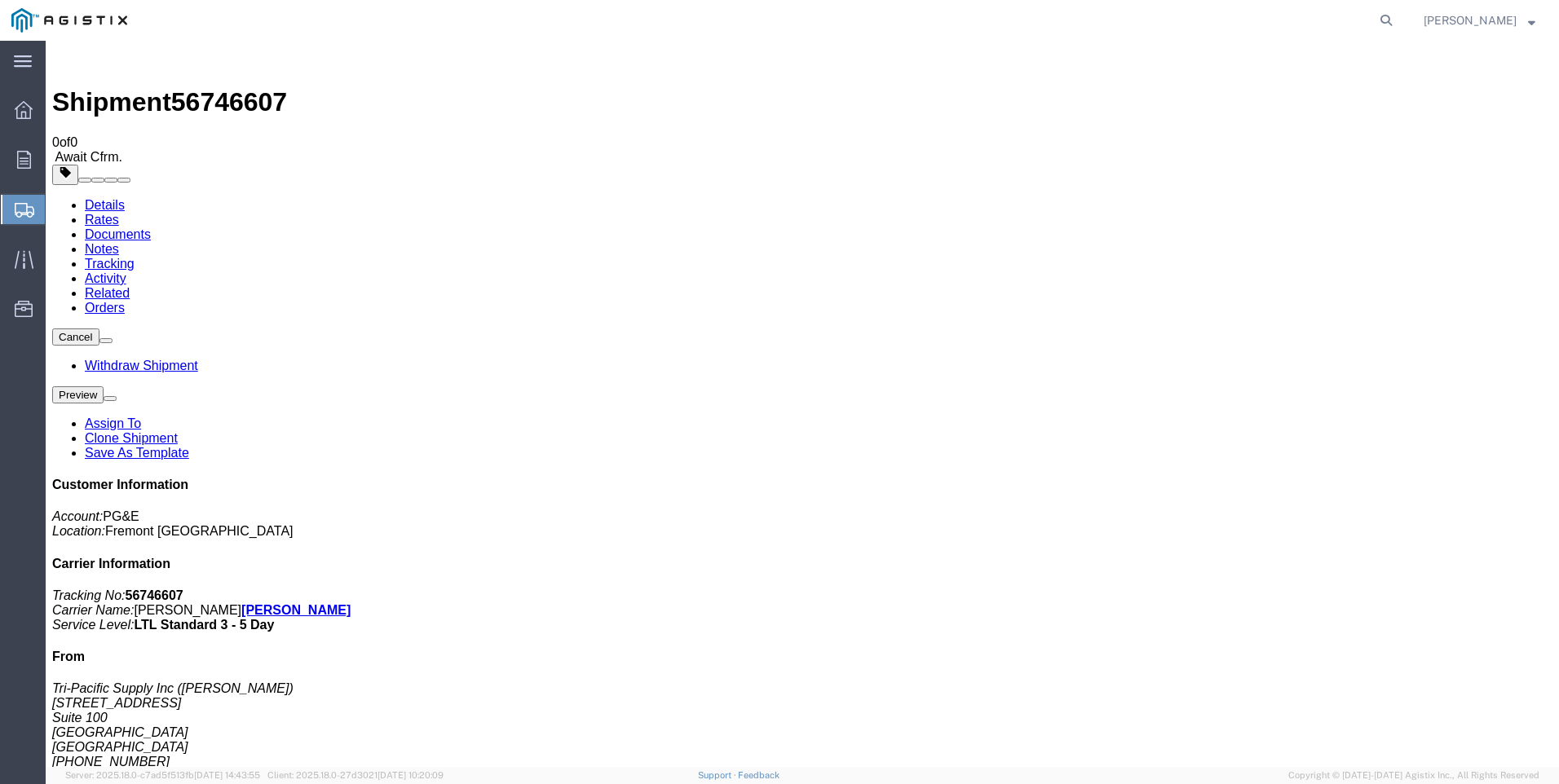
click at [0, 0] on span "Create Shipment" at bounding box center [0, 0] width 0 height 0
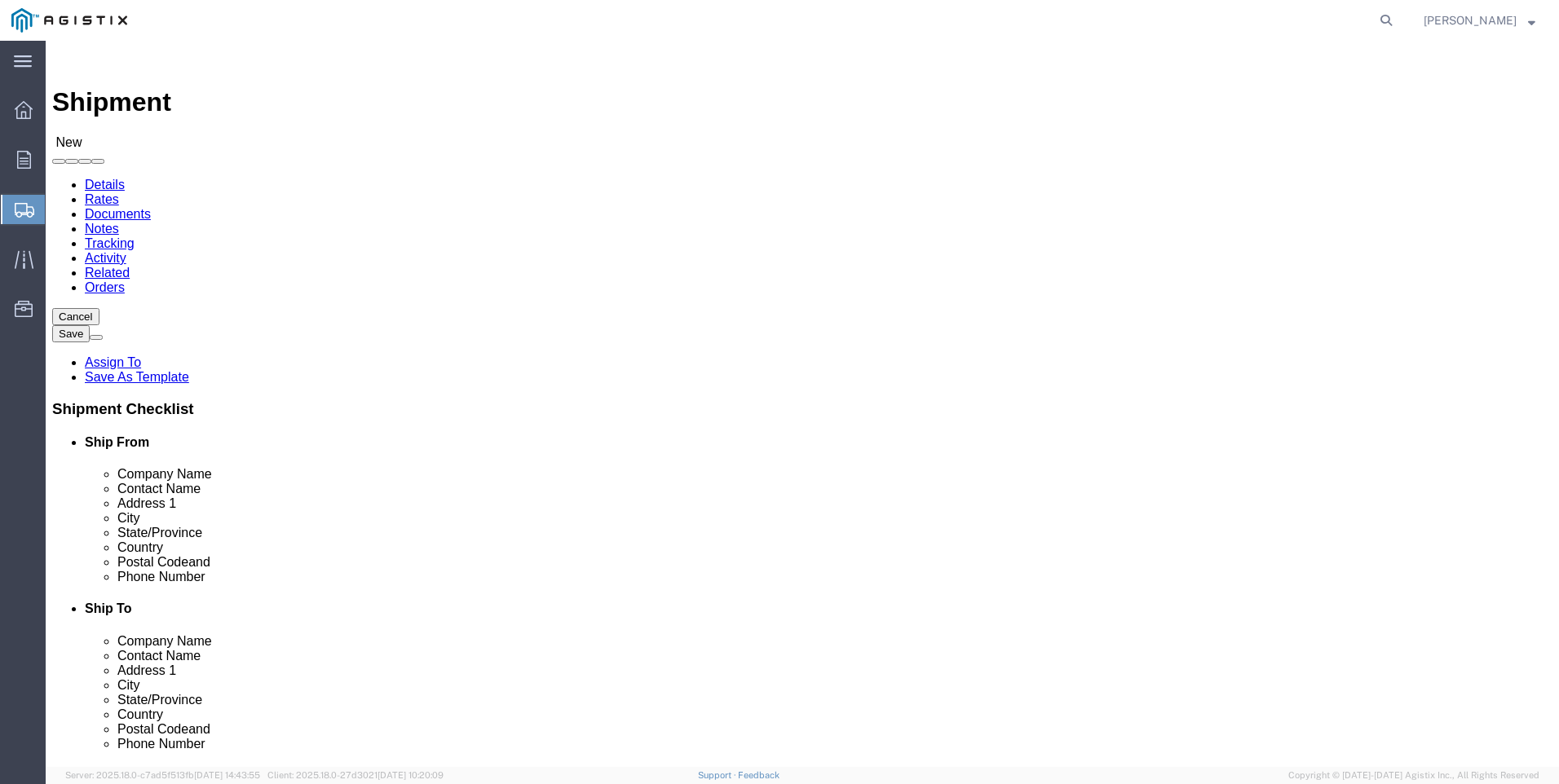
click select "Select PG&E Tri-Pacific Supply Inc"
select select "9596"
click select "Select PG&E Tri-Pacific Supply Inc"
select select
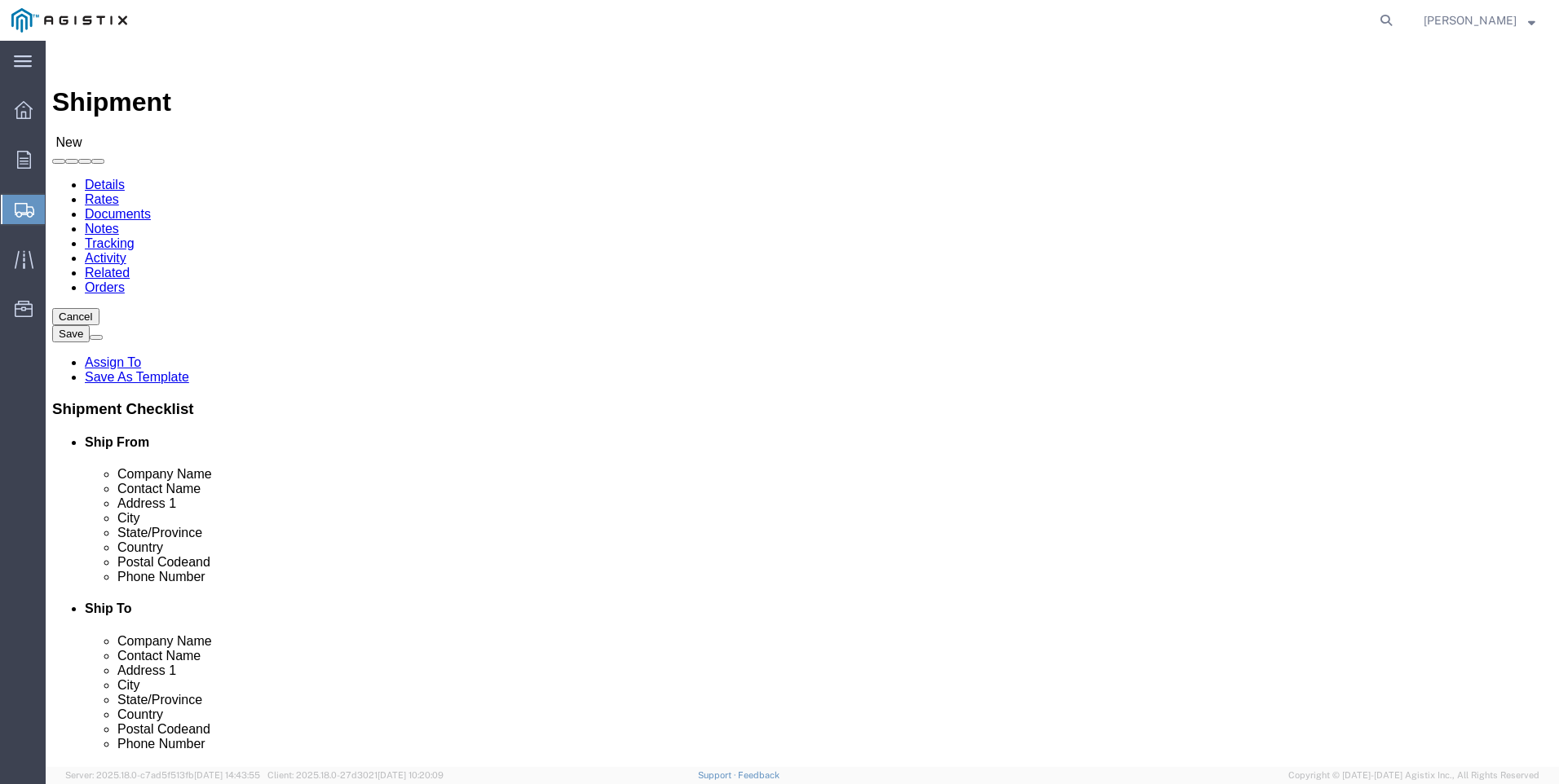
click div "Location My Profile Location (OBSOLETE) [PERSON_NAME] SC - GC TRAILER (OBSOLETE…"
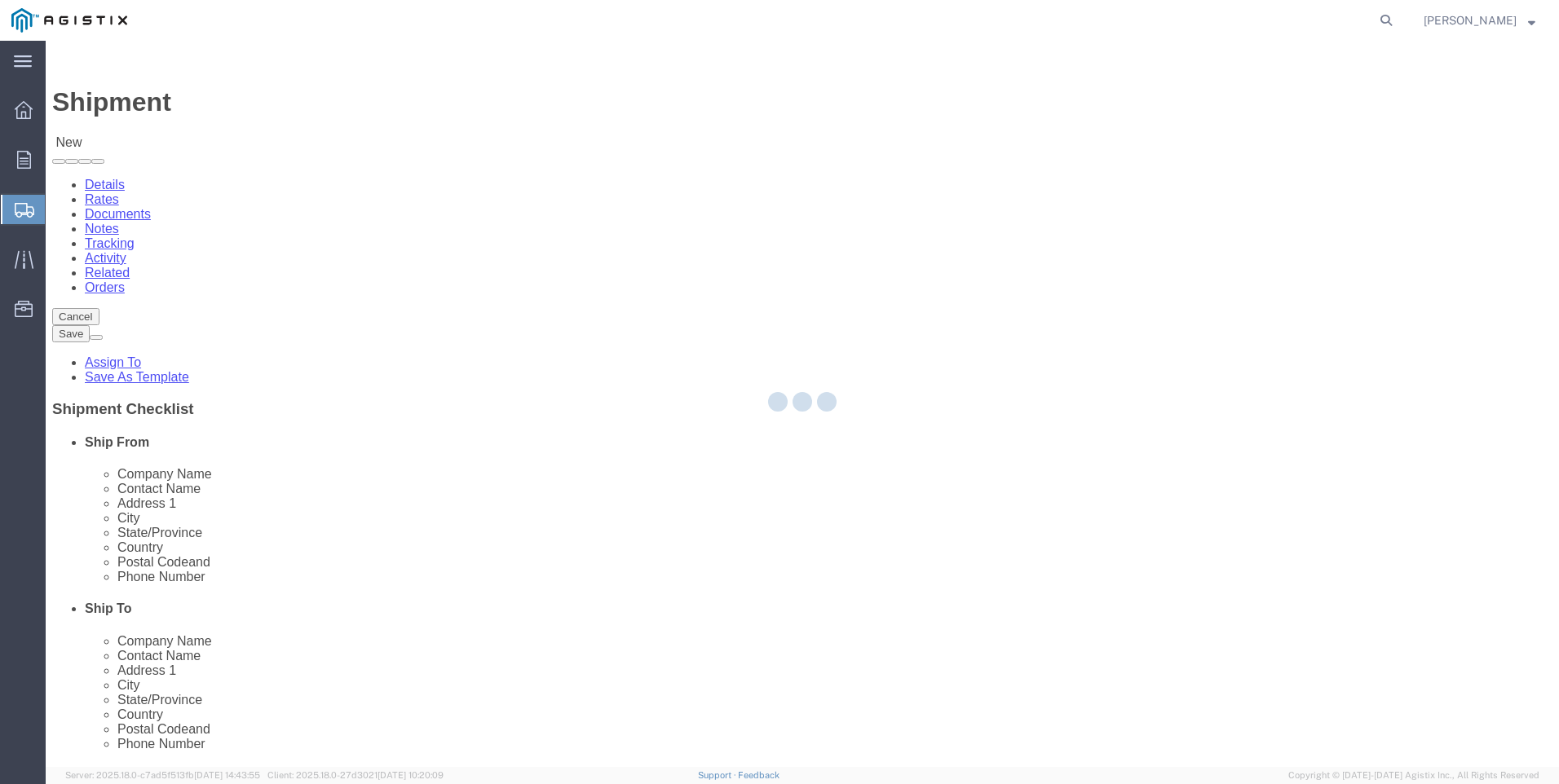
select select "CA"
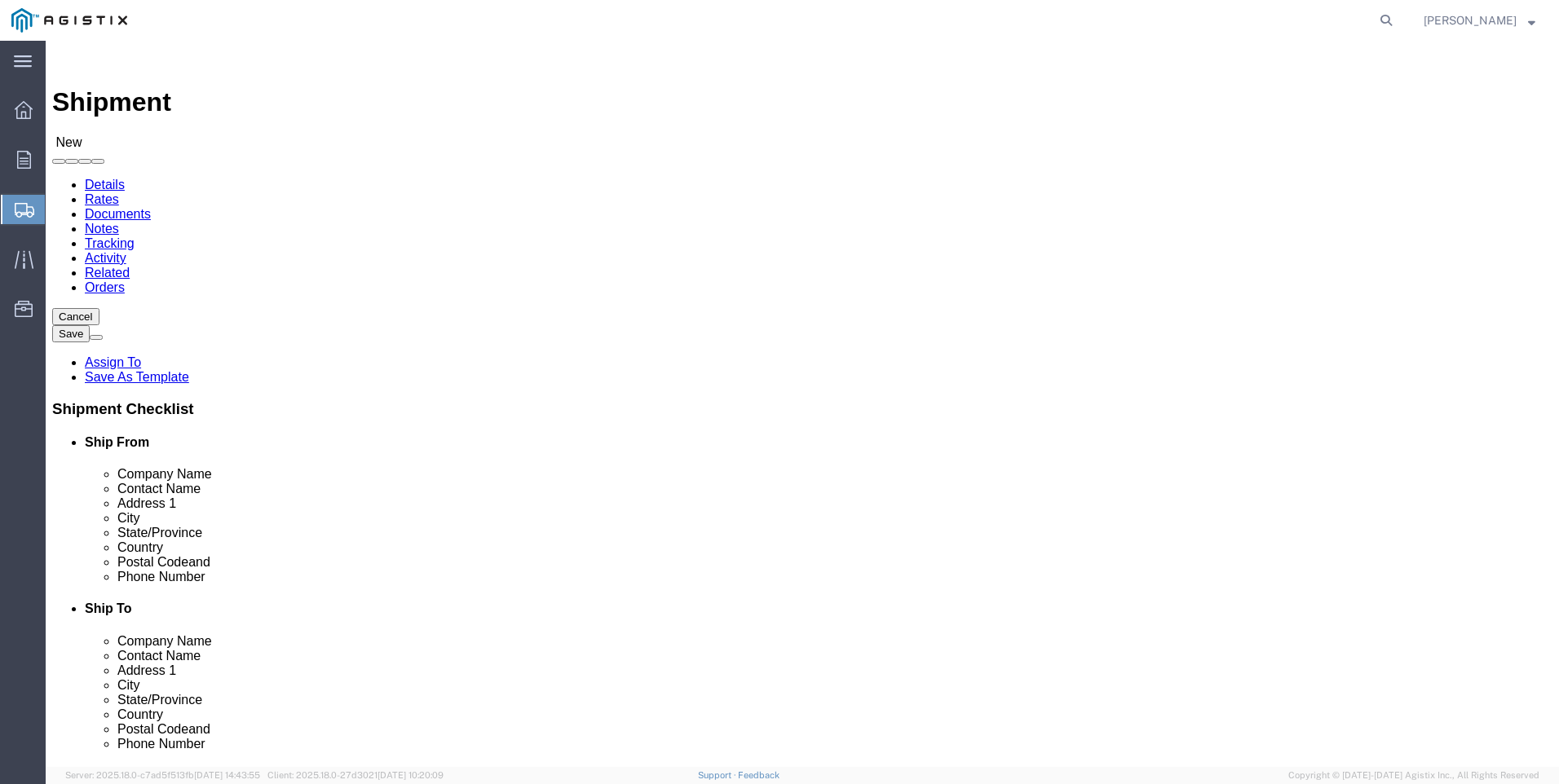
click select "Select All Others [GEOGRAPHIC_DATA] [GEOGRAPHIC_DATA] [GEOGRAPHIC_DATA] [GEOGRA…"
select select "19740"
click select "Select All Others [GEOGRAPHIC_DATA] [GEOGRAPHIC_DATA] [GEOGRAPHIC_DATA] [GEOGRA…"
click span
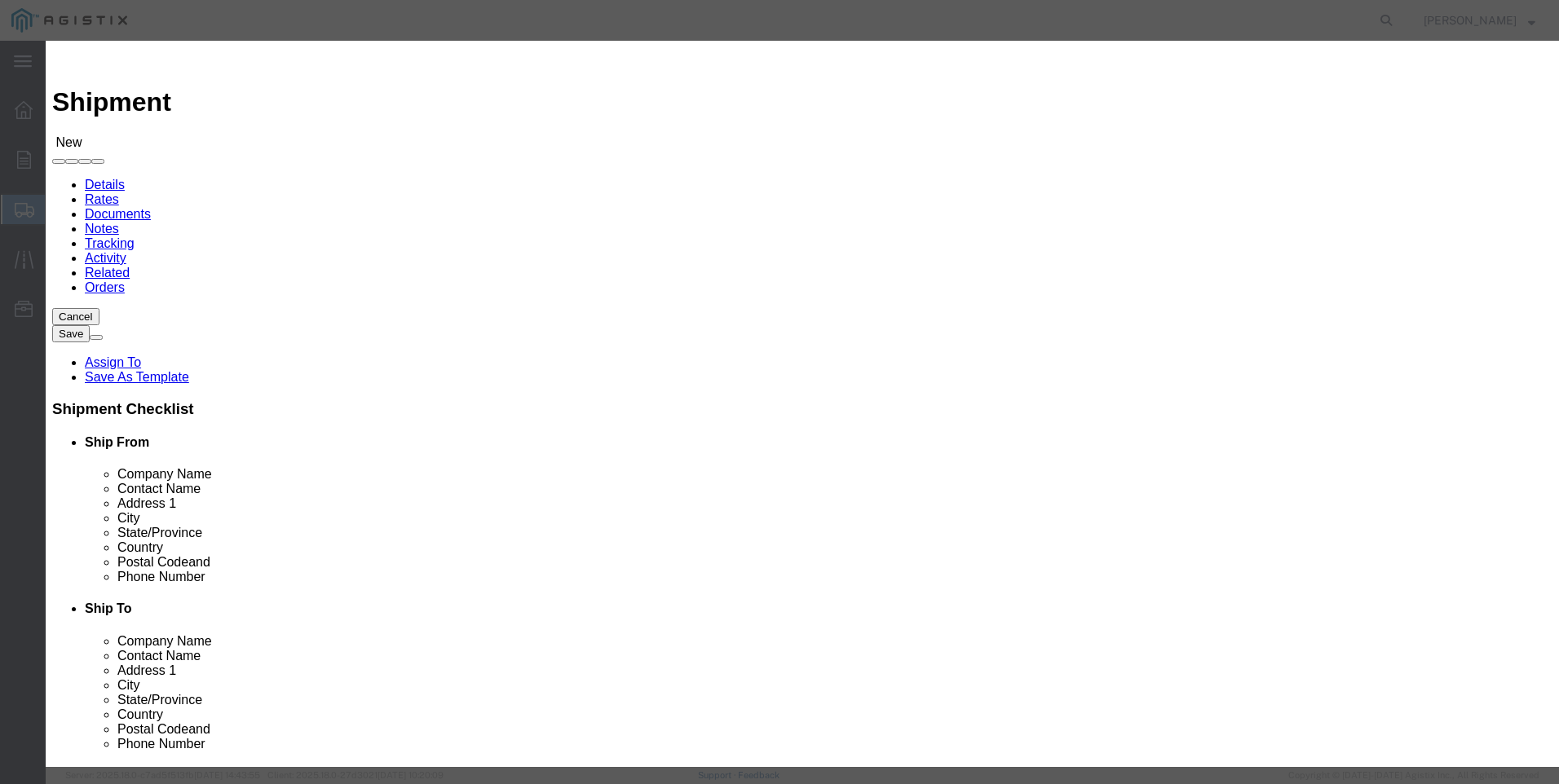
scroll to position [652, 0]
click button "Select"
select select "CA"
click button "Close"
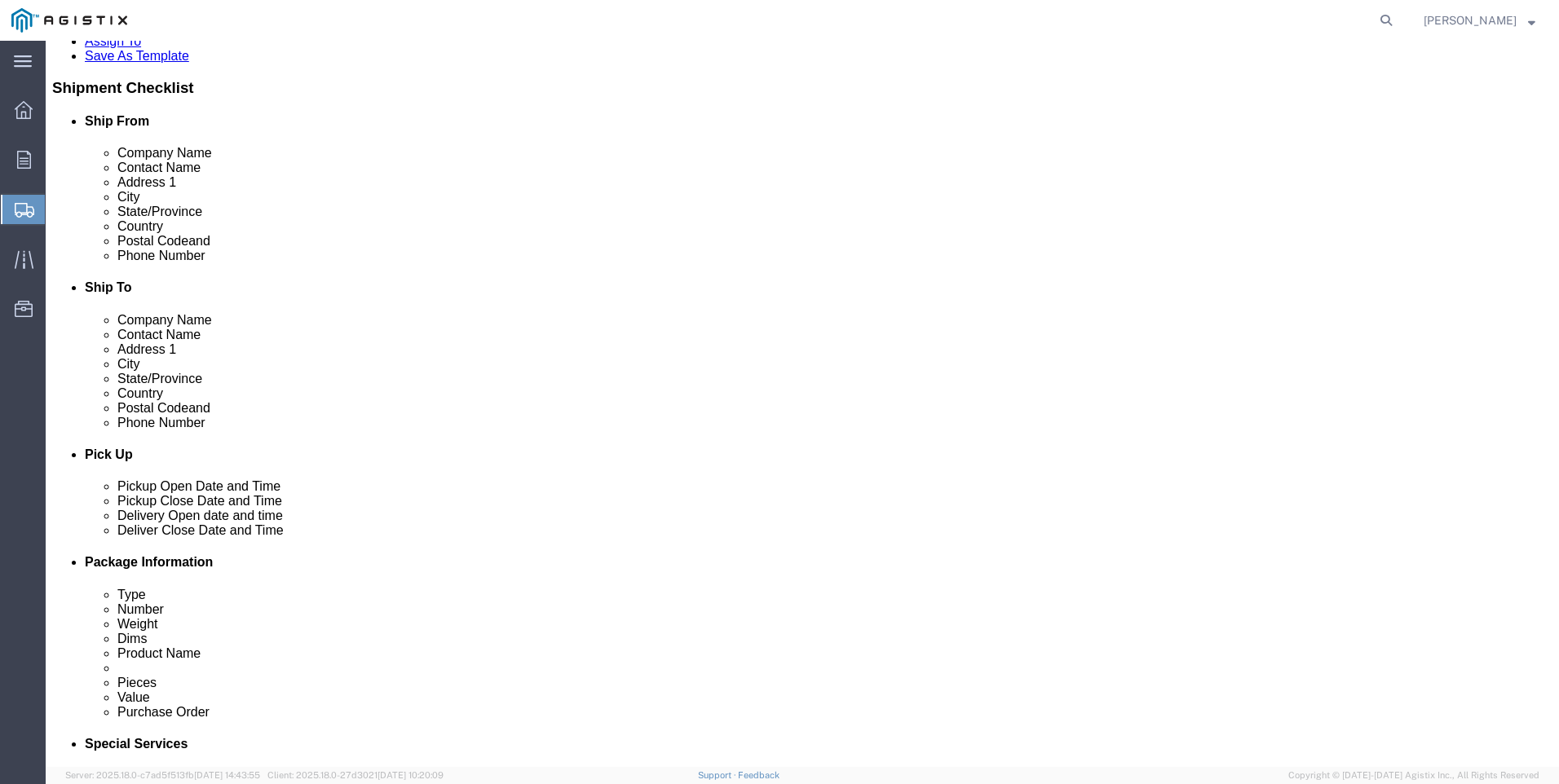
scroll to position [326, 0]
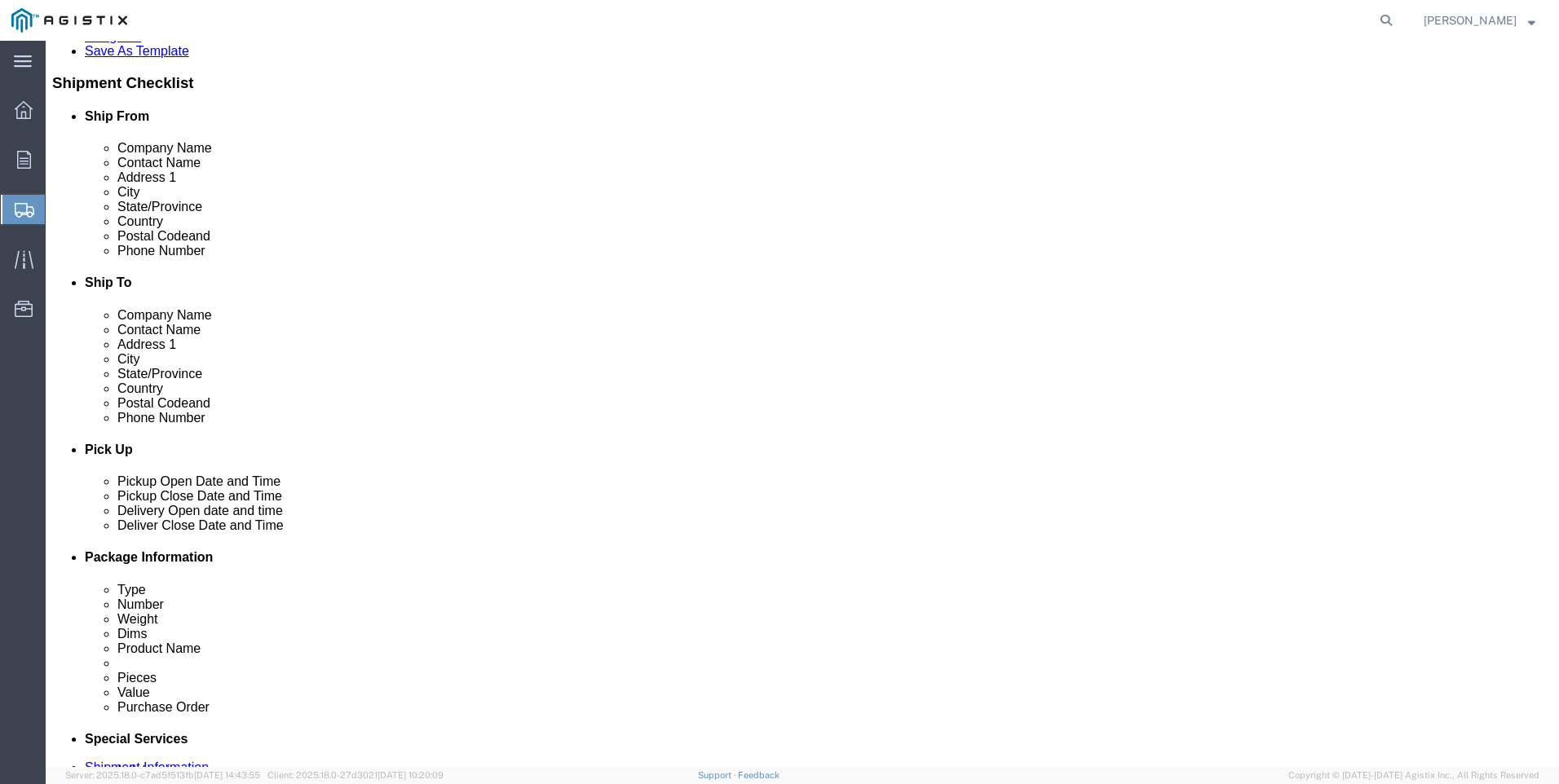
click div "[DATE] 12:00 PM"
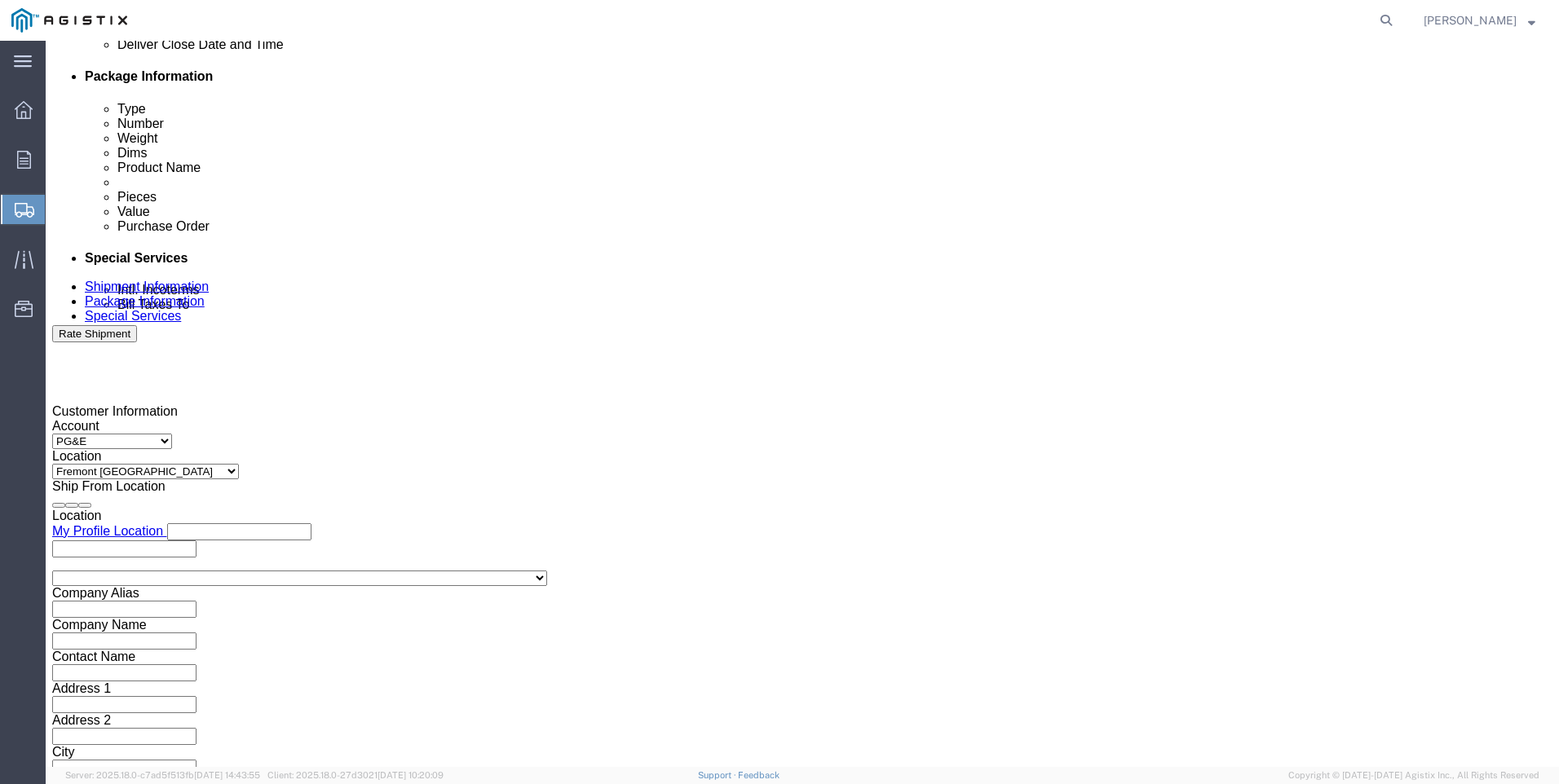
type input "4:00 PM"
drag, startPoint x: 513, startPoint y: 470, endPoint x: 631, endPoint y: 306, distance: 202.0
click button "Apply"
click div
click input "5:00 PM"
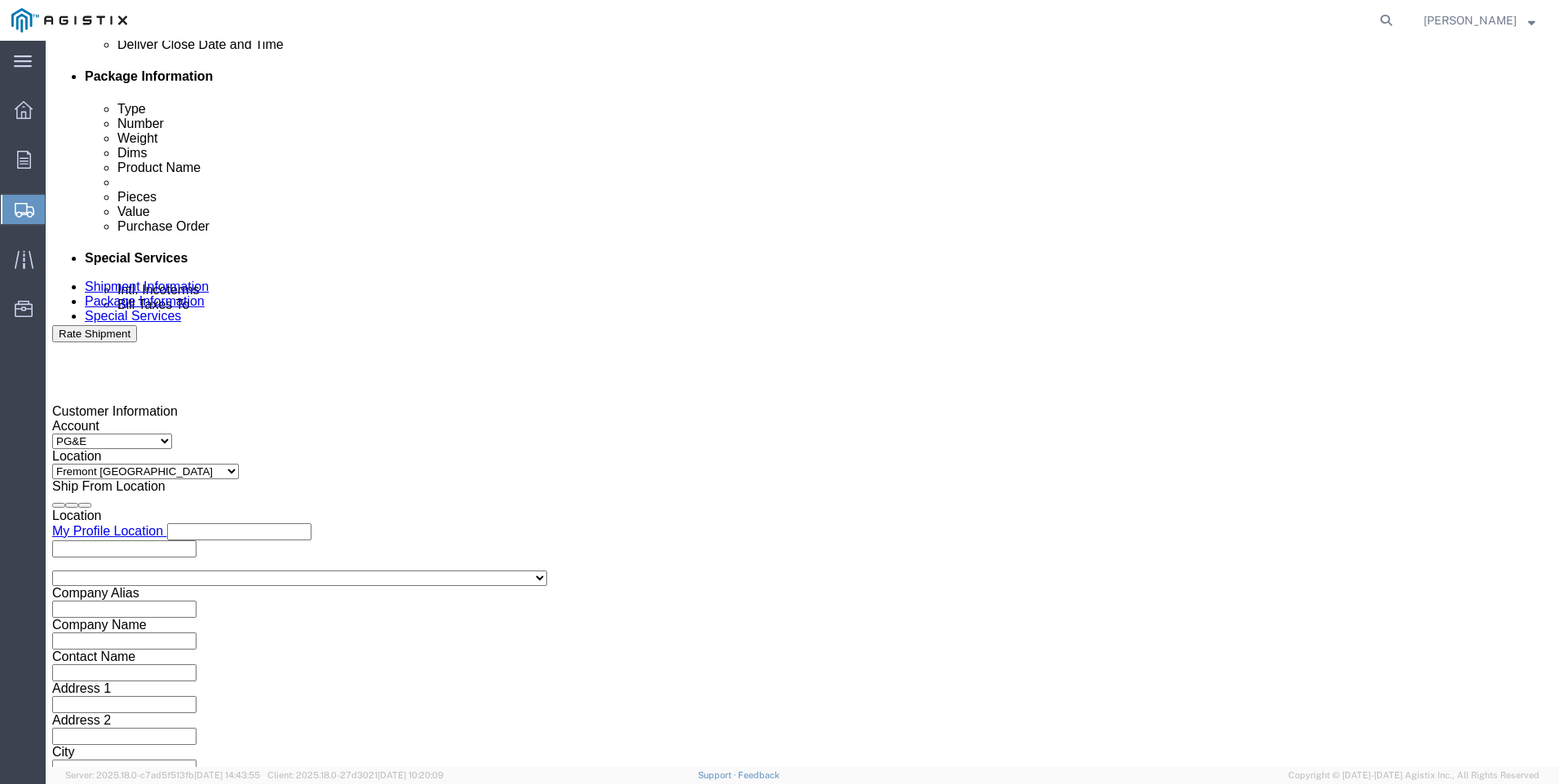
type input "3:00 PM"
click input "3:00 PM"
click button "Apply"
click div
click input "3:00 PM"
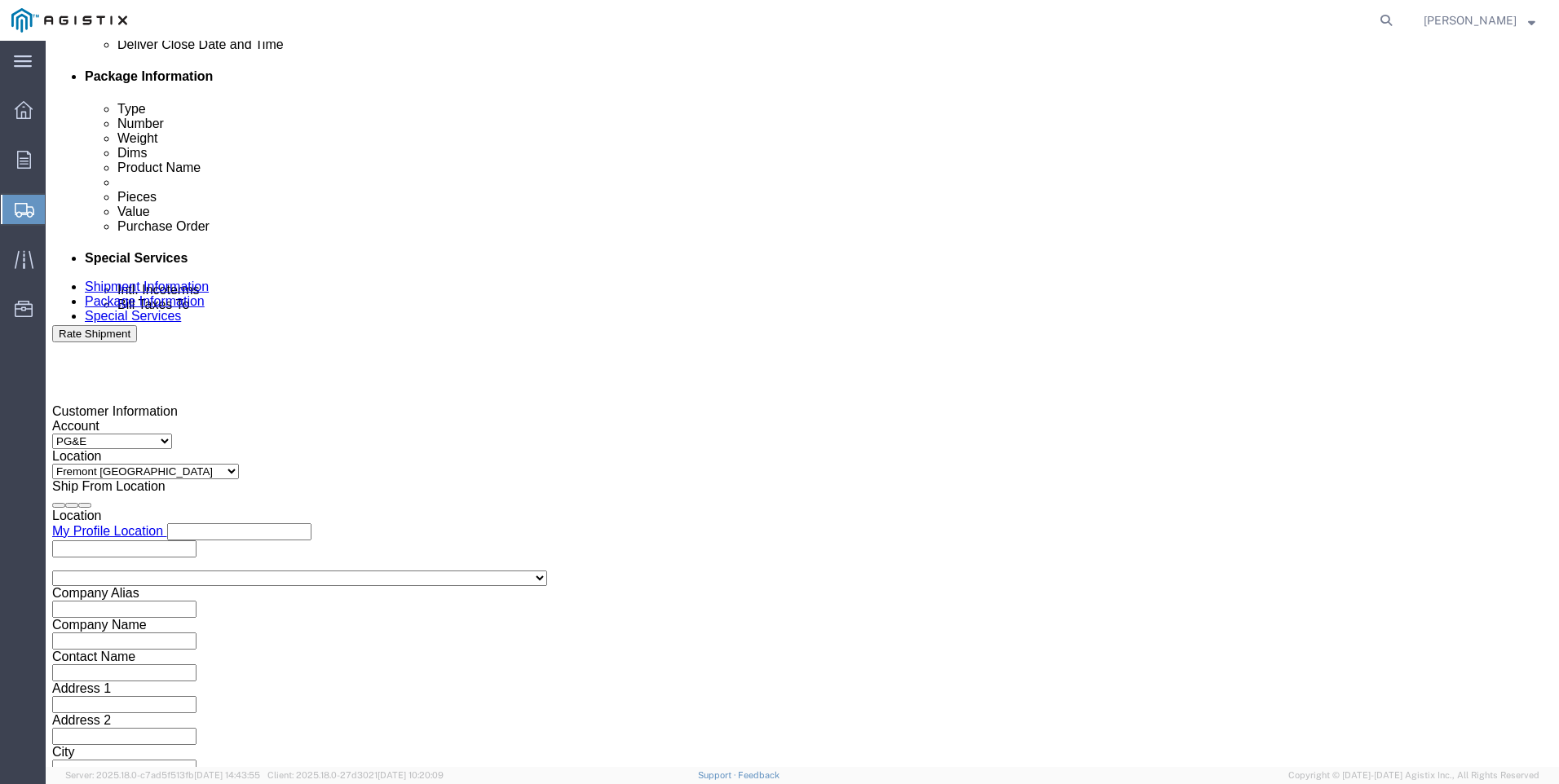
type input "3:00 PM"
click button "Apply"
click input "text"
type input "3501378096"
click select "Select Account Type Activity ID Airline Appointment Number ASN Batch Request # …"
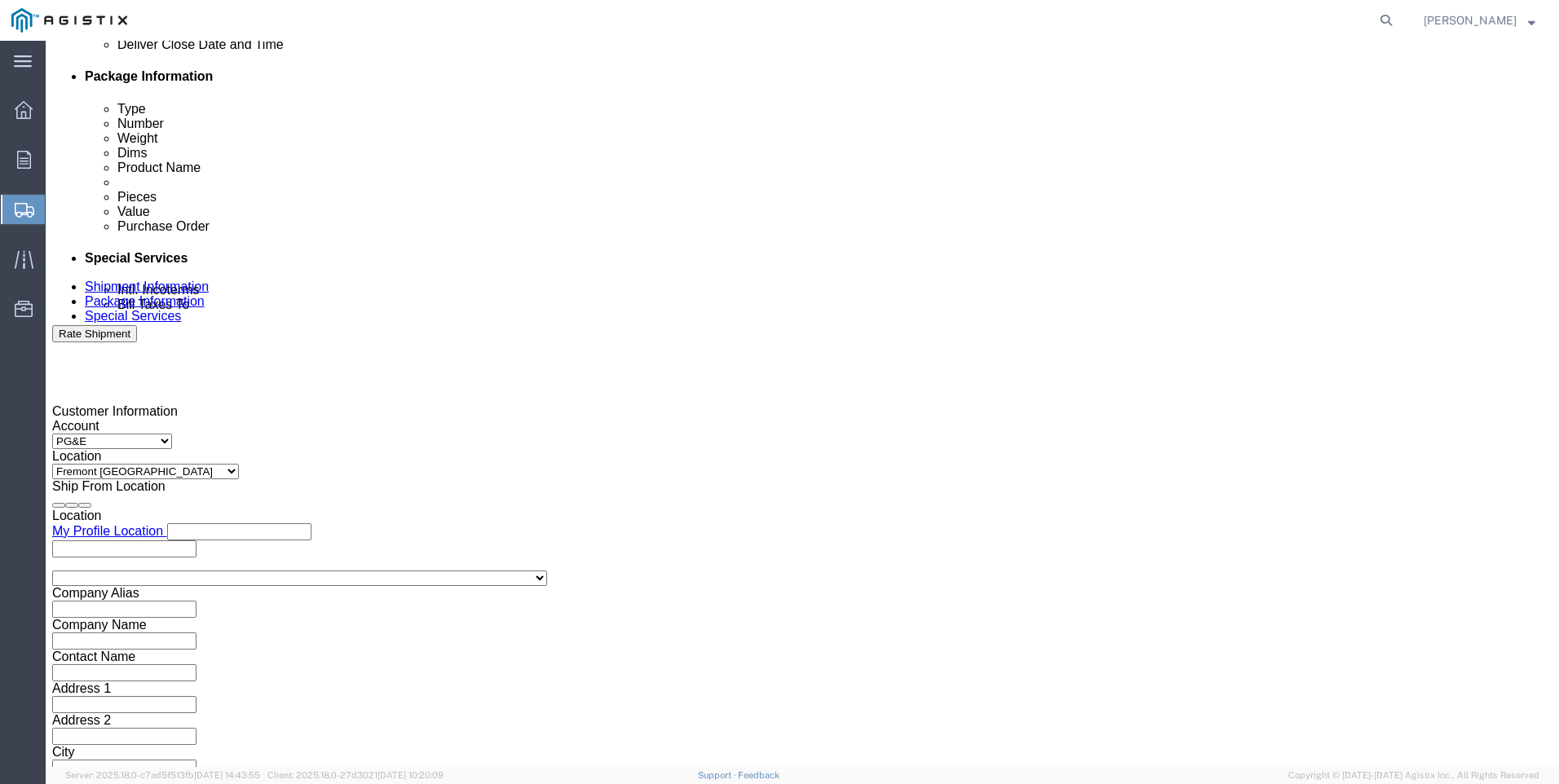
select select "SALEORDR"
click select "Select Account Type Activity ID Airline Appointment Number ASN Batch Request # …"
click input "text"
type input "0049575"
click button "Continue"
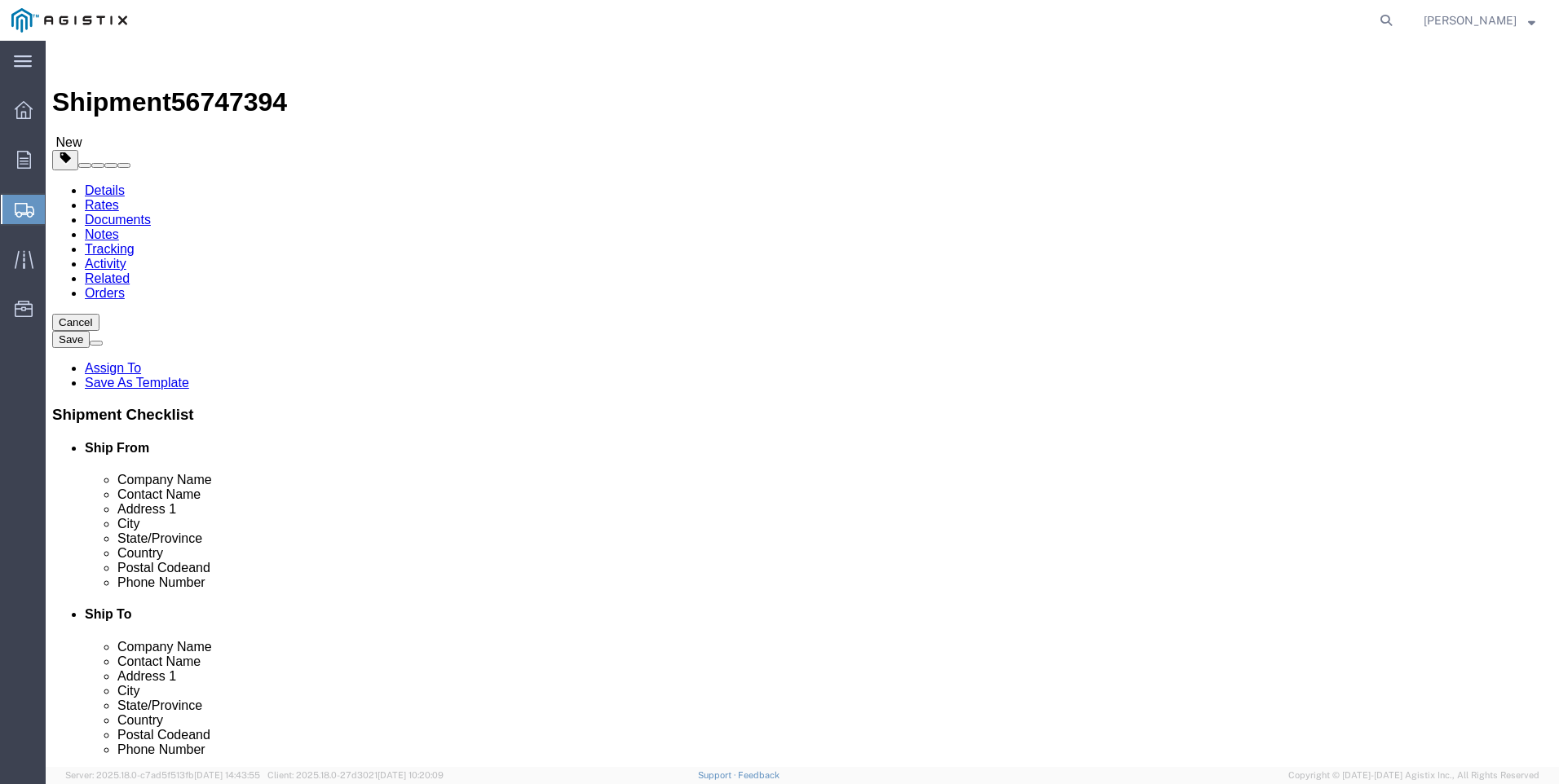
click select "Select Bulk Bundle(s) Cardboard Box(es) Carton(s) Crate(s) Drum(s) (Fiberboard)…"
select select "PSNS"
click select "Select Bulk Bundle(s) Cardboard Box(es) Carton(s) Crate(s) Drum(s) (Fiberboard)…"
click input "text"
type input "48"
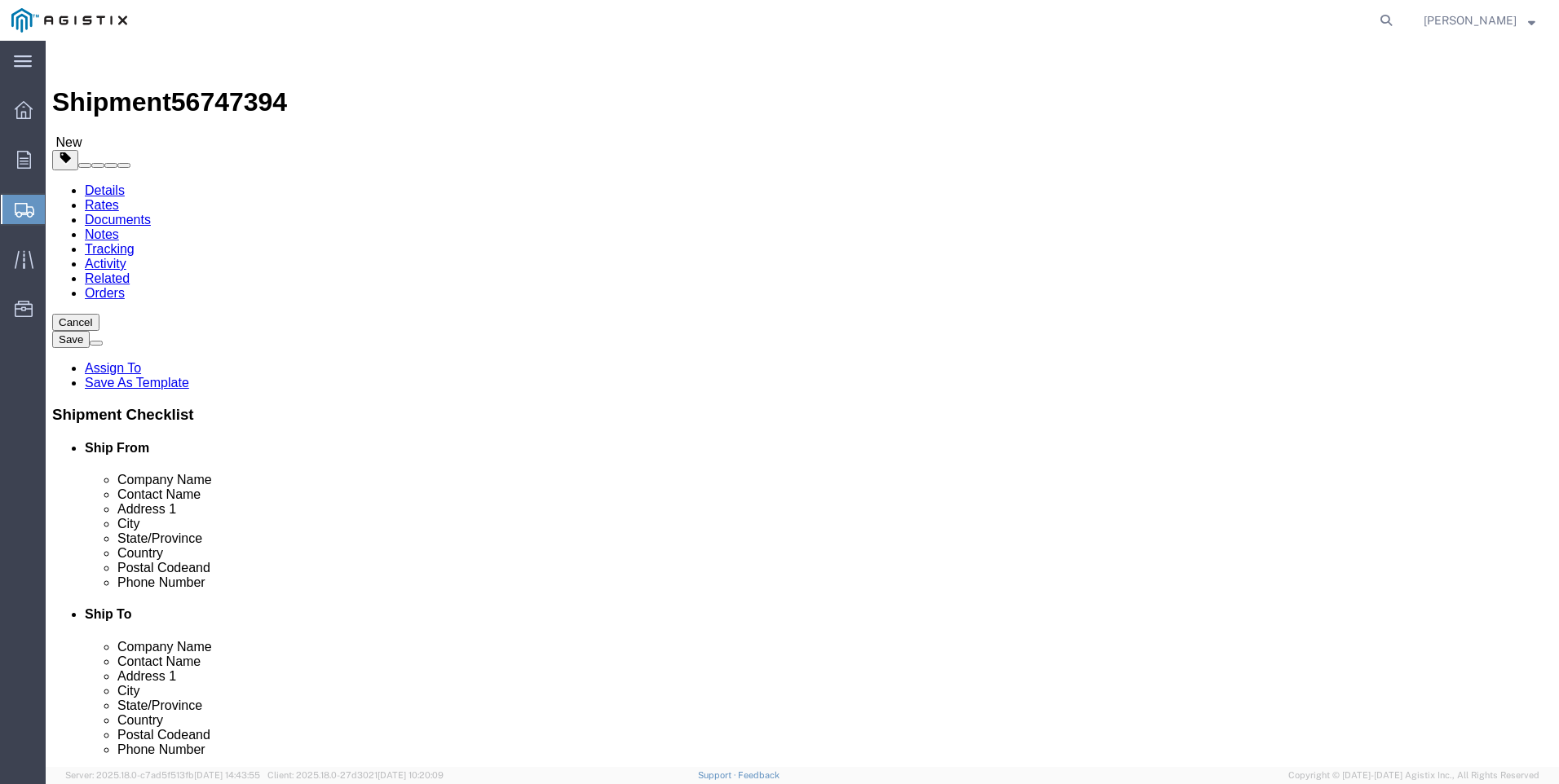
type input "40"
type input "19"
type input "203"
click link "Add Content"
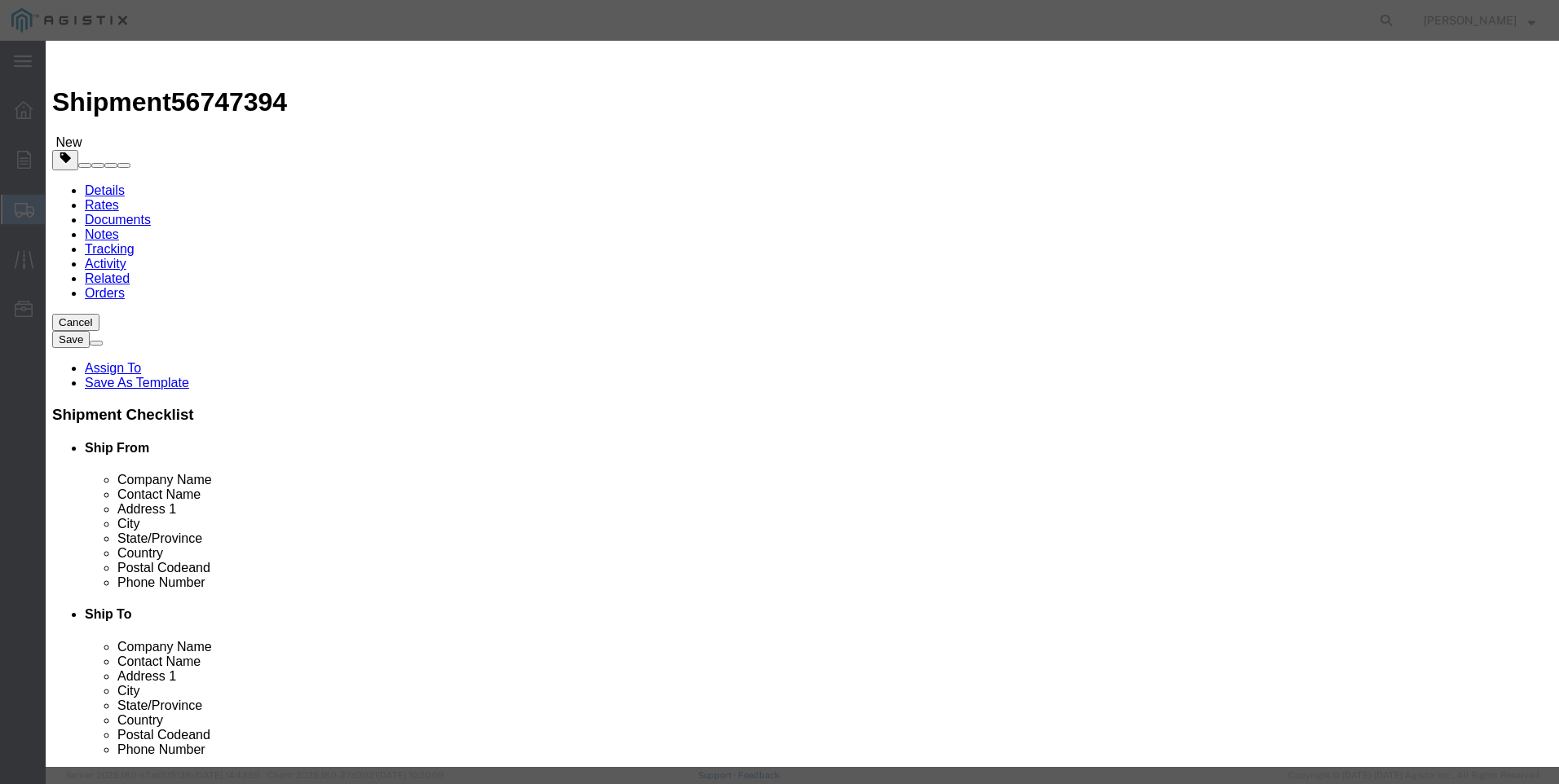
drag, startPoint x: 530, startPoint y: 128, endPoint x: 534, endPoint y: 119, distance: 9.8
click input "text"
type input "M030261"
click td "Name: REGULATOR GAS 2" SPRING 3-6-1/2# FLANGED"
select select
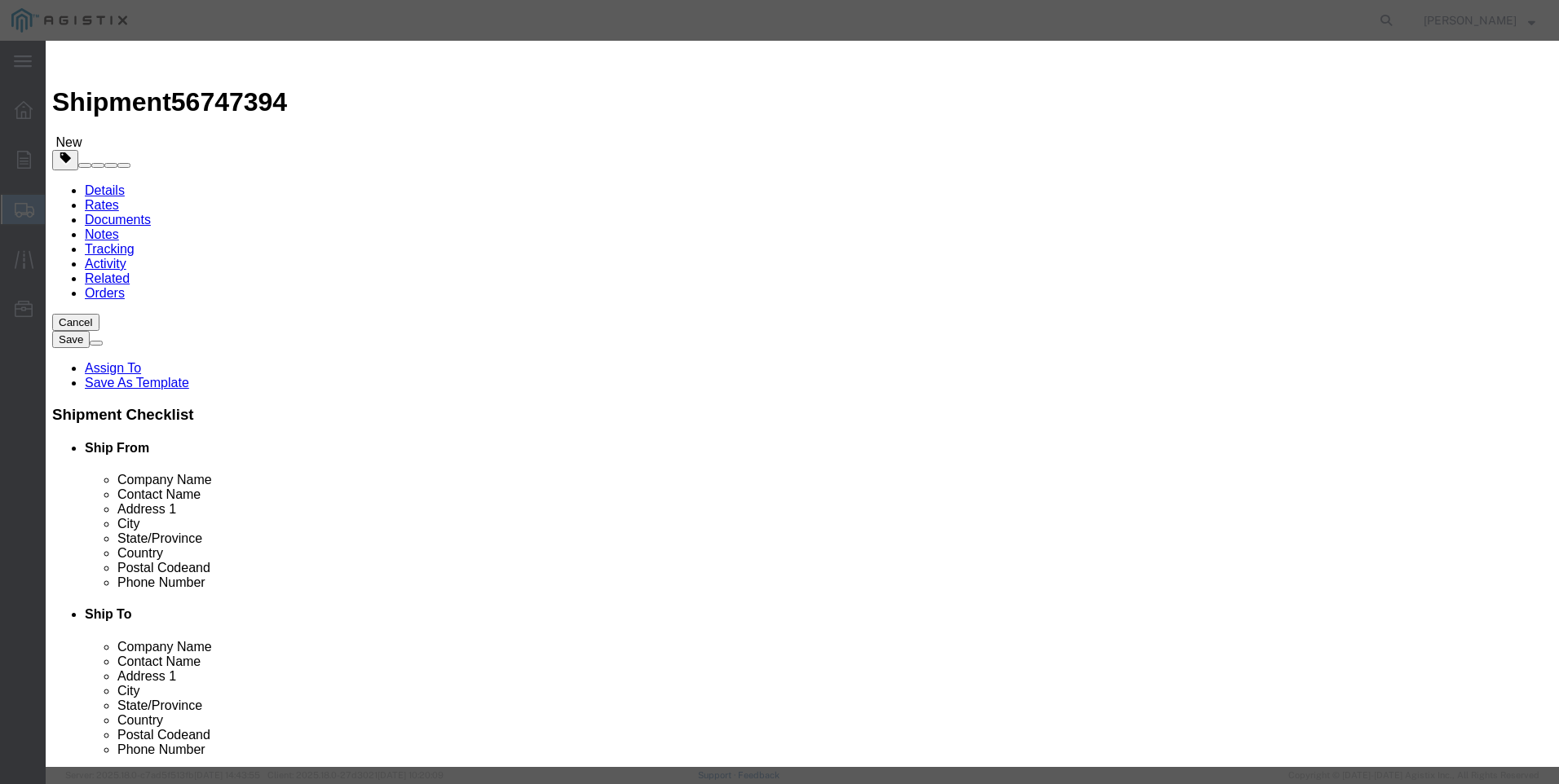
select select "USD"
type input "REGULATOR GAS 2" SPRING 3-6-1/2# FLANGED"
type input "M030261"
drag, startPoint x: 479, startPoint y: 129, endPoint x: 856, endPoint y: 108, distance: 377.6
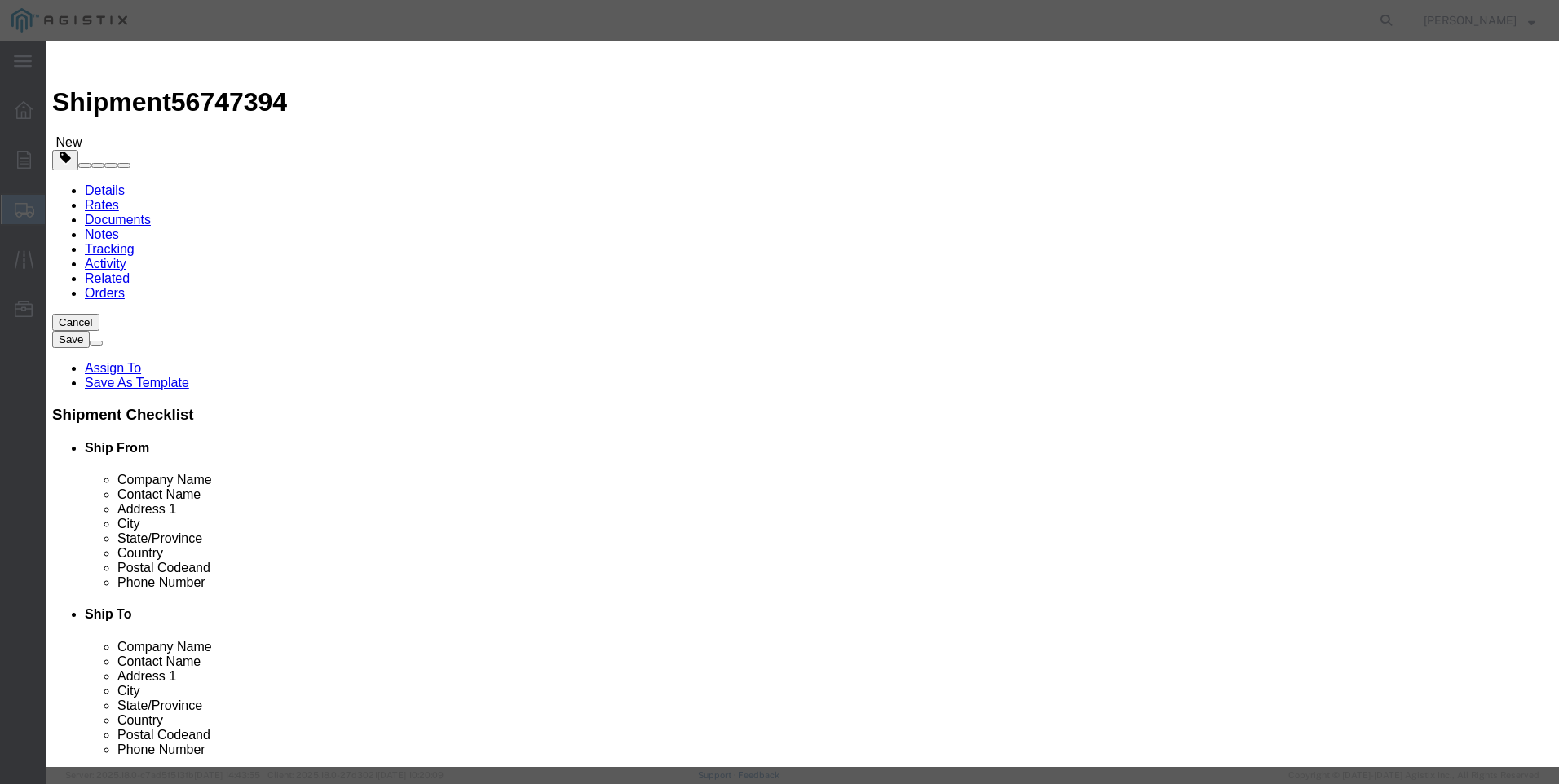
click div "Commodity library Product Name REGULATOR GAS 2" SPRING 3-6-1/2# FLANGED M030261…"
type input "REGULATOR GAS 2" SPRING 3-6-1/2# FLANGED"
click div "Commodity library"
click textarea
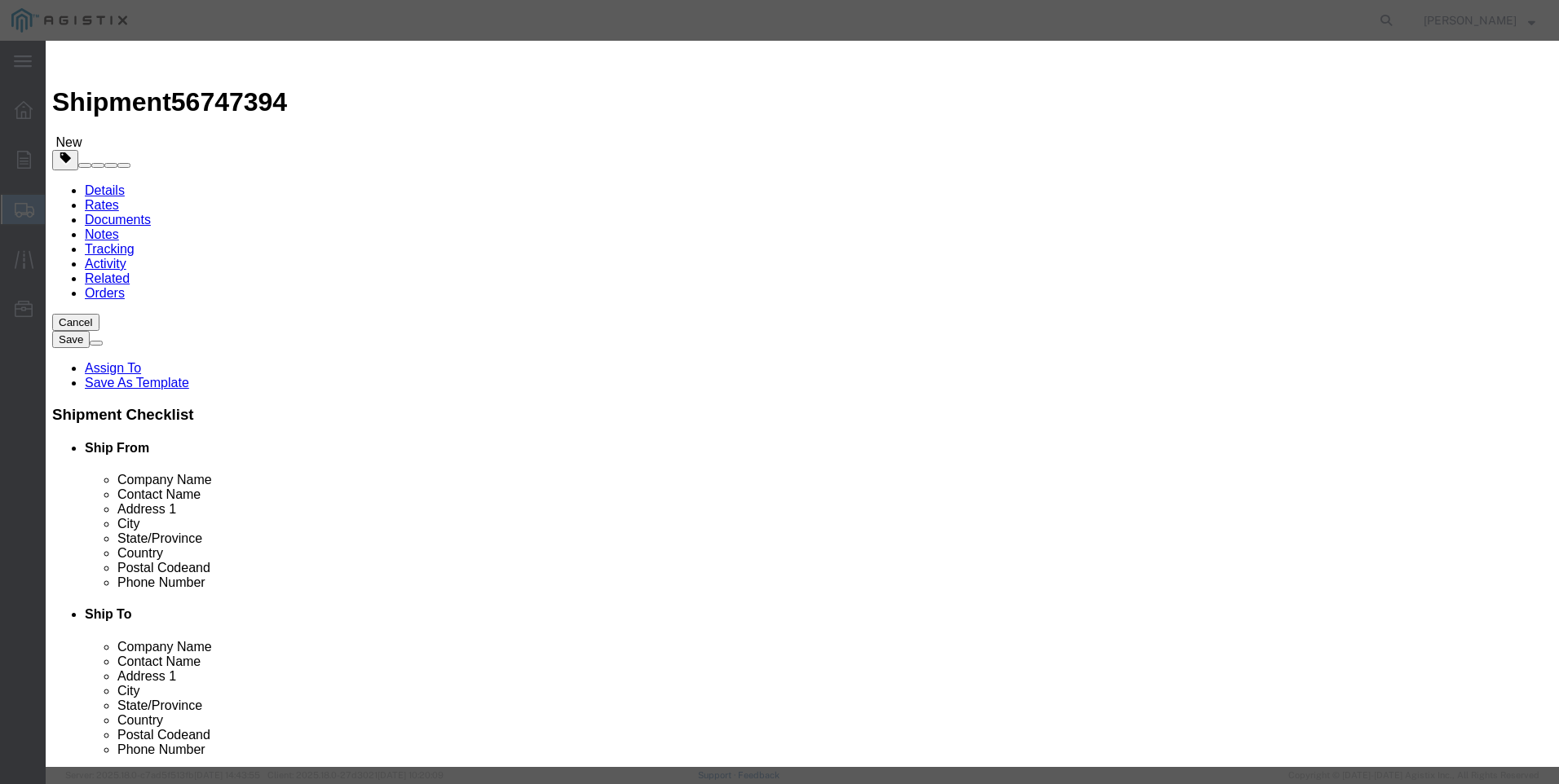
paste textarea "REGULATOR GAS 2" SPRING 3-6-1/2# FLANGED"
type textarea "REGULATOR GAS 2" SPRING 3-6-1/2# FLANGED"
drag, startPoint x: 479, startPoint y: 126, endPoint x: 1011, endPoint y: 126, distance: 532.0
click div "Product Name REGULATOR GAS 2" SPRING 3-6-1/2# FLANGED M030261 Pieces Select Bag…"
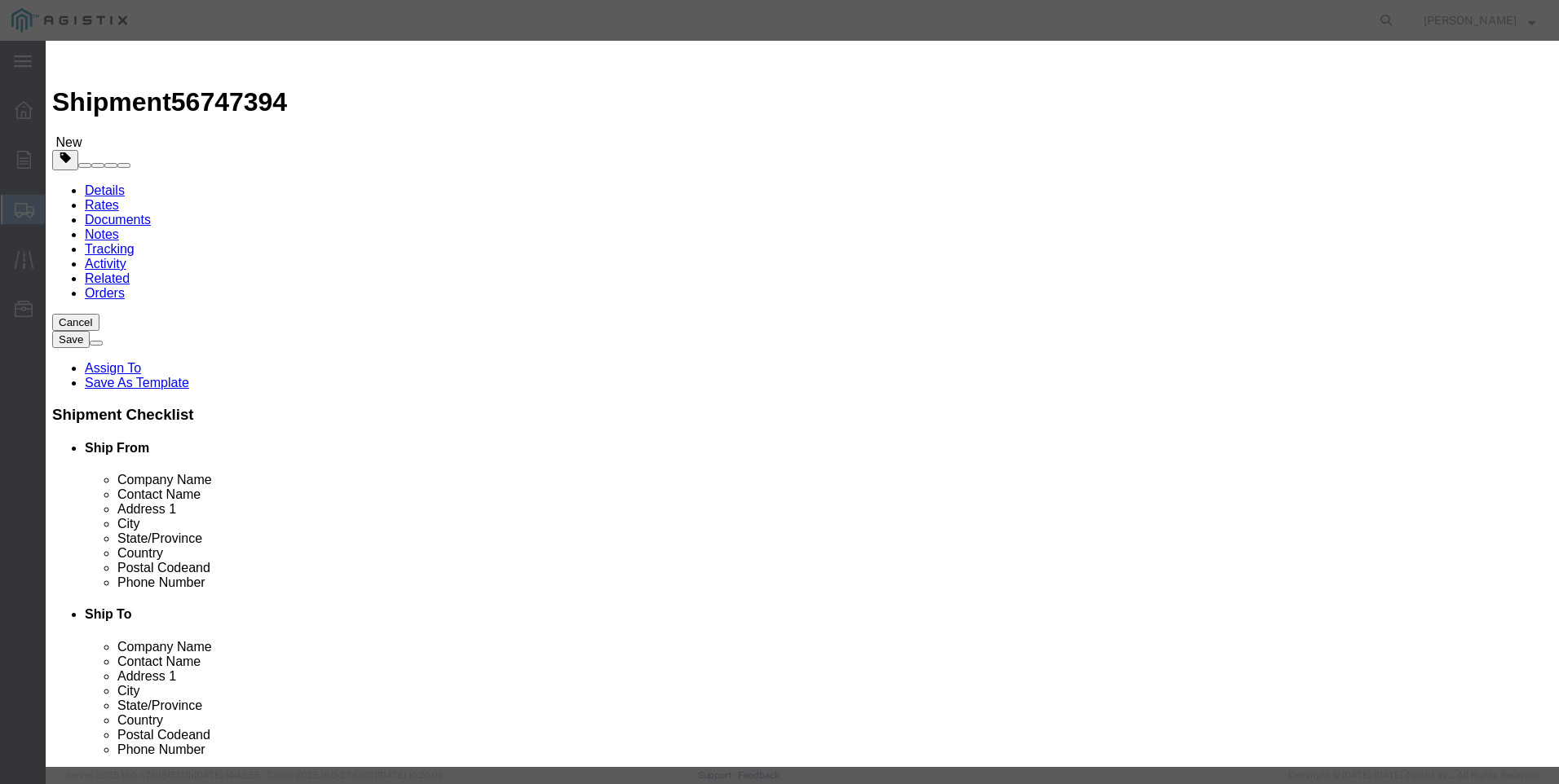
scroll to position [0, 0]
type input "M030261 / 243-8HP M030261"
click input "text"
type input "5"
click input "text"
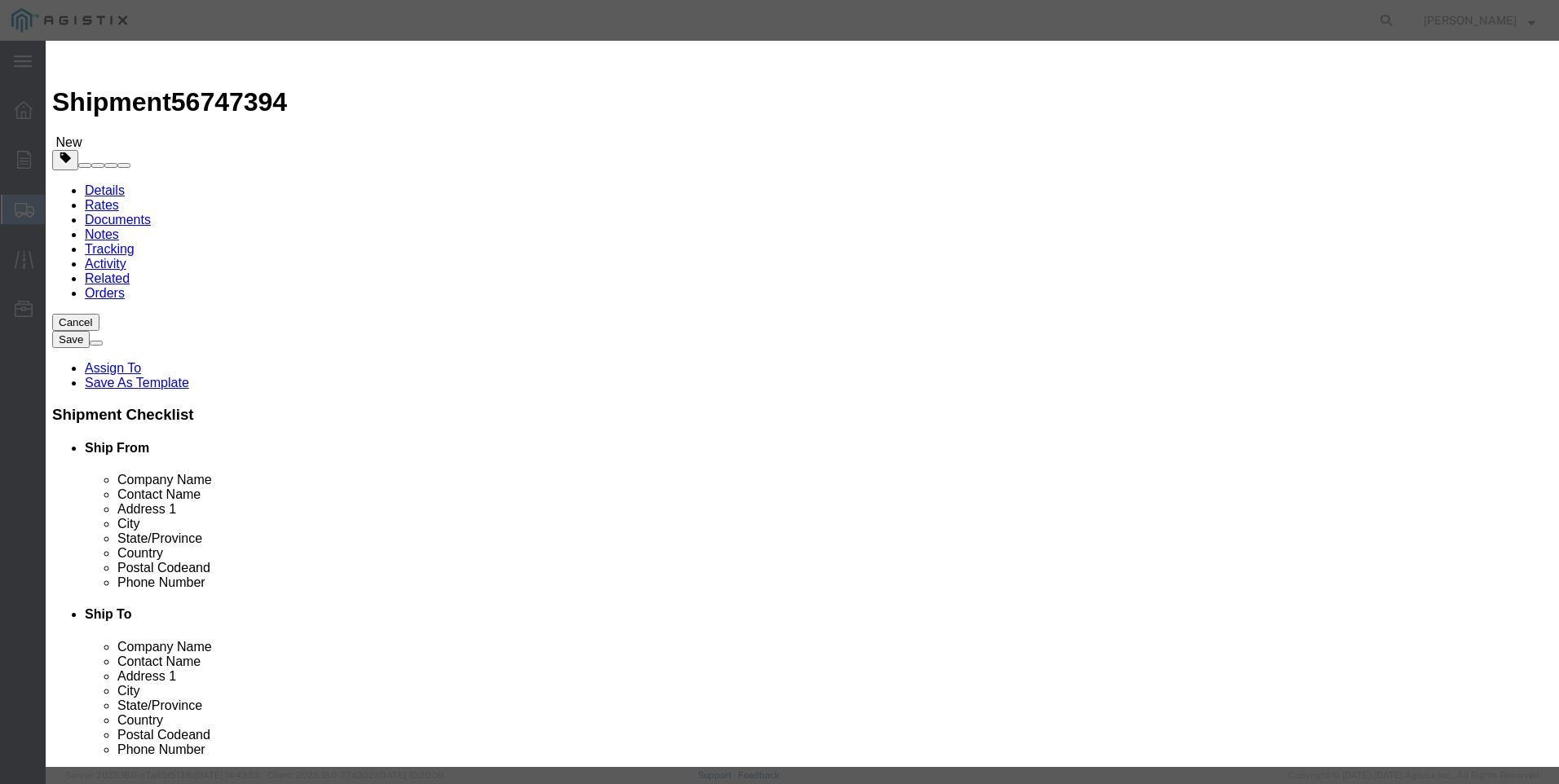
type input "3880"
click select "Select 50 55 60 65 70 85 92.5 100 125 175 250 300 400"
select select "100"
click select "Select 50 55 60 65 70 85 92.5 100 125 175 250 300 400"
click button "Save & Close"
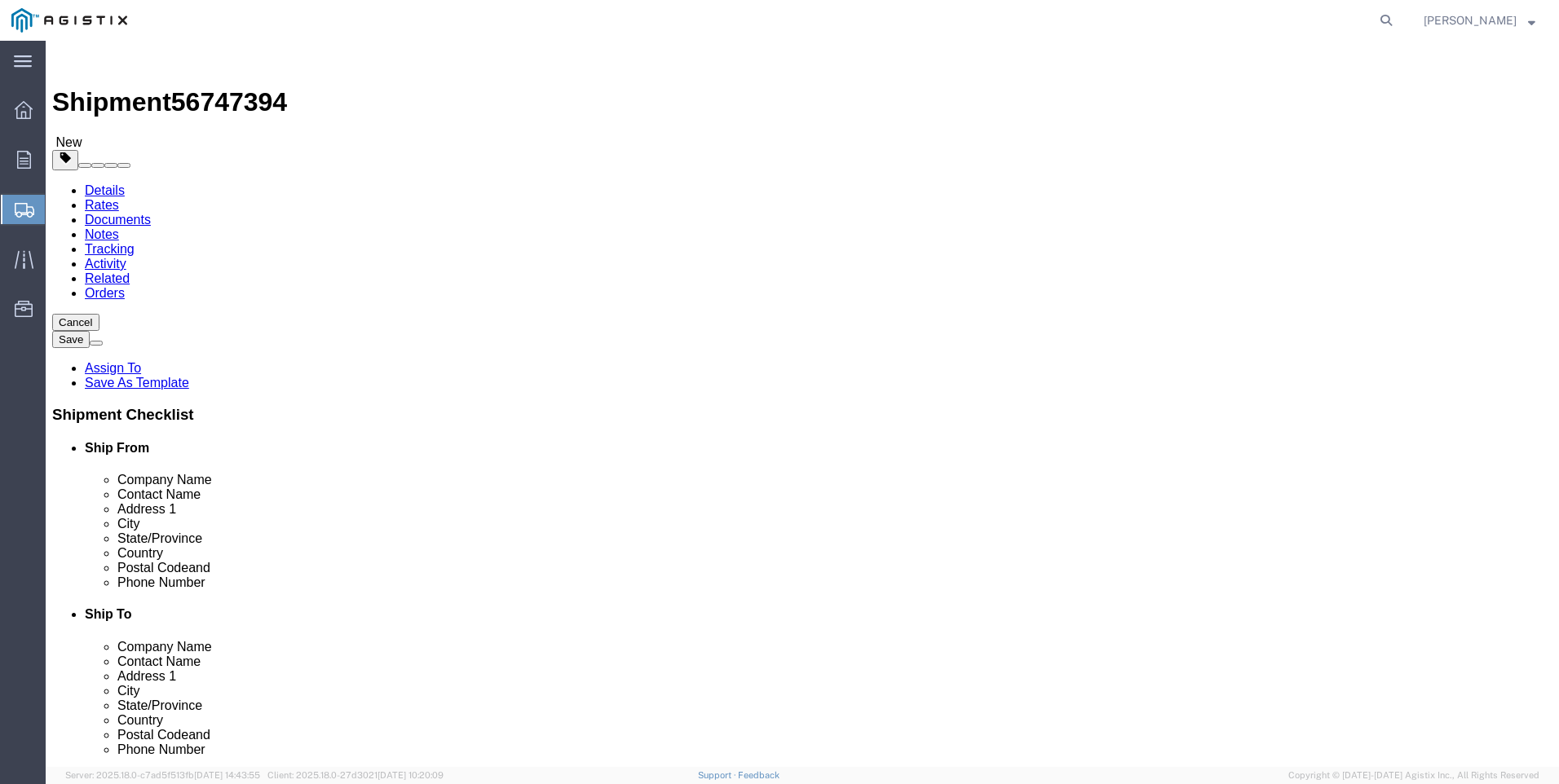
click button "Rate Shipment"
